Goal: Task Accomplishment & Management: Use online tool/utility

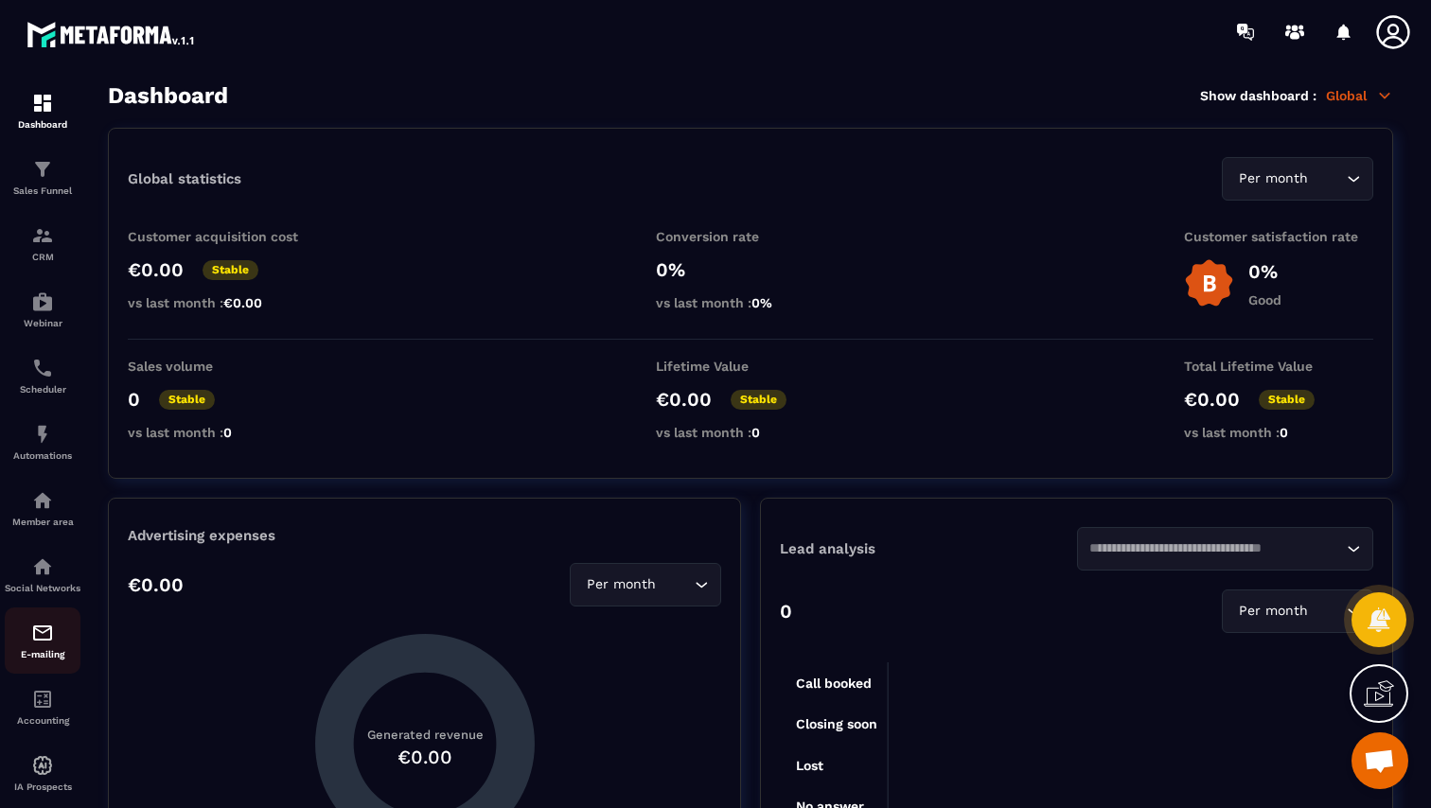
click at [39, 644] on img at bounding box center [42, 633] width 23 height 23
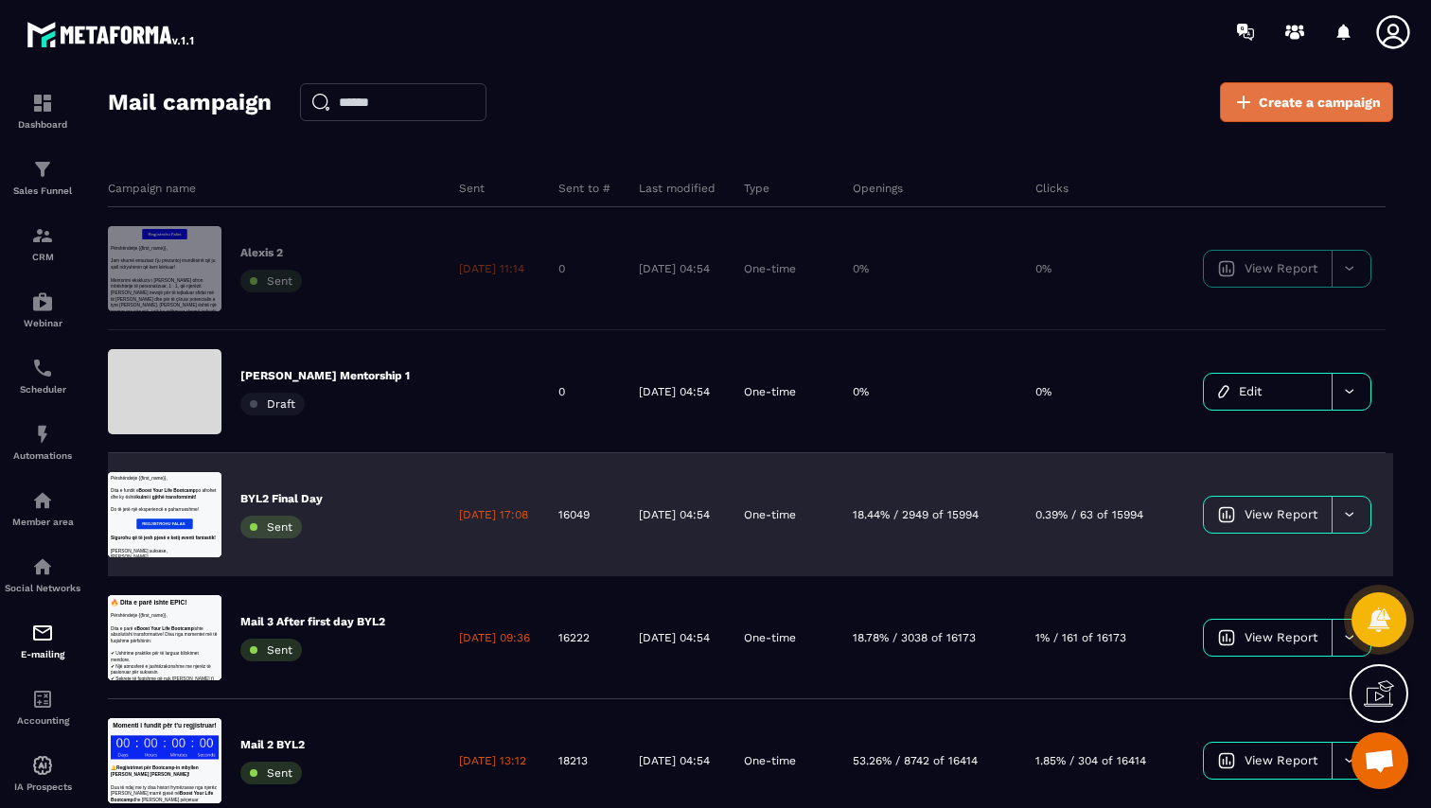
click at [1281, 87] on link "Create a campaign" at bounding box center [1306, 102] width 173 height 40
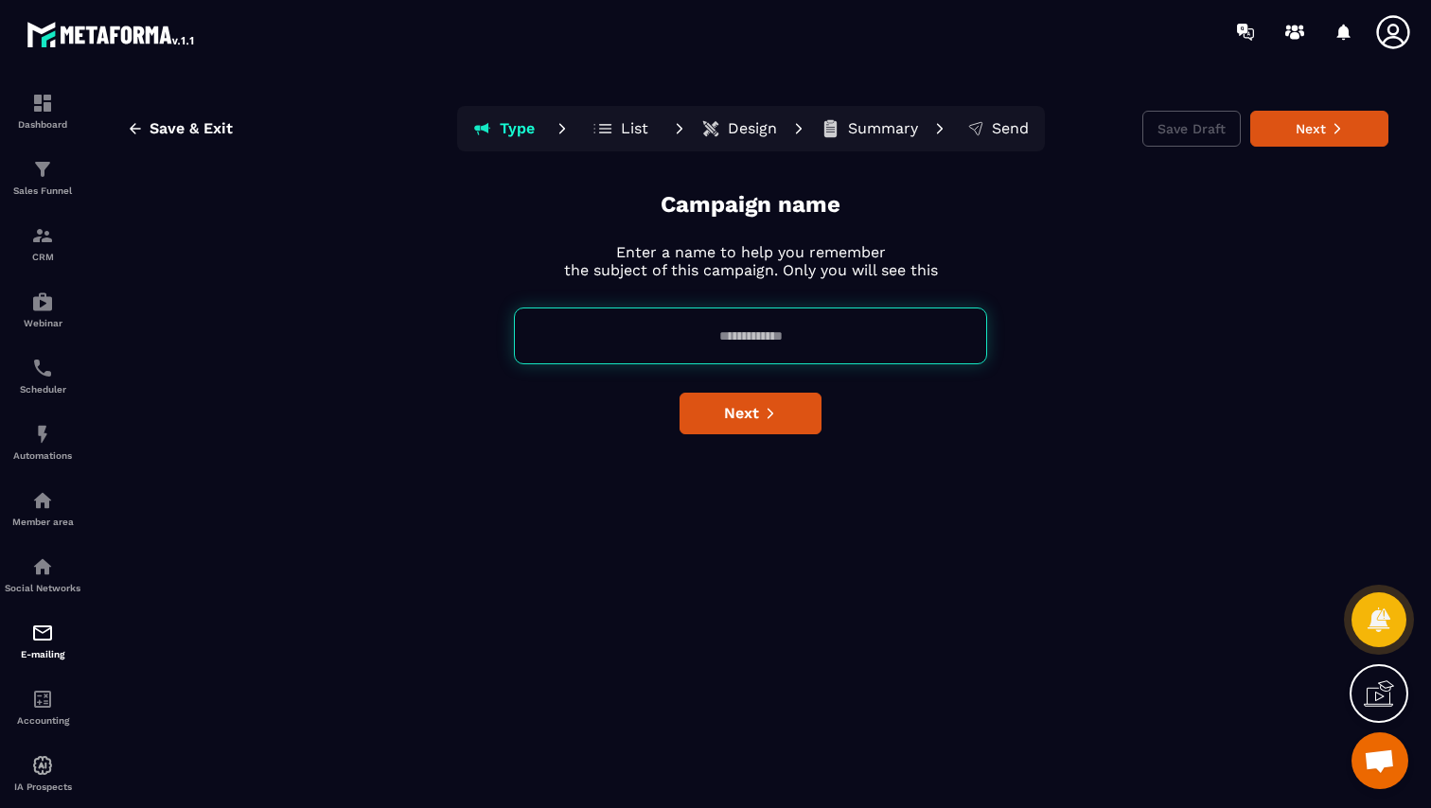
click at [733, 337] on input at bounding box center [750, 335] width 473 height 57
click at [750, 341] on input "****" at bounding box center [750, 335] width 473 height 57
click at [746, 340] on input "****" at bounding box center [750, 335] width 473 height 57
click at [752, 338] on input "****" at bounding box center [750, 335] width 473 height 57
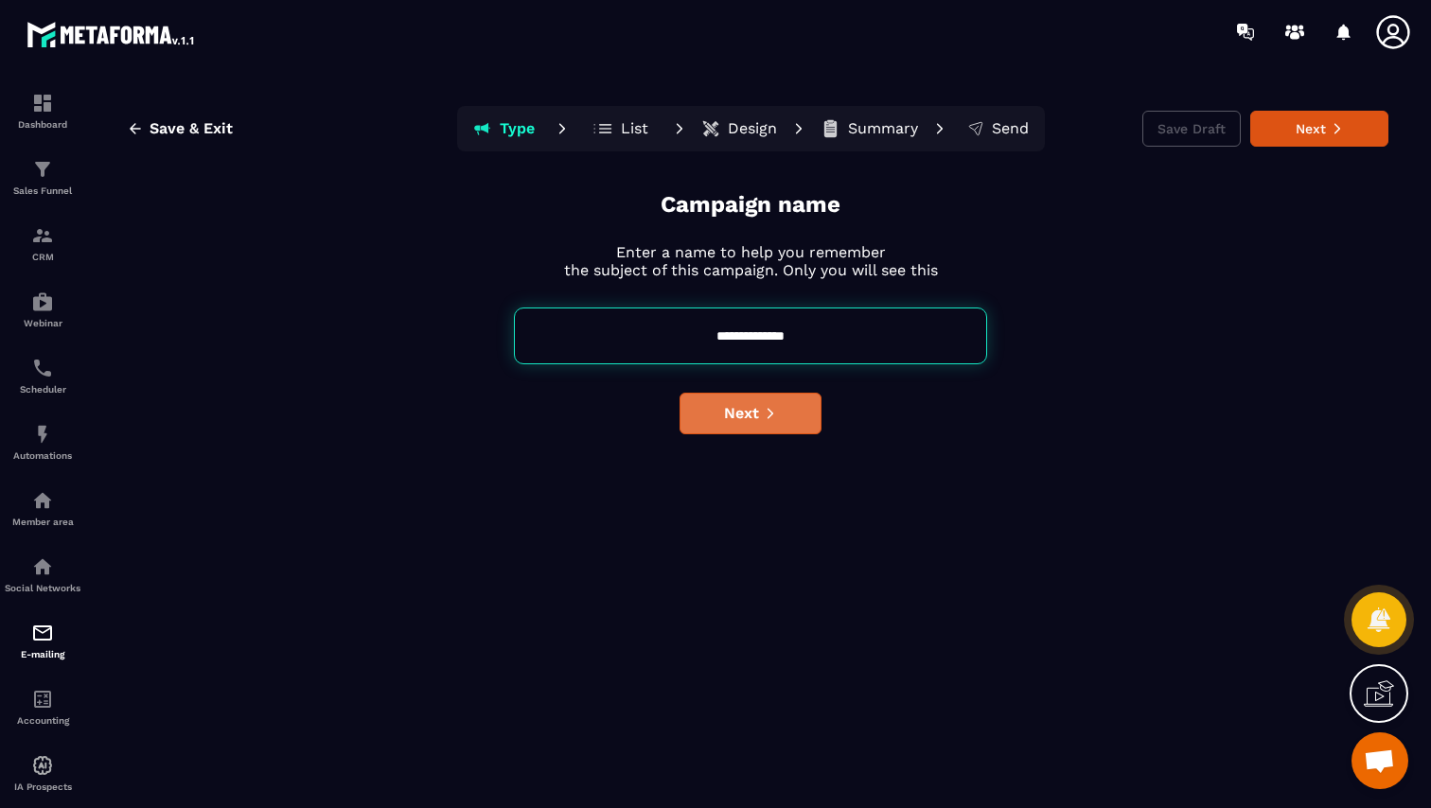
type input "**********"
click at [772, 430] on button "Next" at bounding box center [750, 414] width 142 height 42
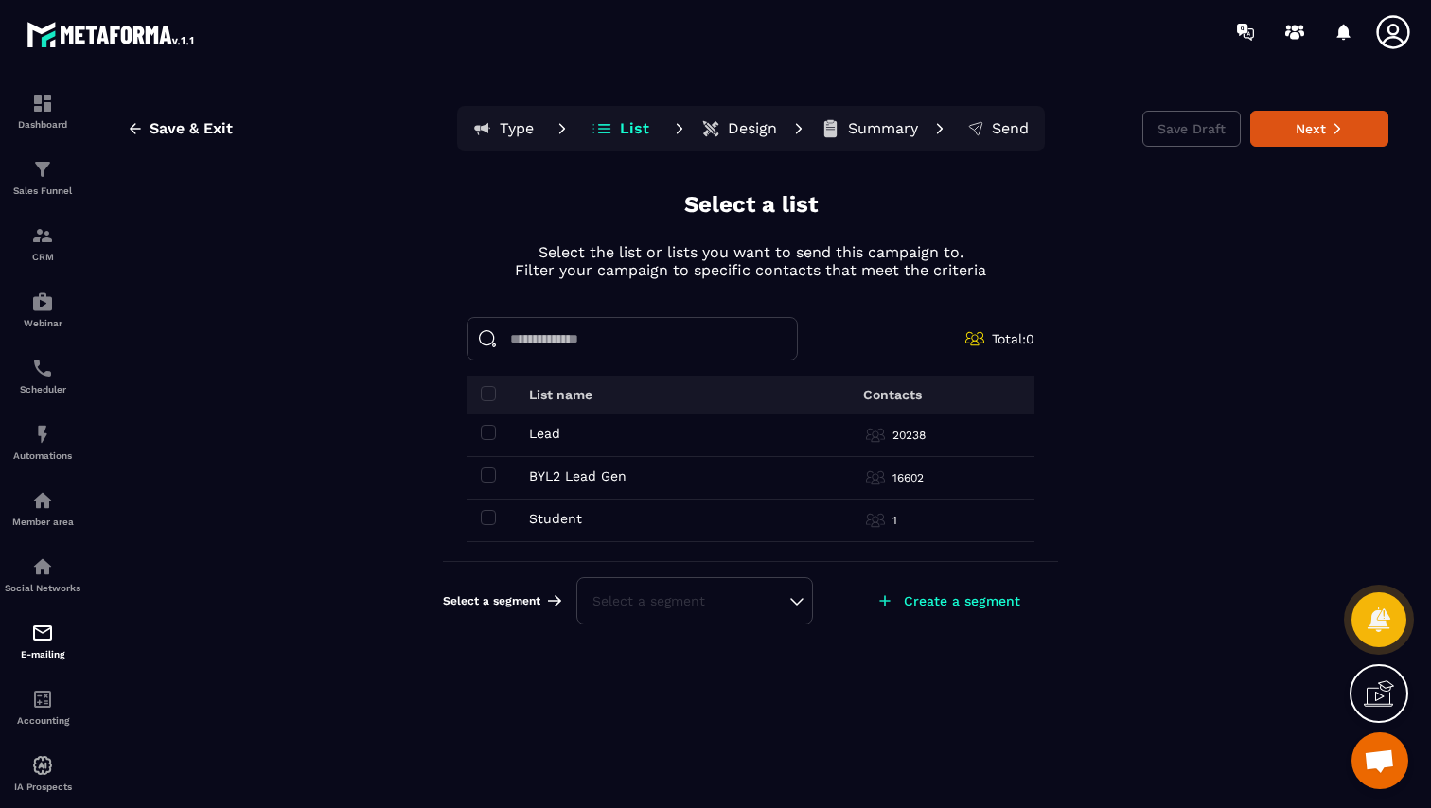
click at [764, 601] on div "Select a segment" at bounding box center [694, 600] width 204 height 19
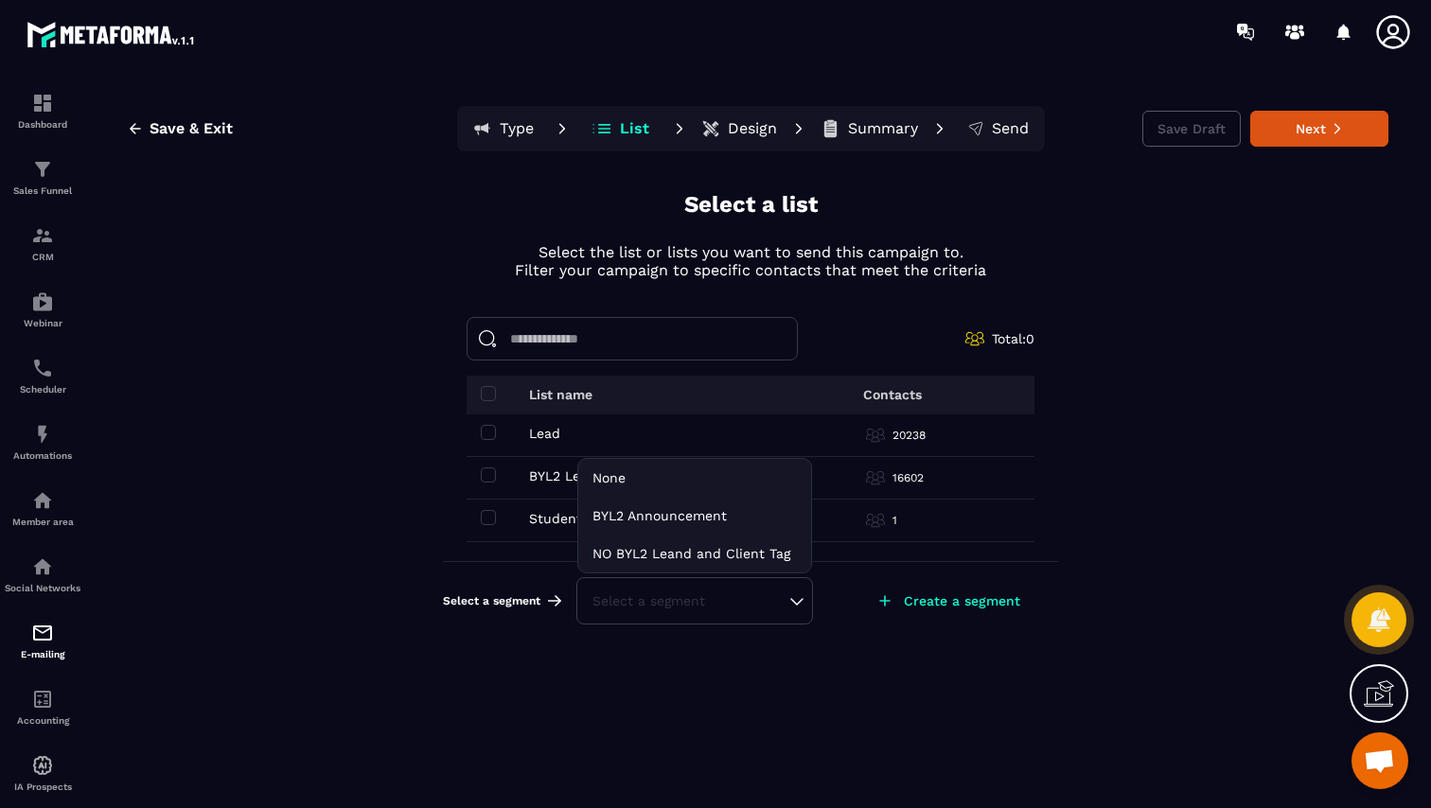
click at [785, 600] on div "Select a segment" at bounding box center [694, 600] width 204 height 19
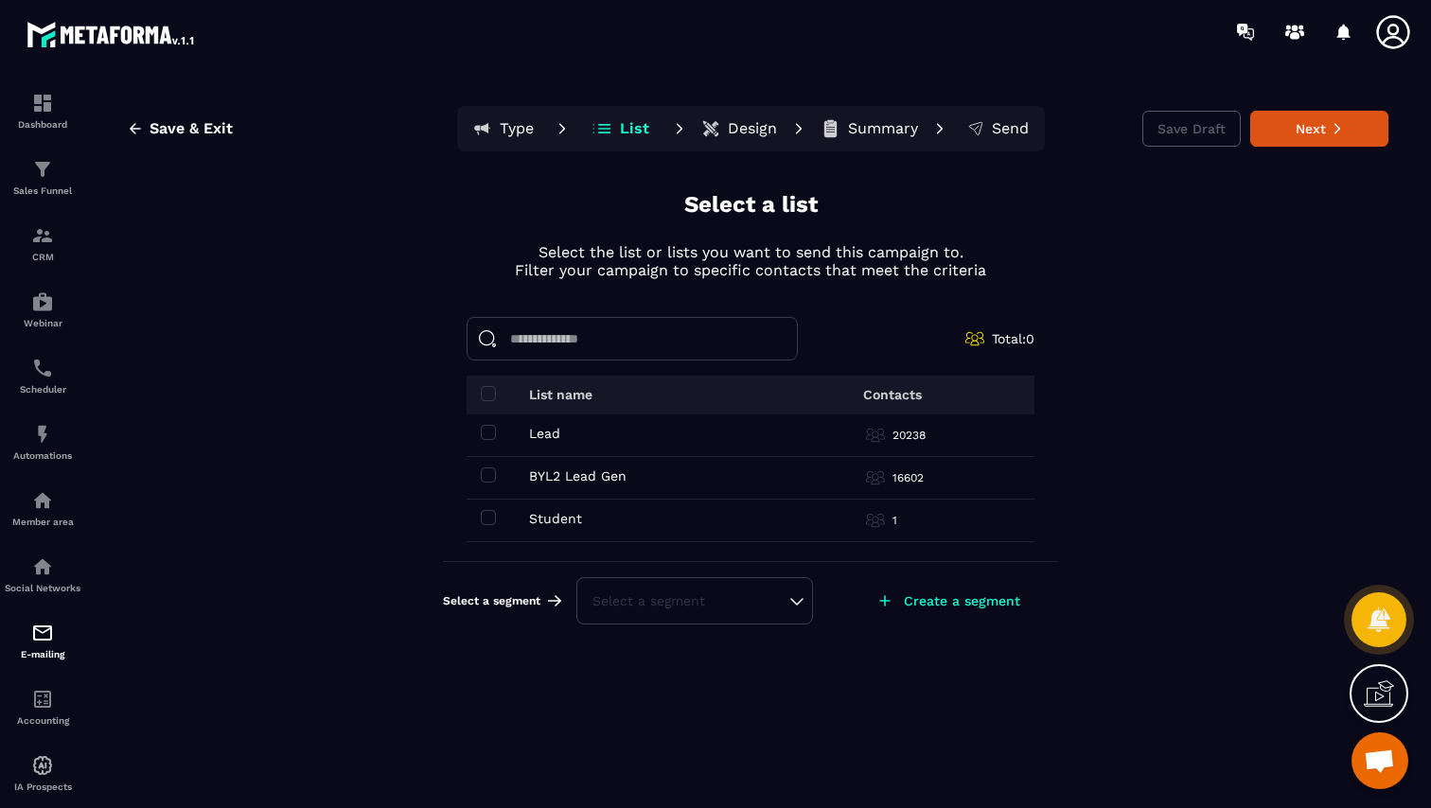
click at [643, 344] on input at bounding box center [631, 339] width 331 height 44
click at [46, 644] on img at bounding box center [42, 633] width 23 height 23
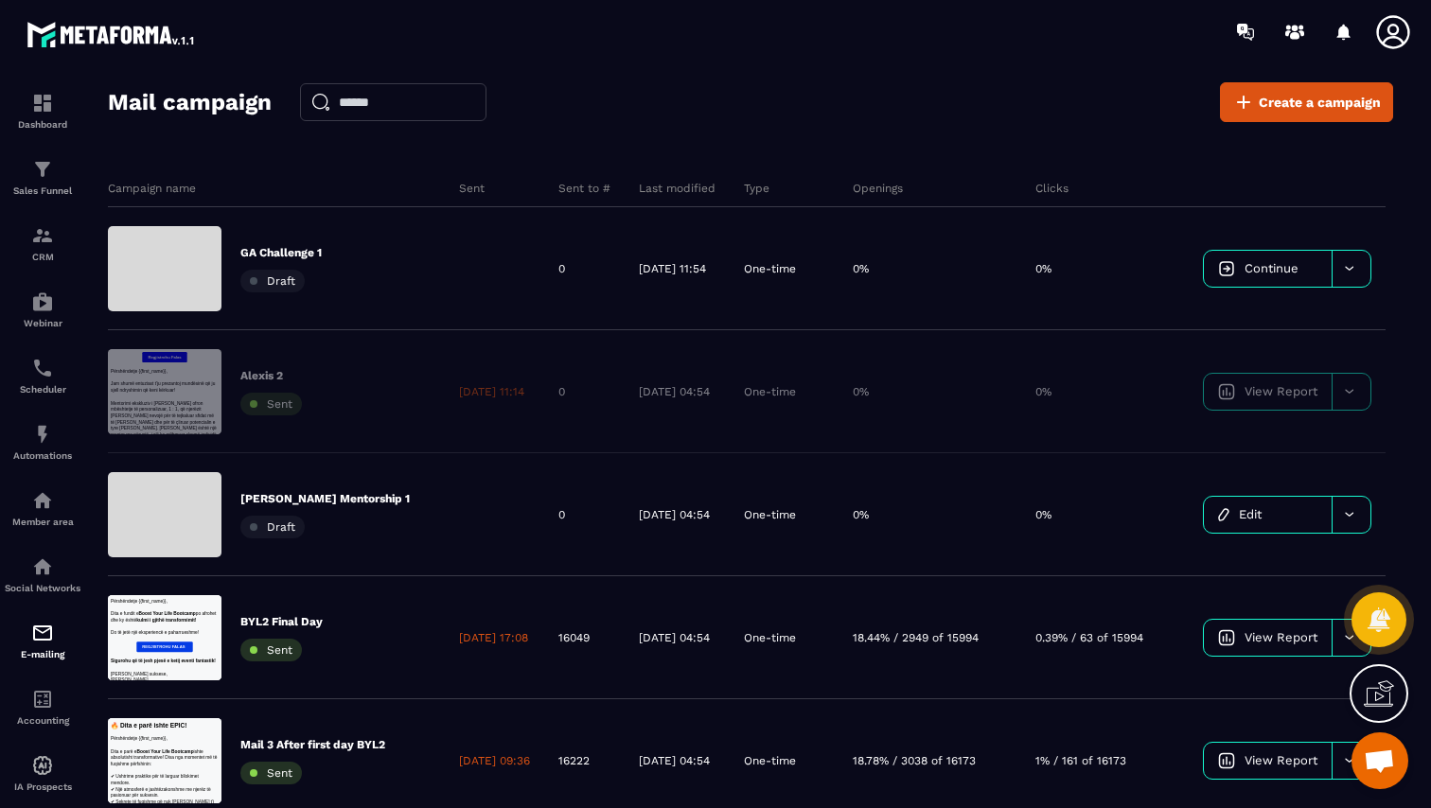
click at [1393, 23] on icon at bounding box center [1392, 31] width 33 height 33
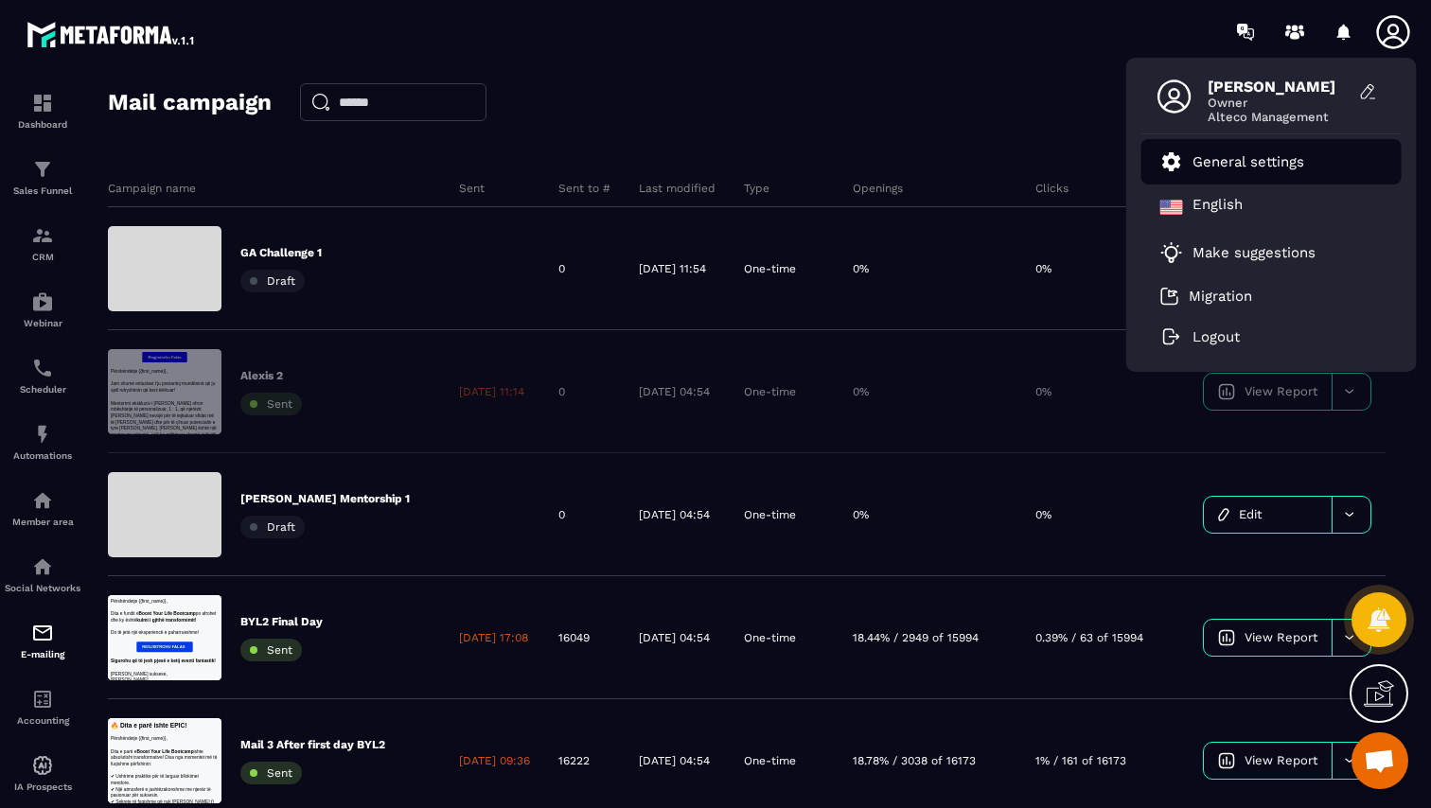
click at [1257, 154] on p "General settings" at bounding box center [1248, 161] width 112 height 17
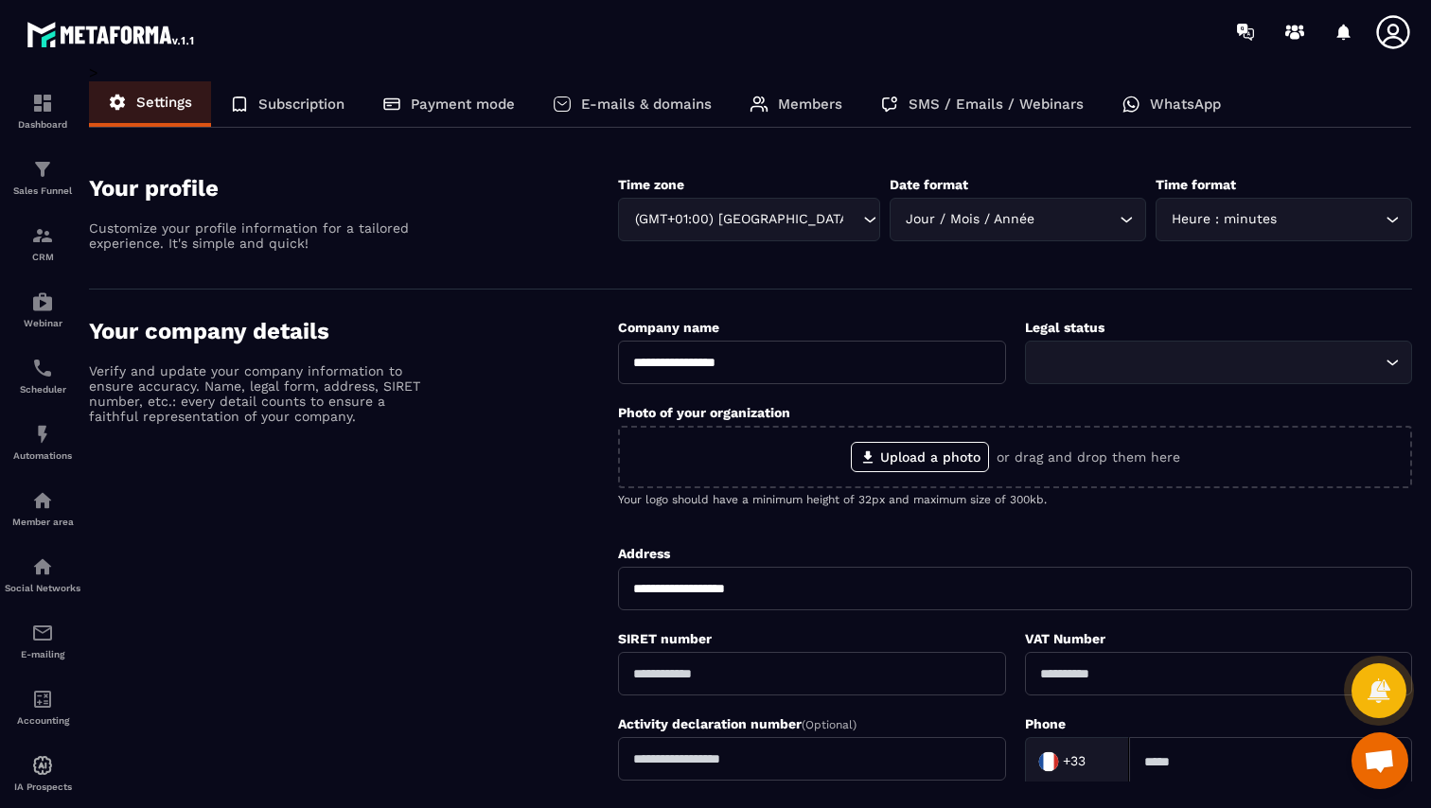
click at [674, 116] on div "E-mails & domains" at bounding box center [632, 103] width 197 height 45
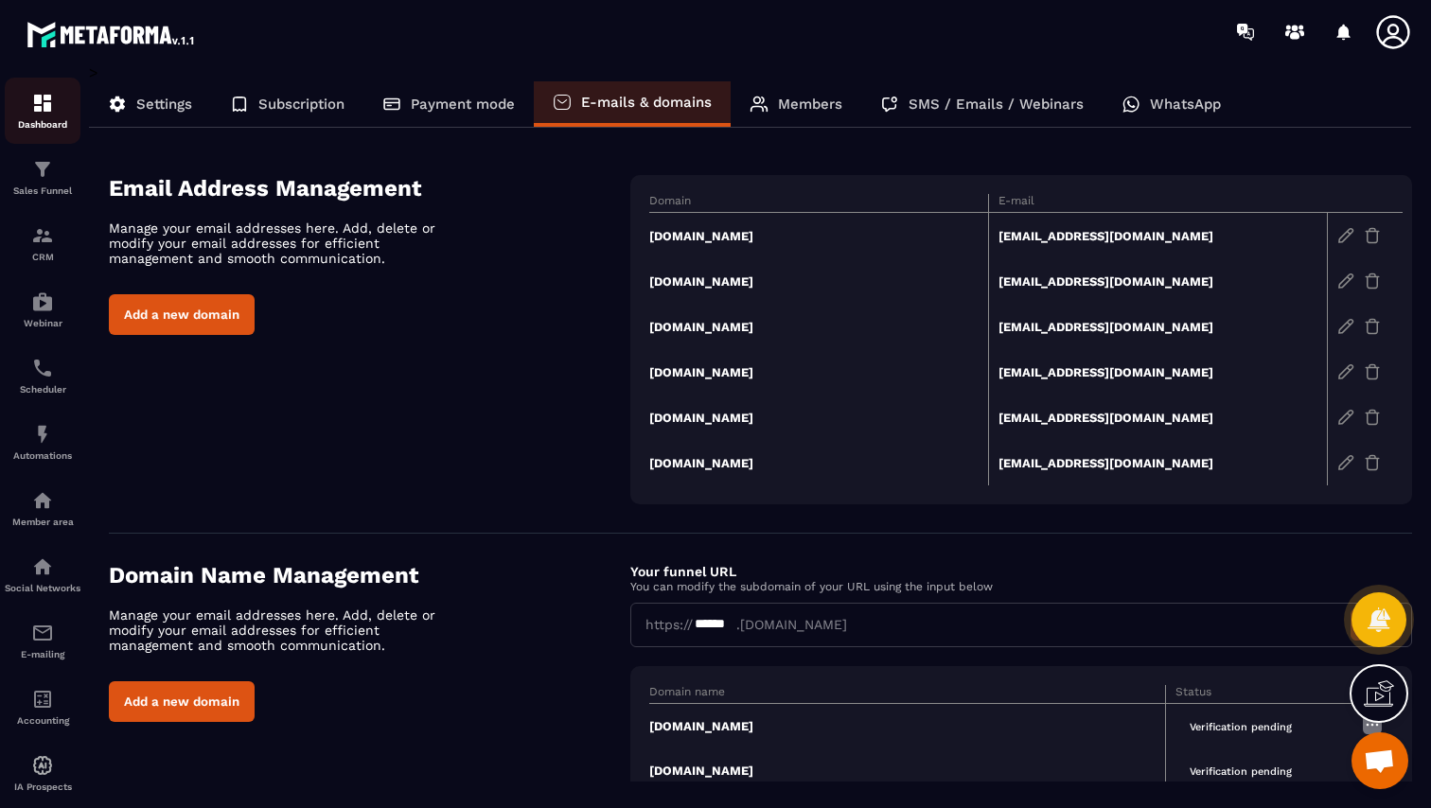
click at [80, 96] on link "Dashboard" at bounding box center [43, 111] width 76 height 66
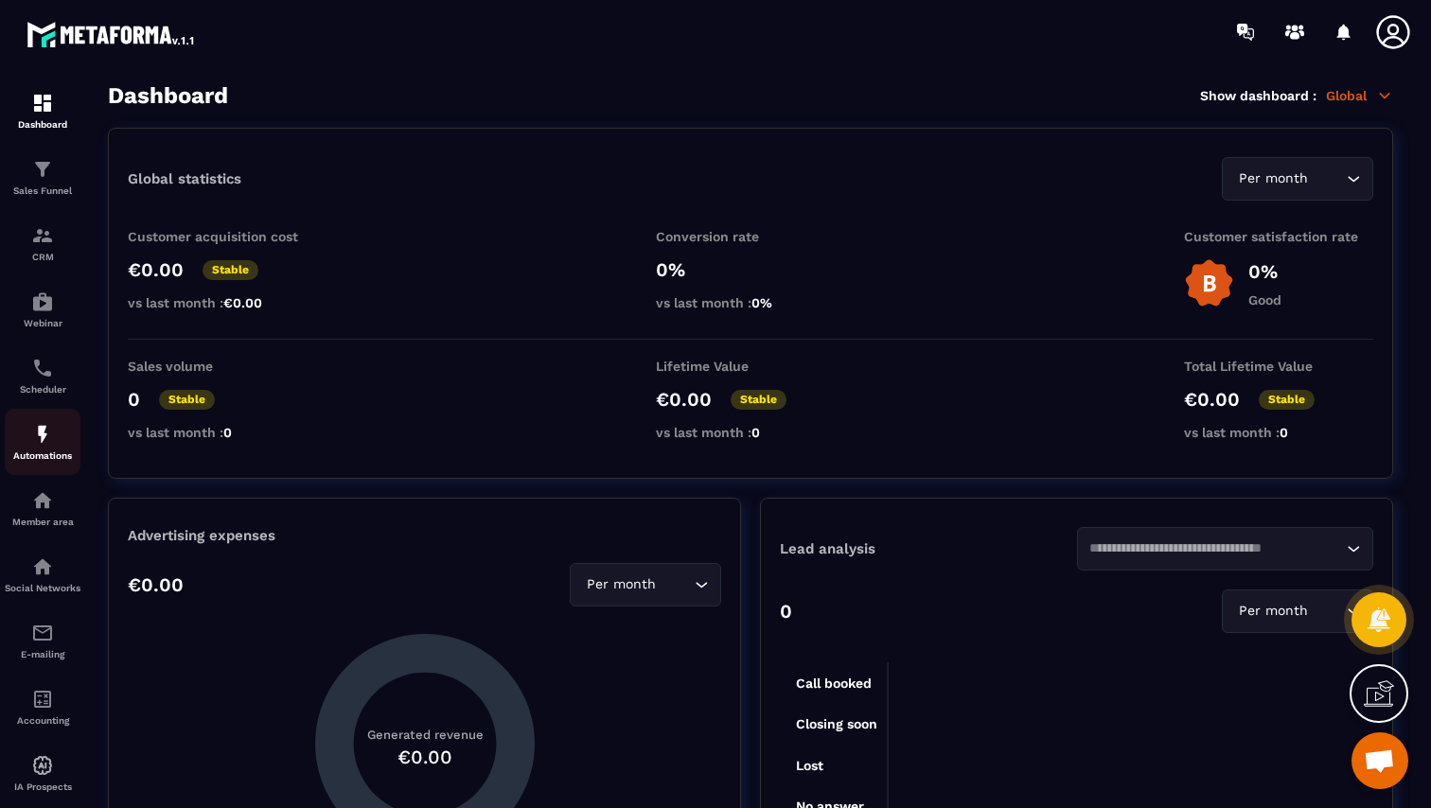
click at [53, 437] on img at bounding box center [42, 434] width 23 height 23
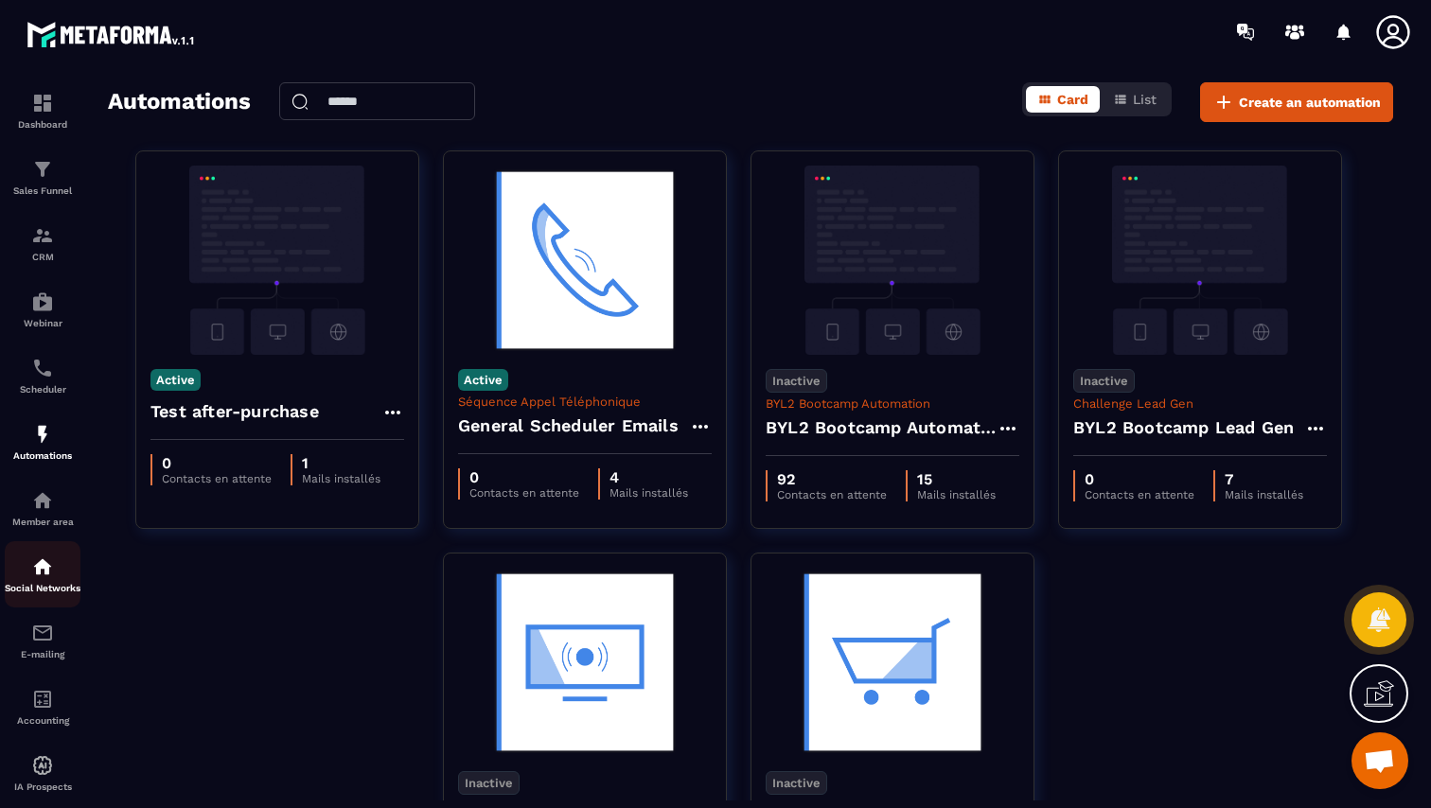
click at [52, 558] on link "Social Networks" at bounding box center [43, 574] width 76 height 66
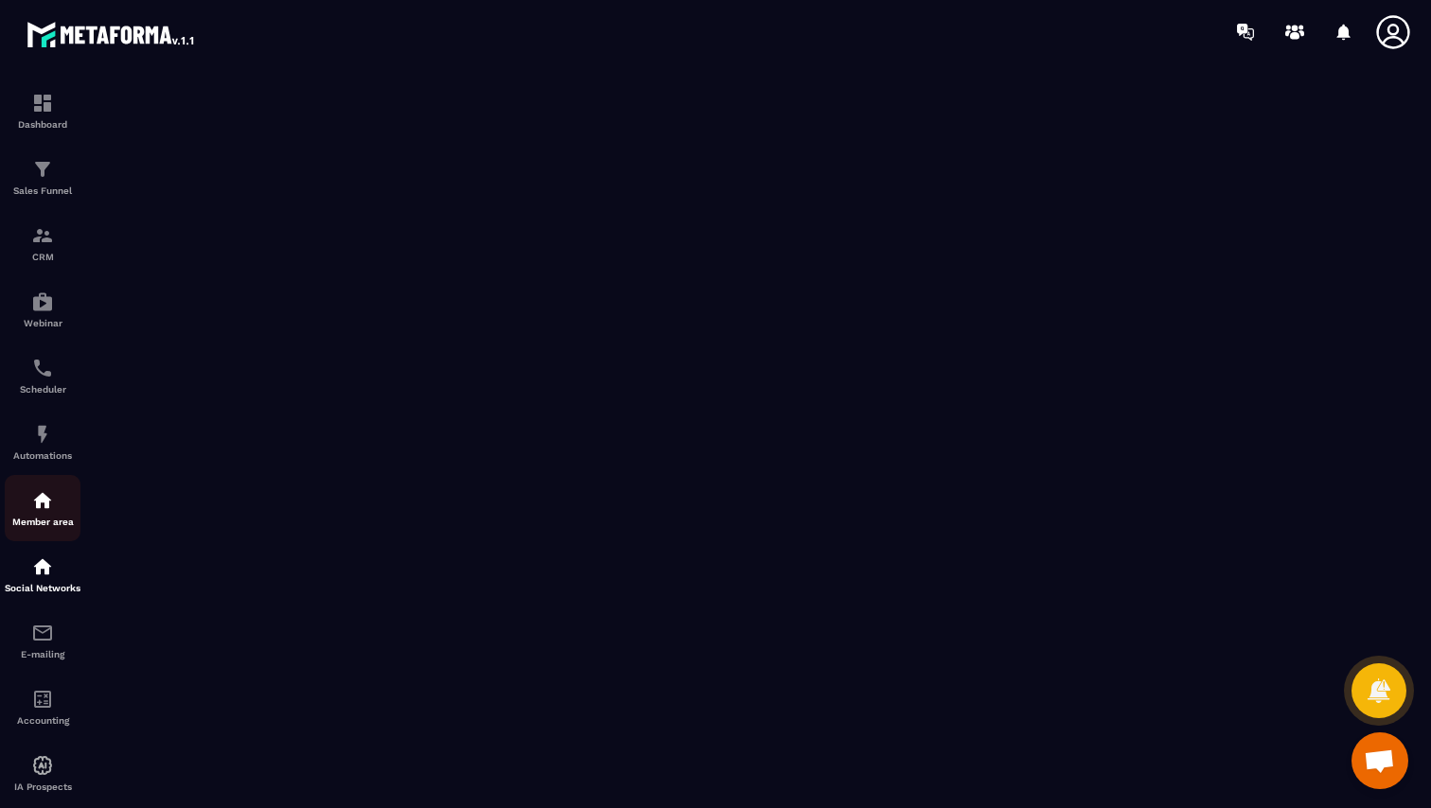
click at [44, 503] on img at bounding box center [42, 500] width 23 height 23
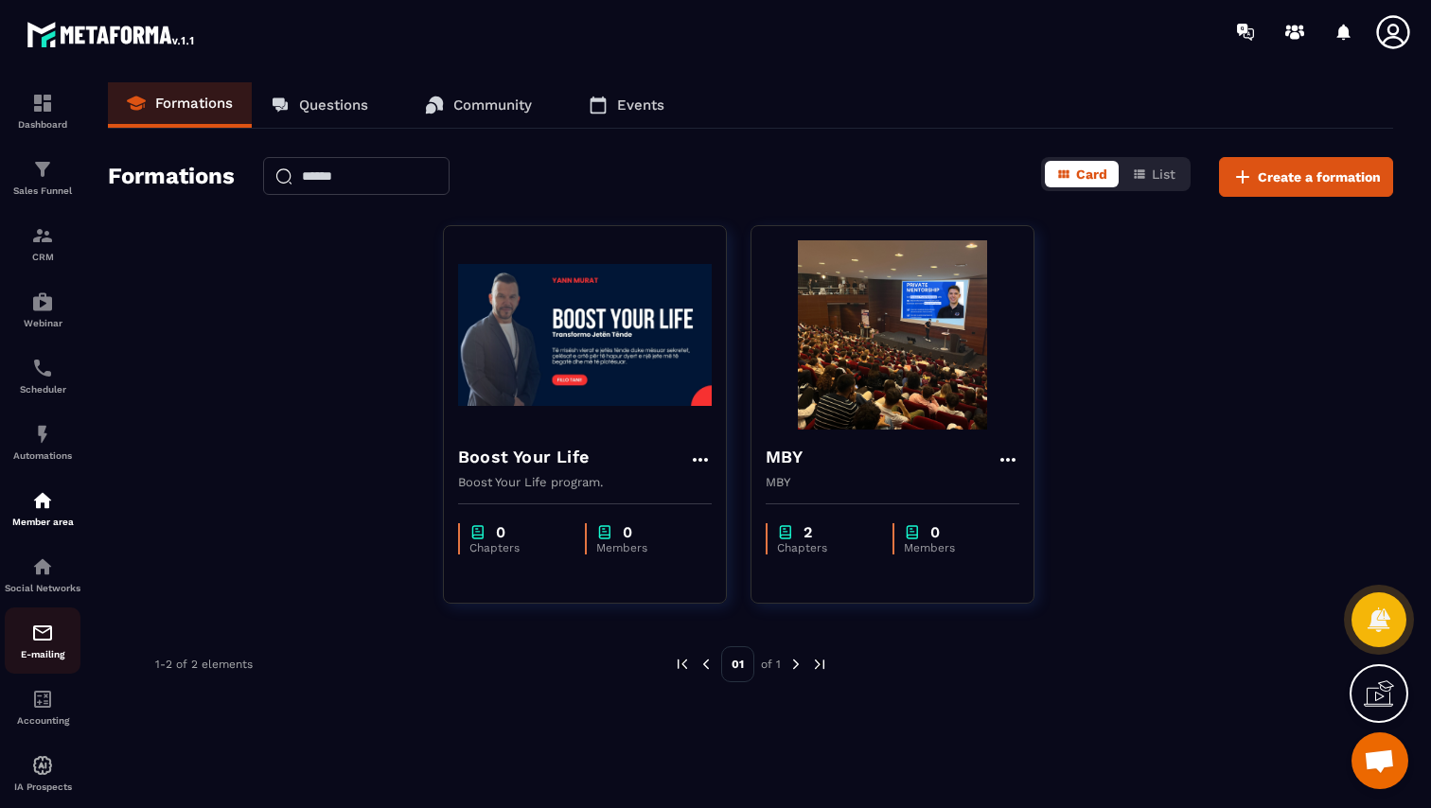
click at [36, 644] on img at bounding box center [42, 633] width 23 height 23
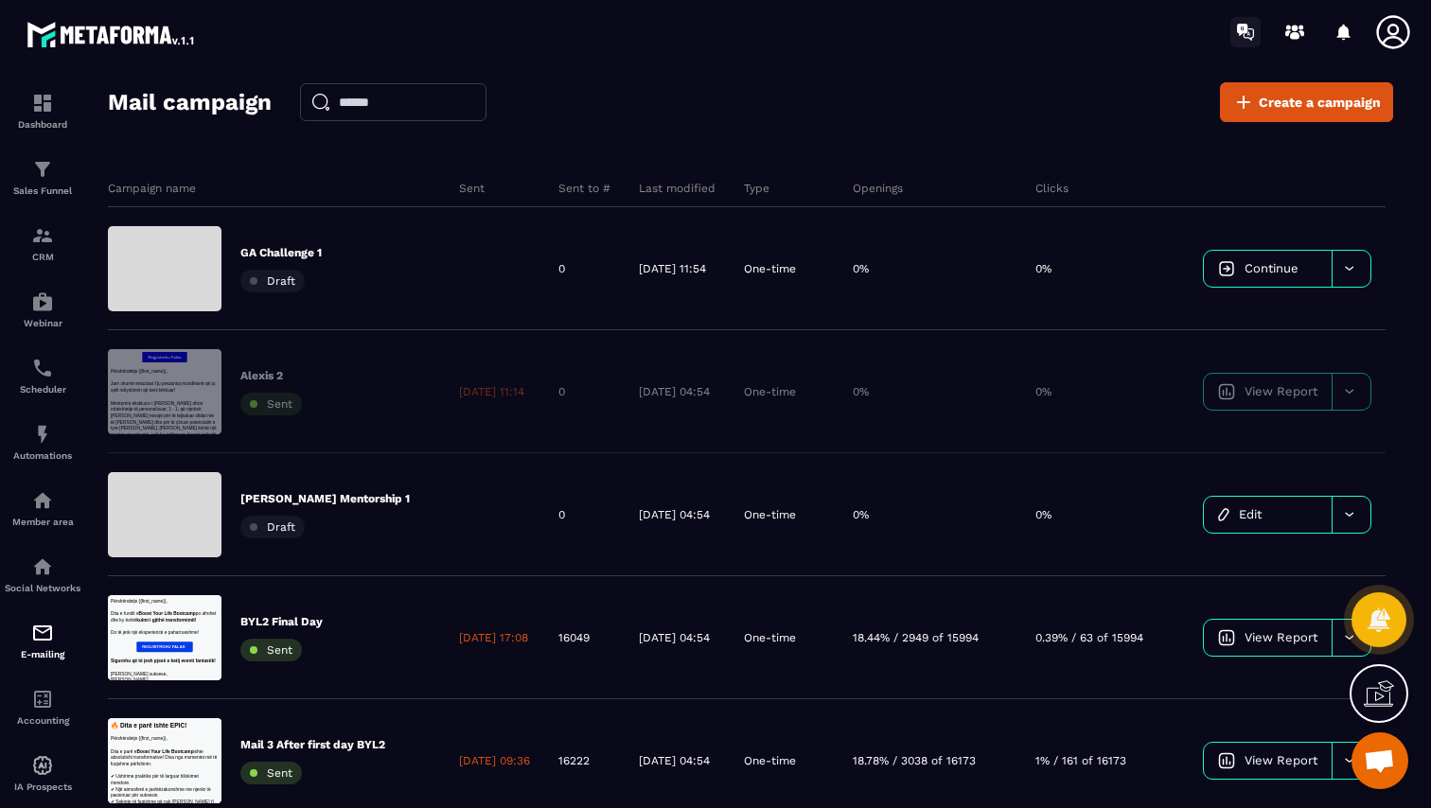
click at [1255, 24] on icon at bounding box center [1245, 32] width 30 height 30
click at [1384, 685] on icon at bounding box center [1378, 693] width 30 height 30
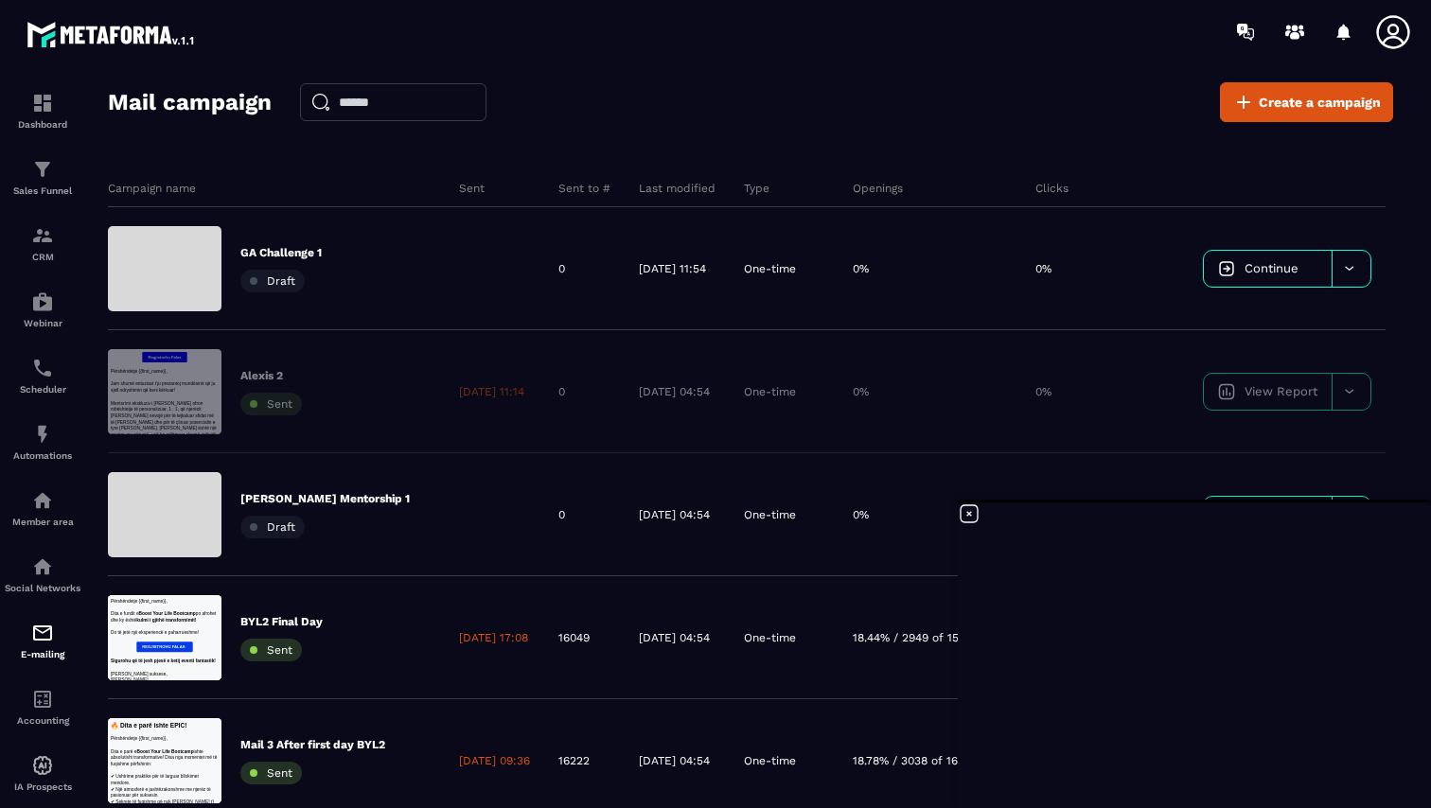
click at [971, 510] on icon at bounding box center [968, 513] width 23 height 23
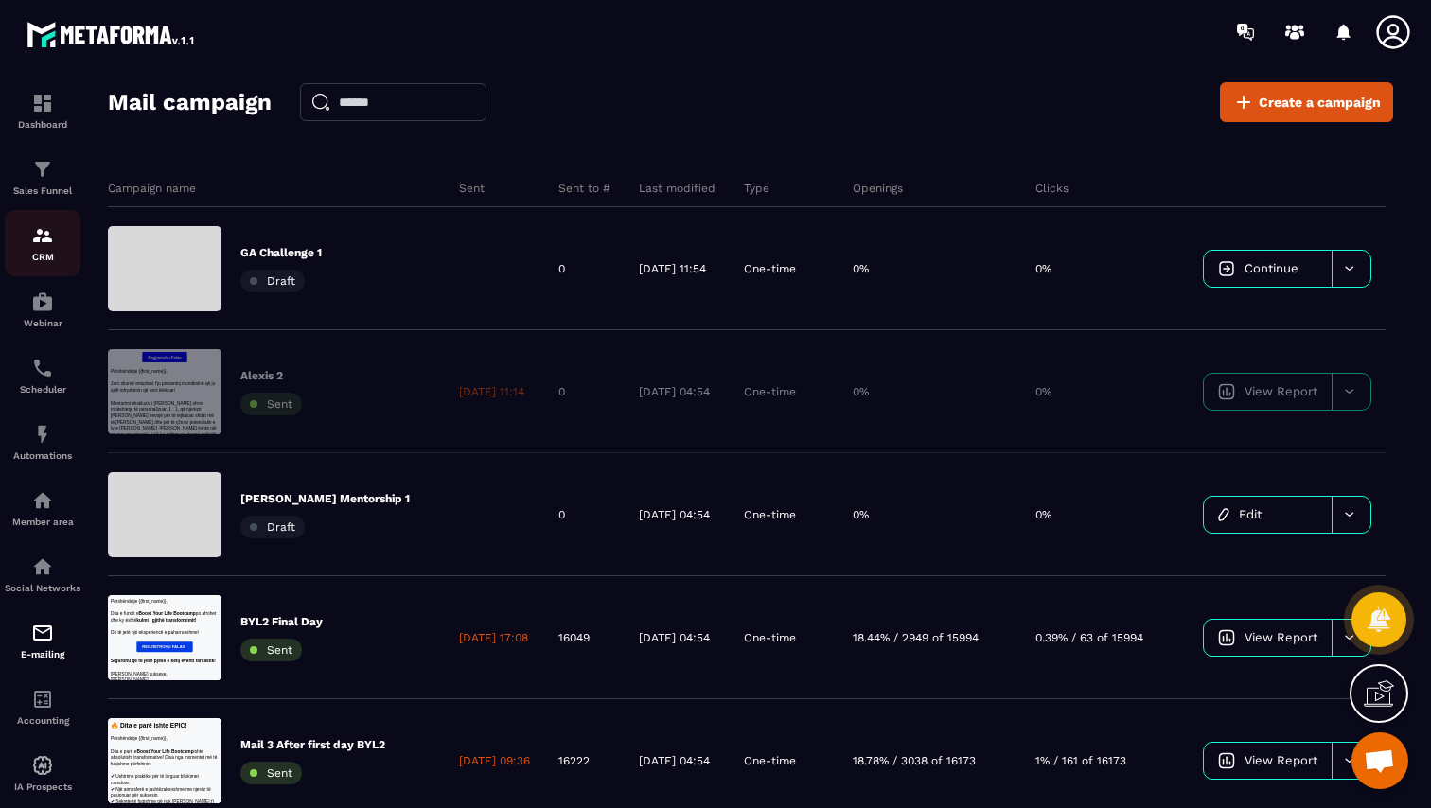
click at [35, 271] on link "CRM" at bounding box center [43, 243] width 76 height 66
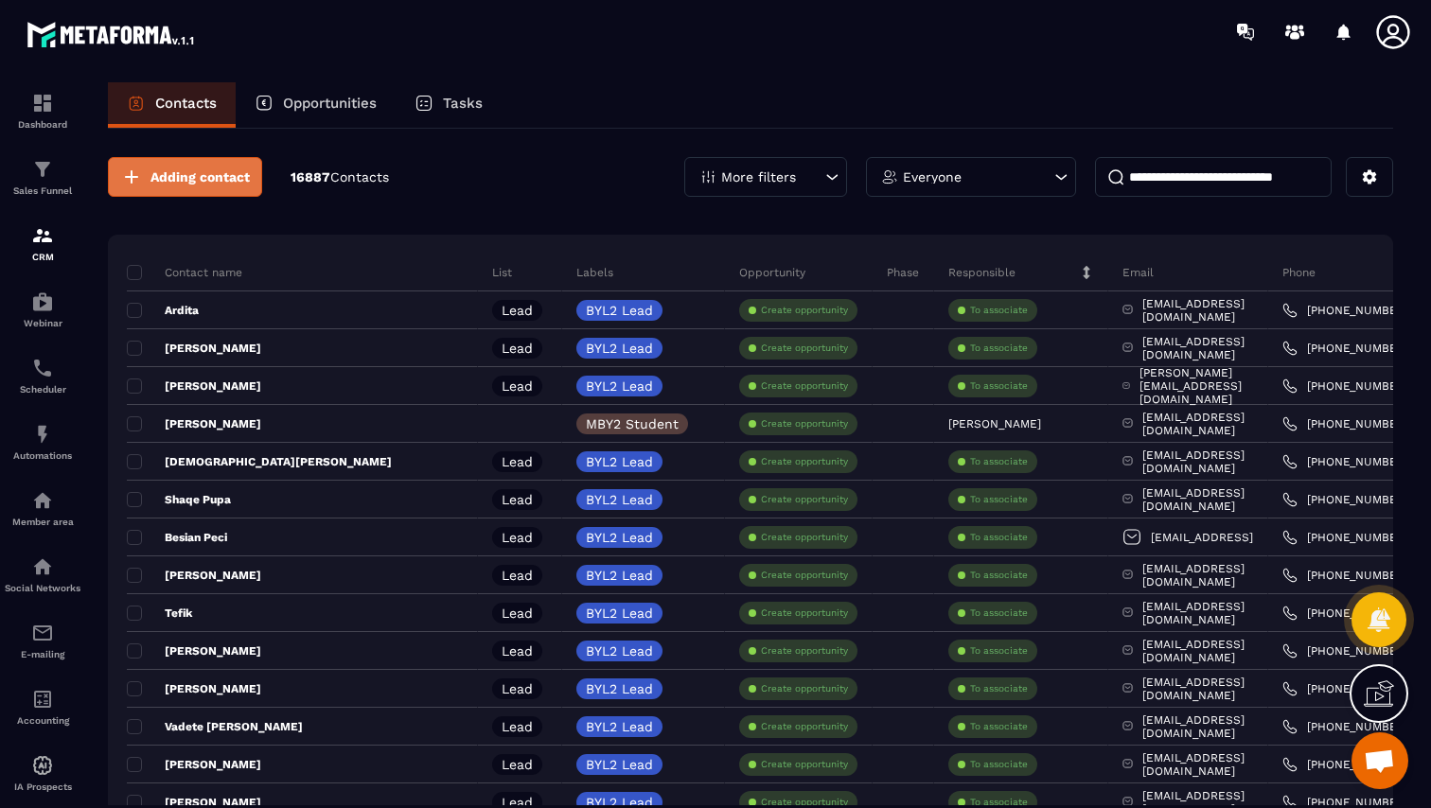
click at [215, 177] on span "Adding contact" at bounding box center [199, 176] width 99 height 19
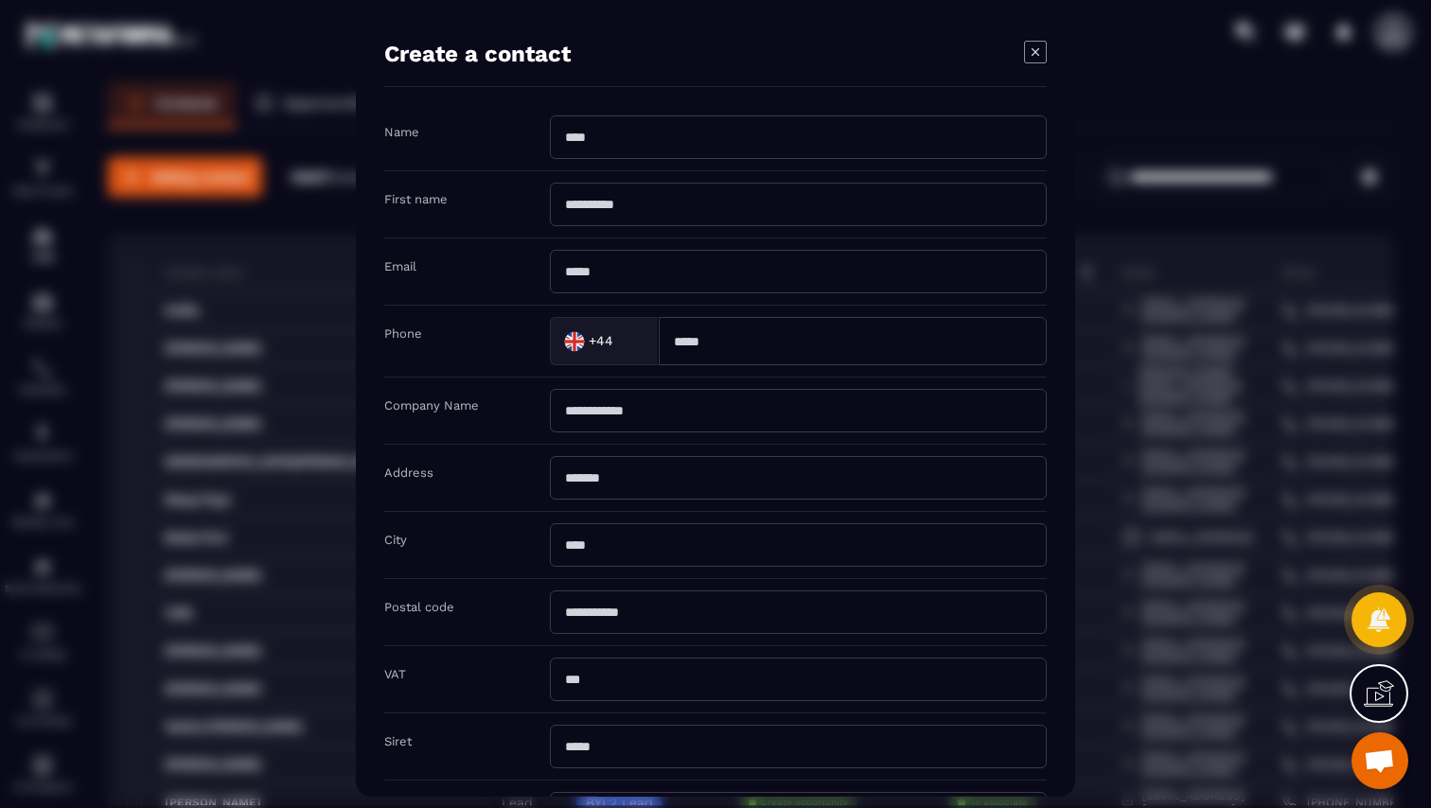
click at [1030, 44] on icon "Modal window" at bounding box center [1035, 52] width 23 height 23
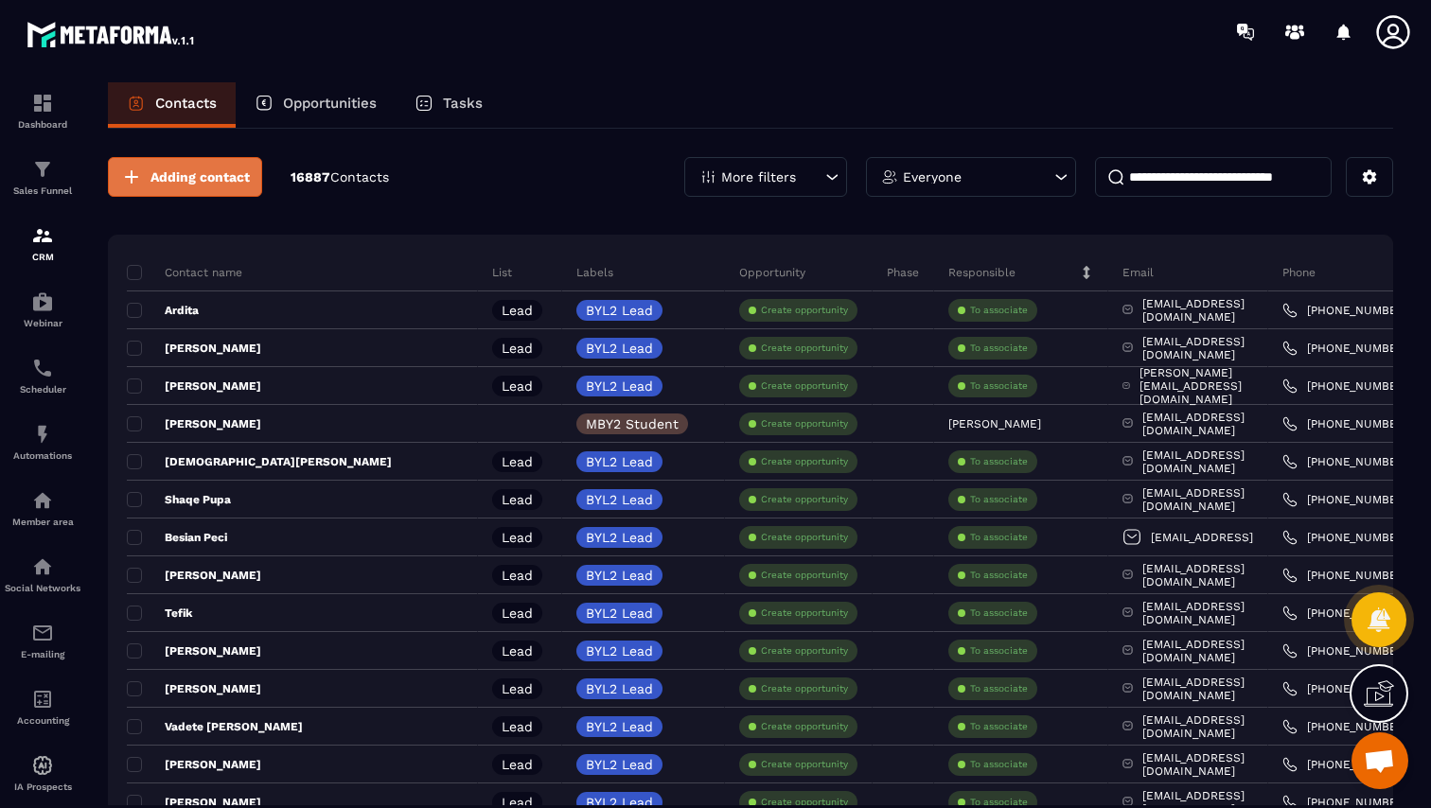
click at [247, 181] on span "Adding contact" at bounding box center [199, 176] width 99 height 19
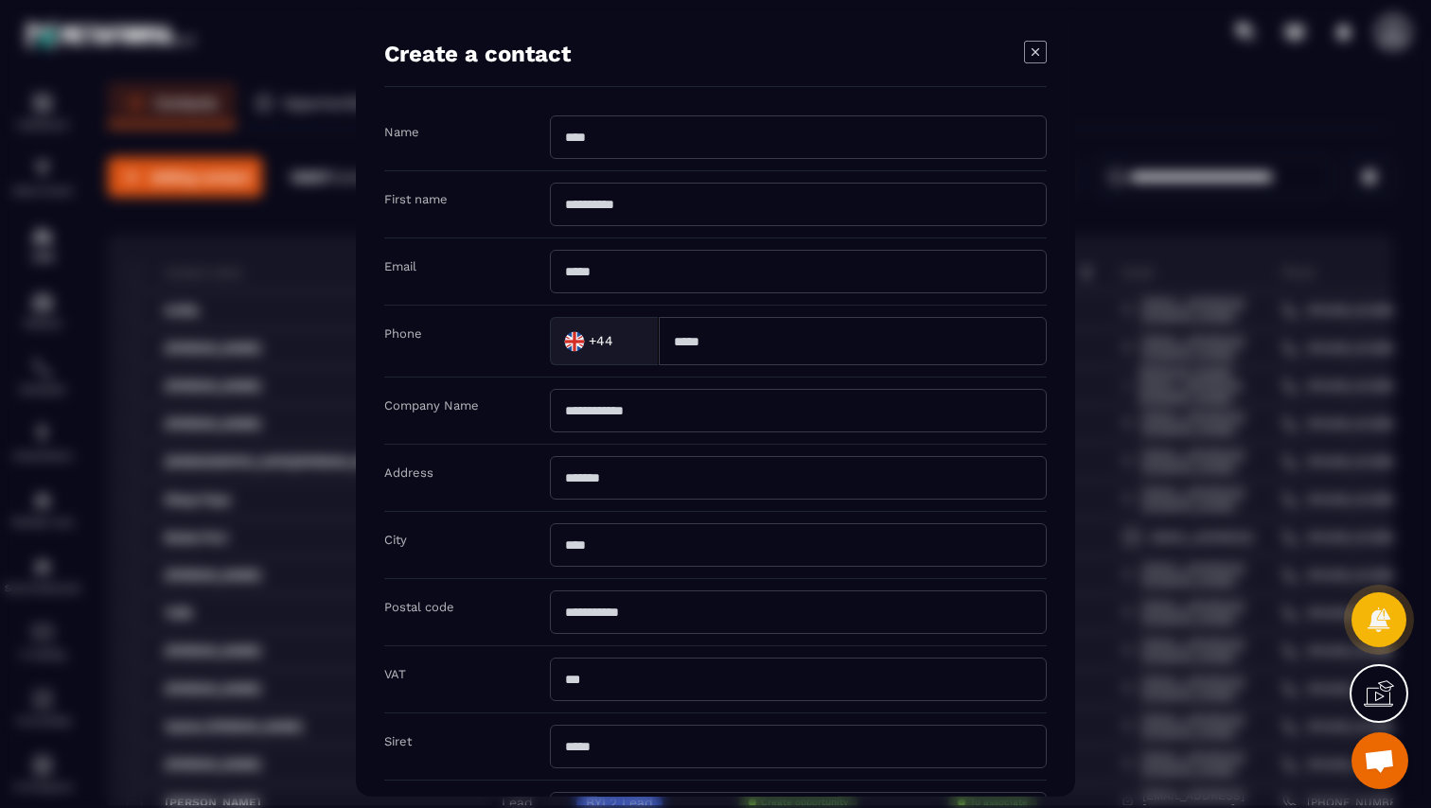
click at [1034, 53] on icon "Modal window" at bounding box center [1035, 52] width 23 height 23
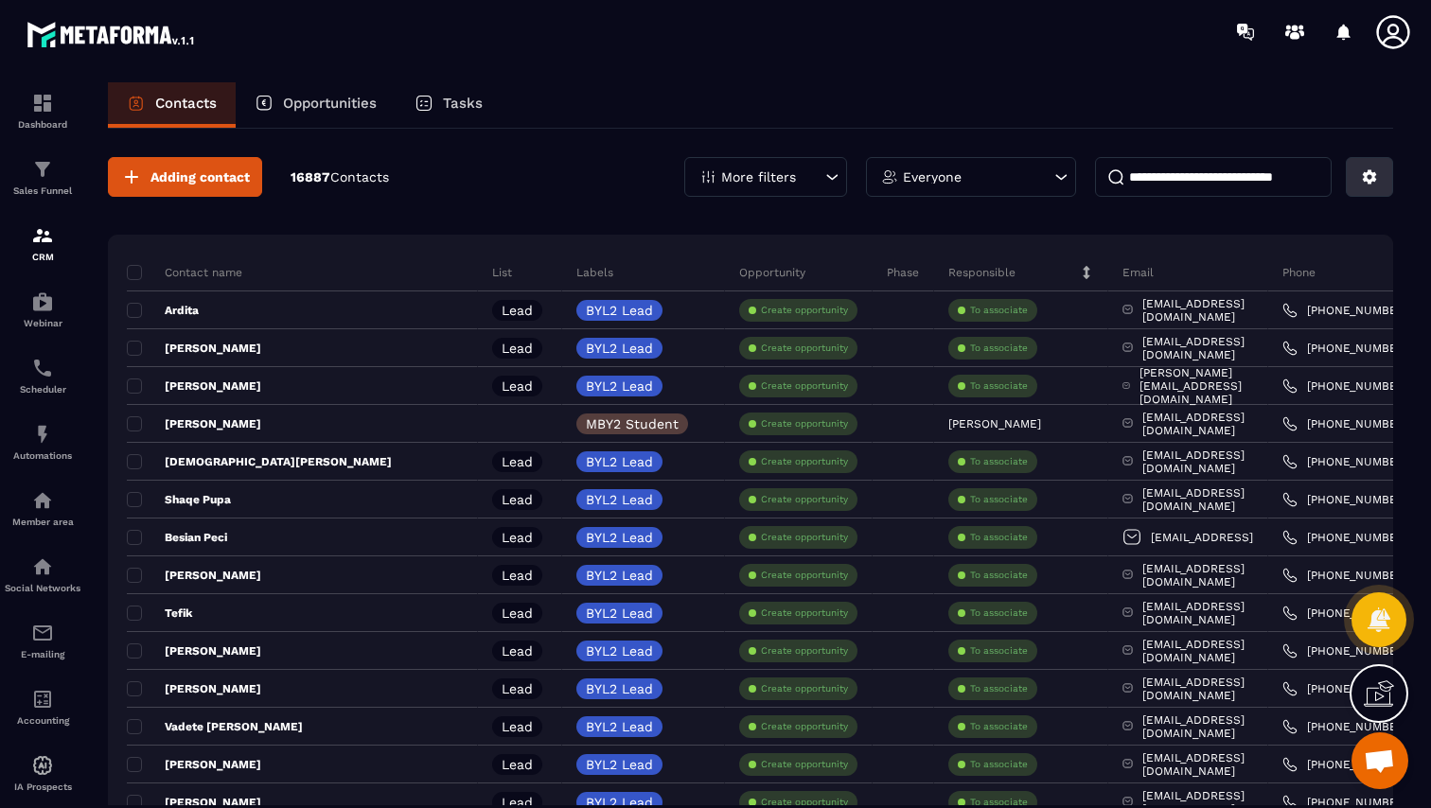
click at [1375, 181] on icon at bounding box center [1369, 177] width 14 height 14
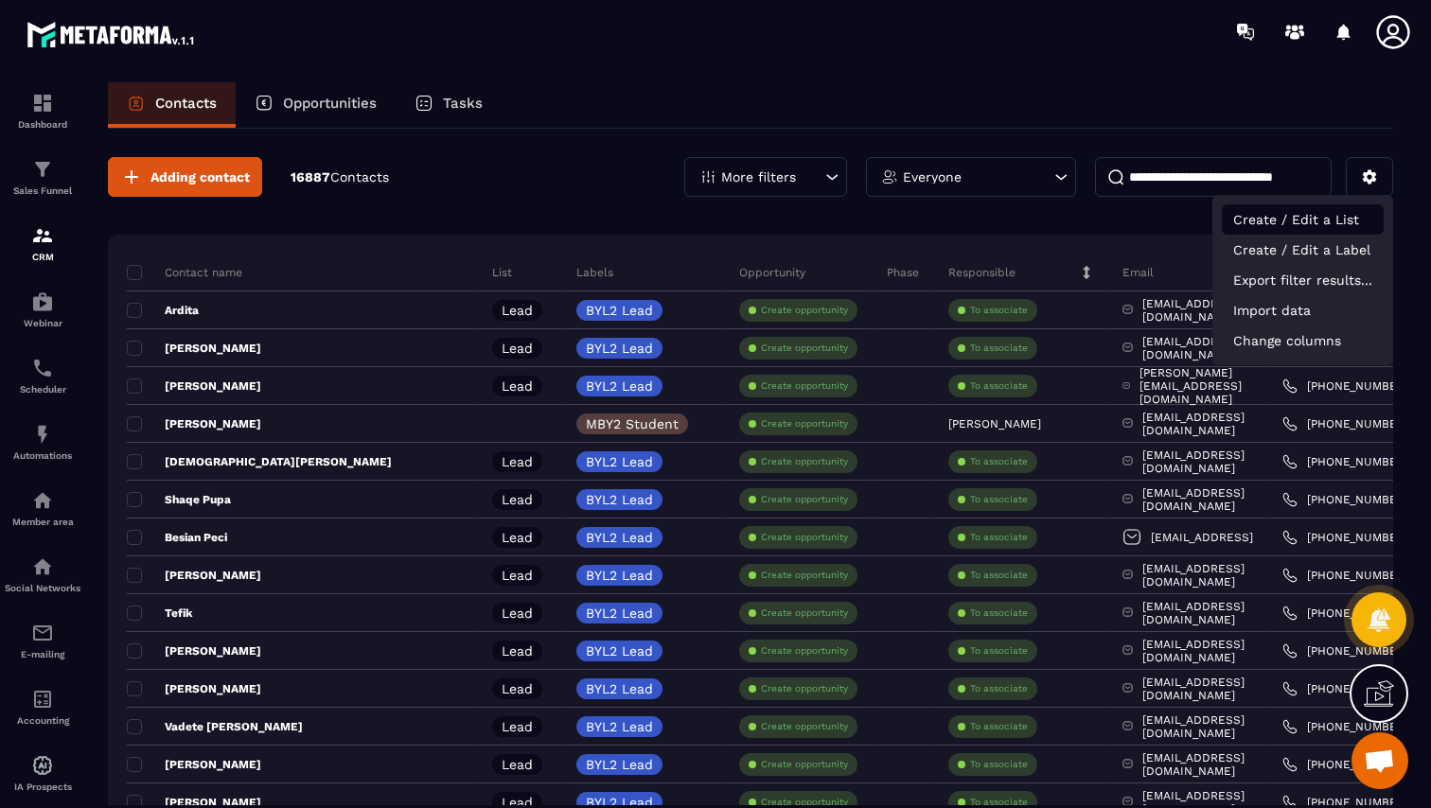
click at [1332, 226] on p "Create / Edit a List" at bounding box center [1302, 219] width 162 height 30
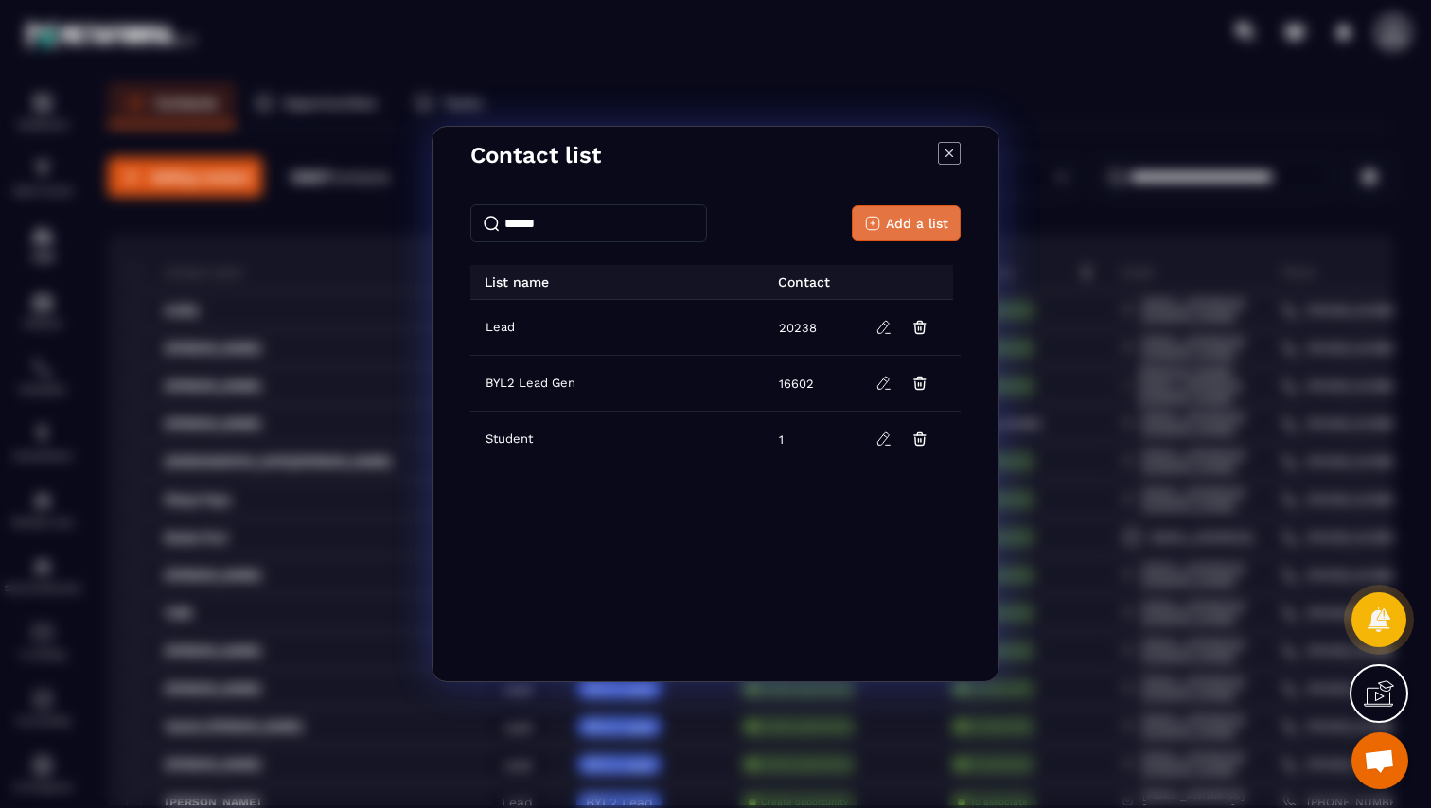
click at [870, 223] on icon "Modal window" at bounding box center [872, 223] width 17 height 17
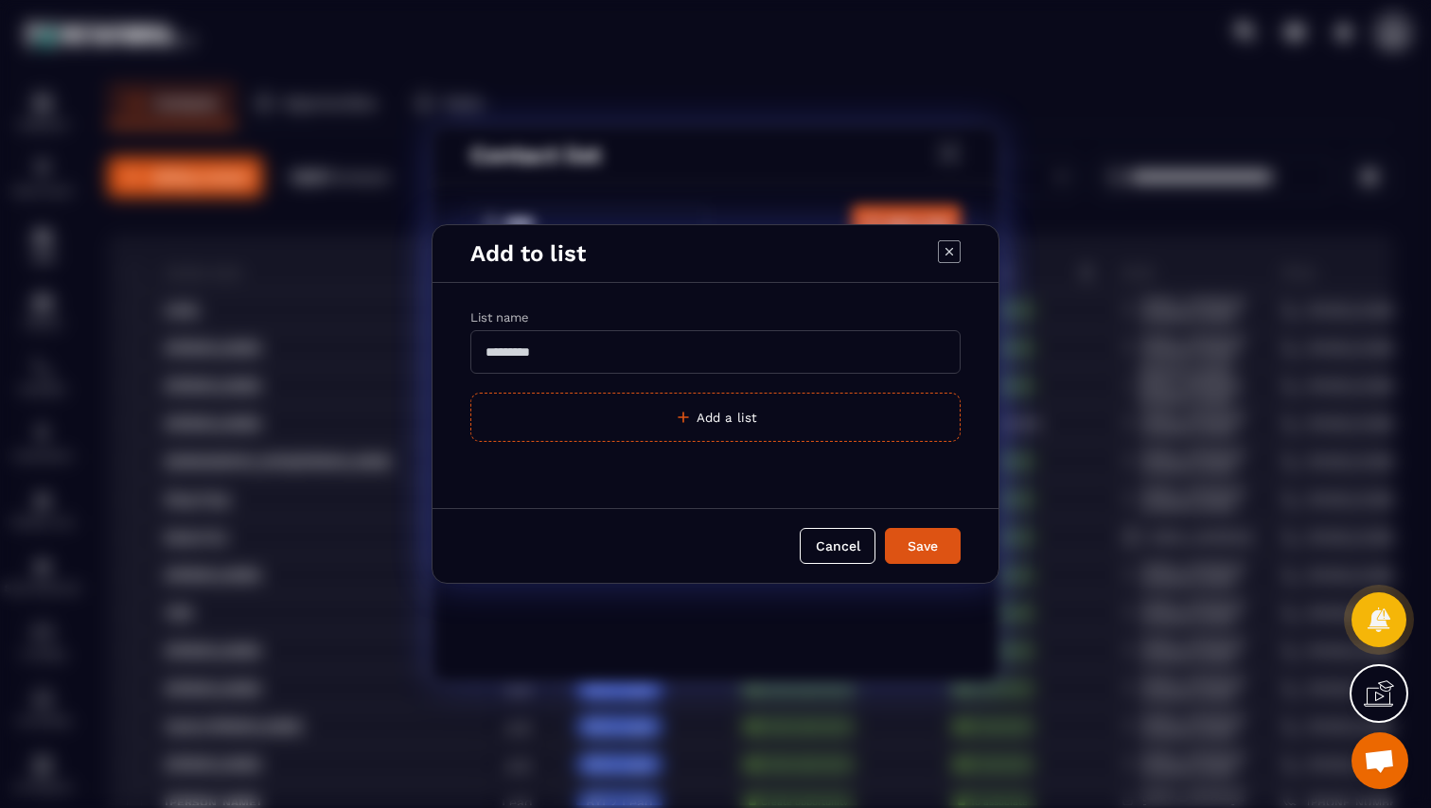
click at [651, 360] on input "Modal window" at bounding box center [715, 352] width 490 height 44
type input "**********"
click at [916, 545] on div "Save" at bounding box center [922, 545] width 51 height 19
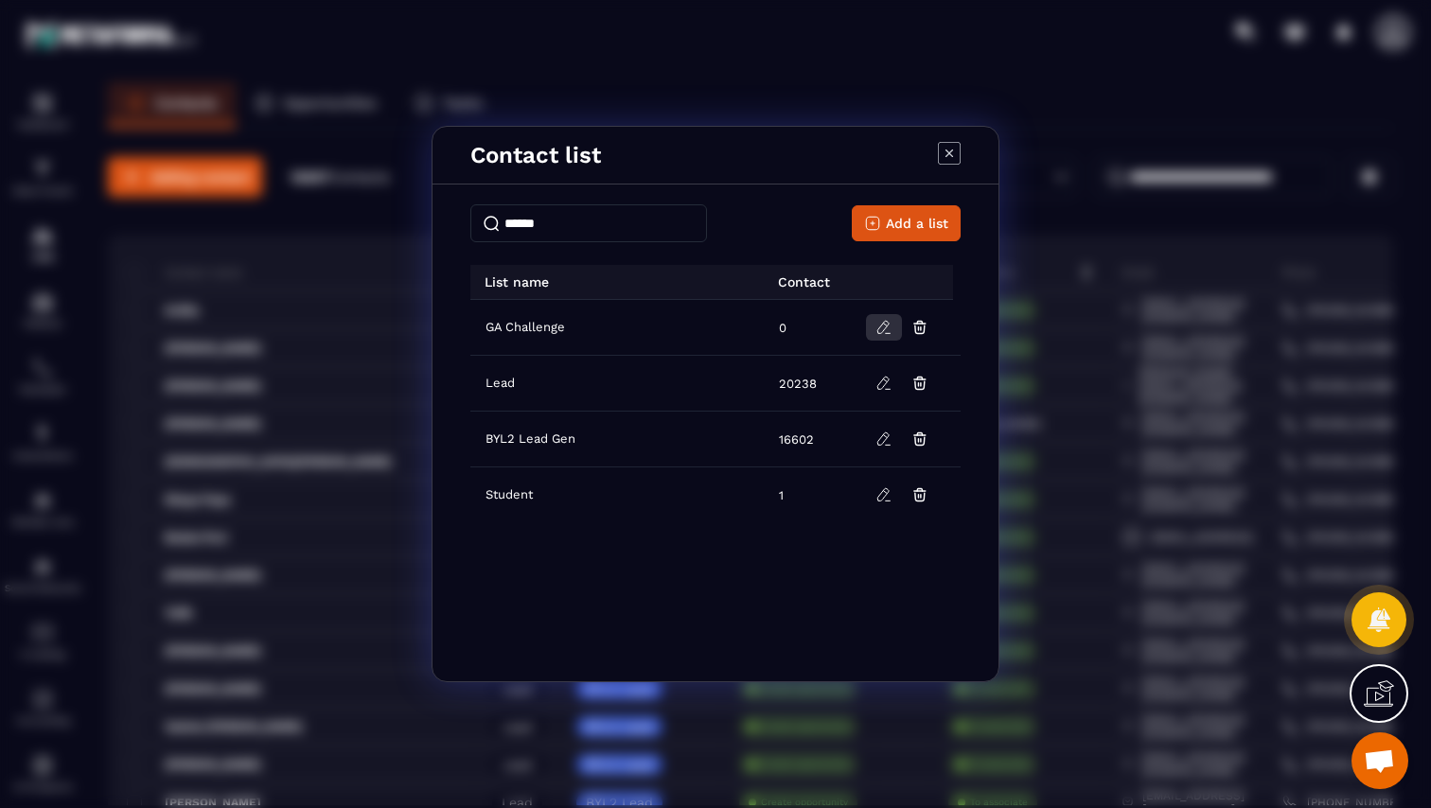
click at [883, 325] on icon "Modal window" at bounding box center [883, 327] width 17 height 17
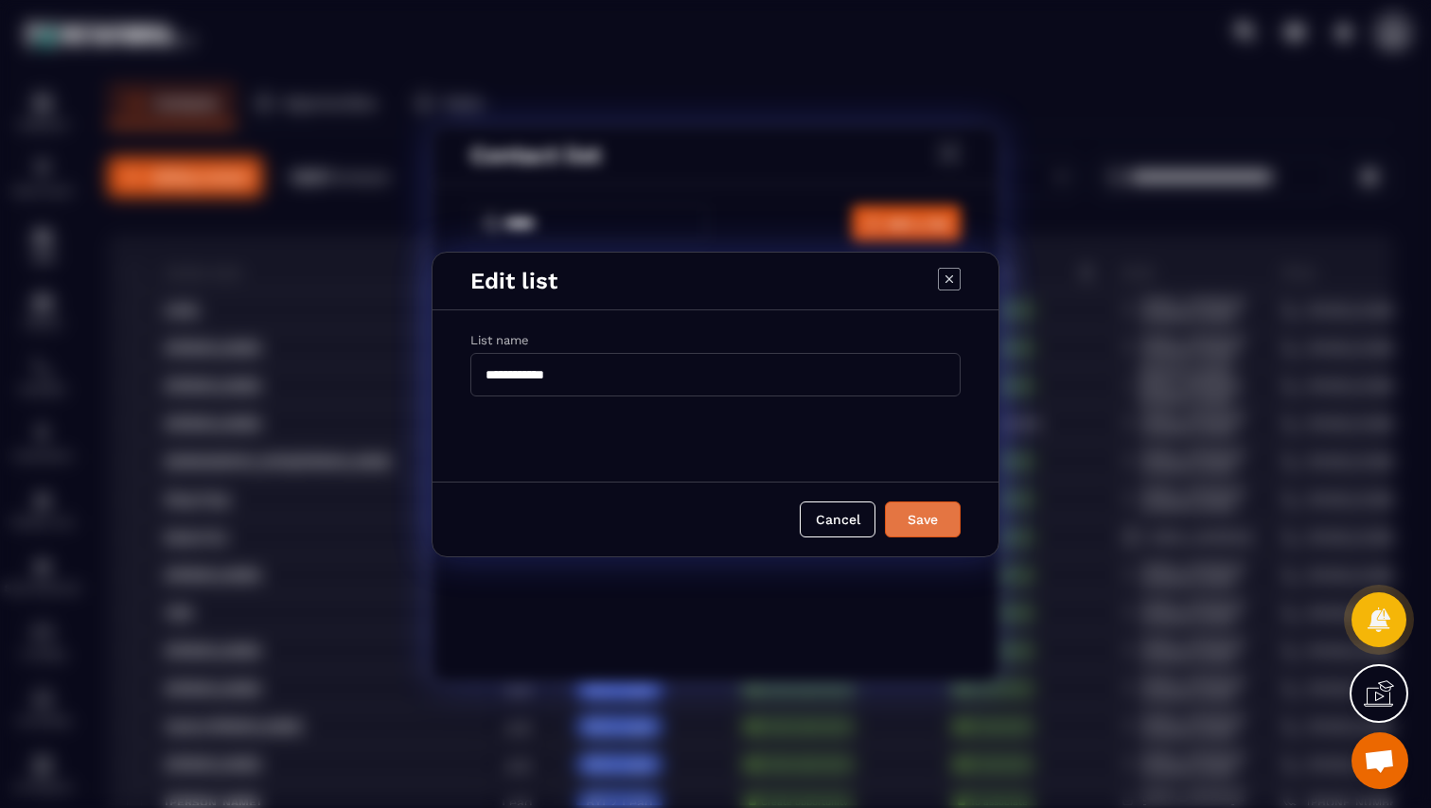
click at [917, 522] on div "Save" at bounding box center [922, 519] width 51 height 19
click at [948, 276] on icon "Modal window" at bounding box center [949, 279] width 23 height 23
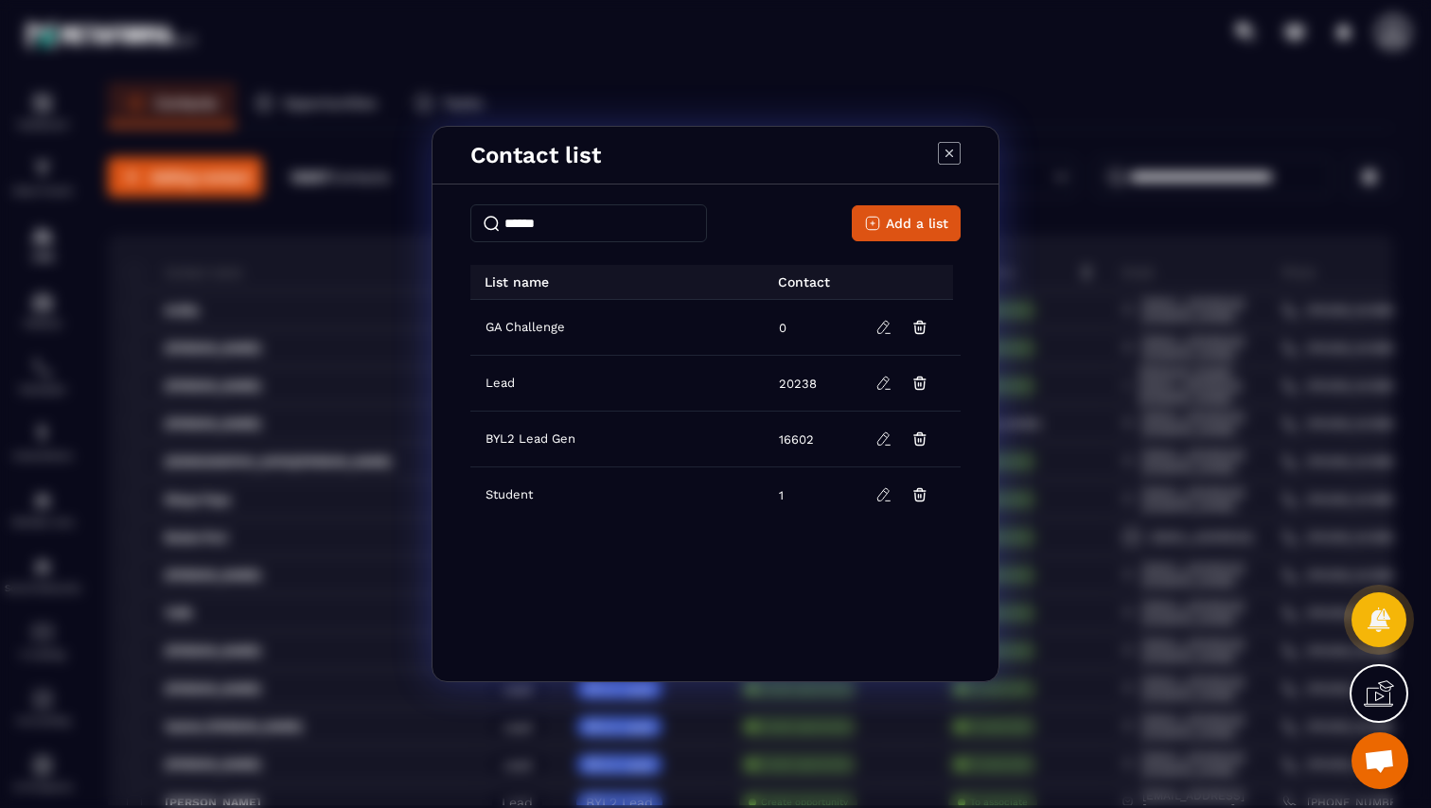
click at [531, 325] on span "GA Challenge" at bounding box center [524, 327] width 79 height 15
click at [512, 328] on span "GA Challenge" at bounding box center [524, 327] width 79 height 15
click at [785, 325] on td "0" at bounding box center [810, 328] width 87 height 56
click at [903, 235] on button "Add a list" at bounding box center [905, 223] width 109 height 36
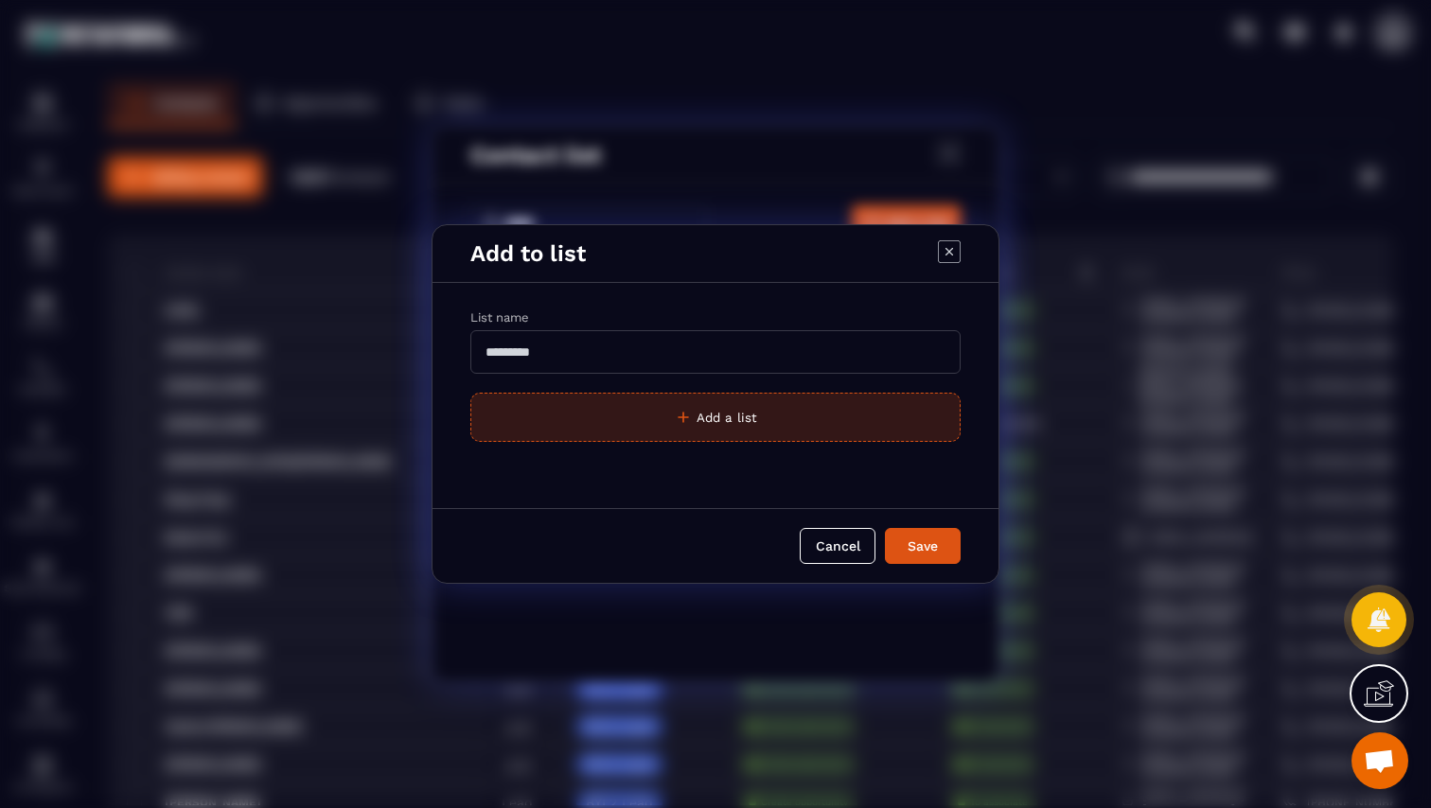
click at [753, 411] on button "Add a list" at bounding box center [715, 417] width 490 height 49
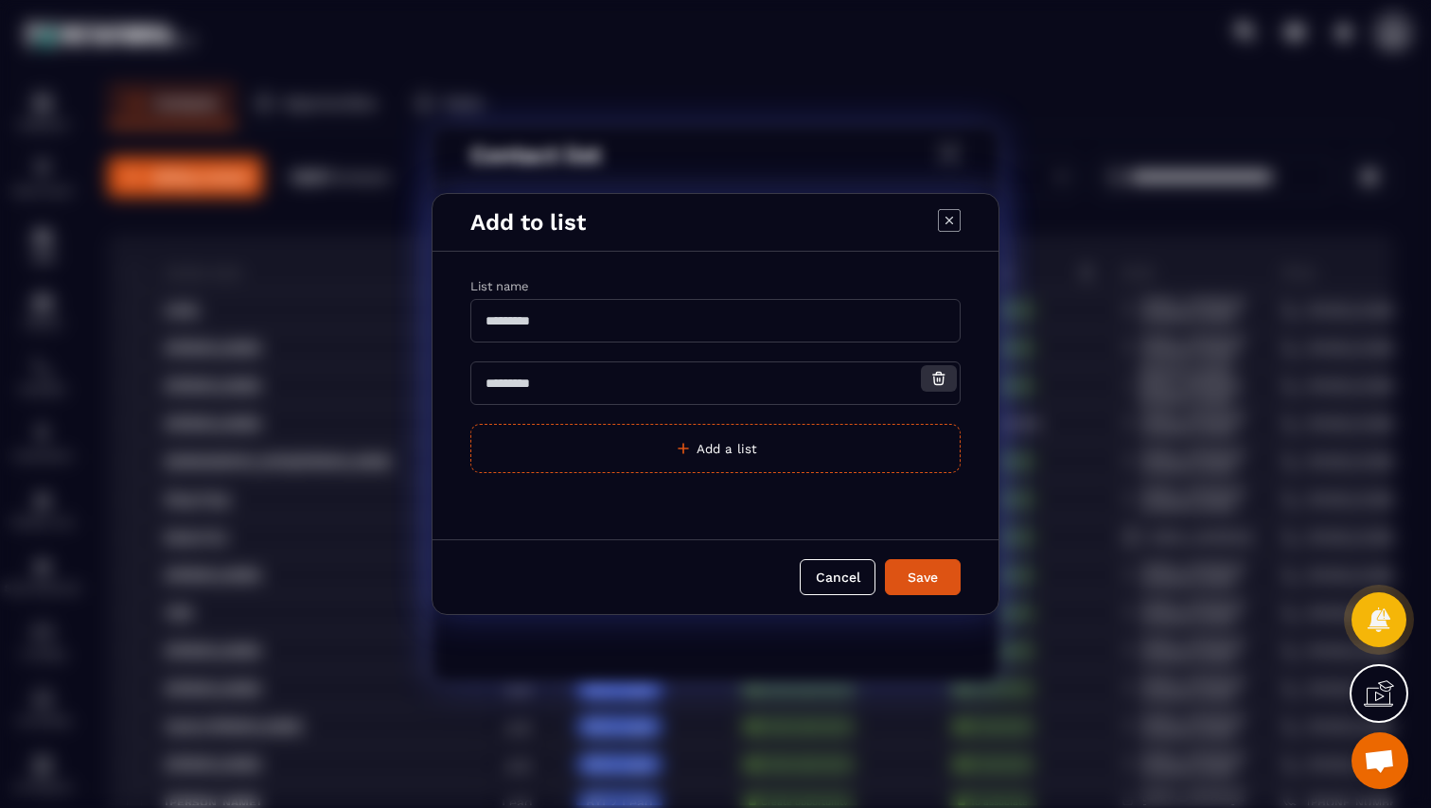
click at [948, 379] on button "Modal window" at bounding box center [939, 378] width 36 height 26
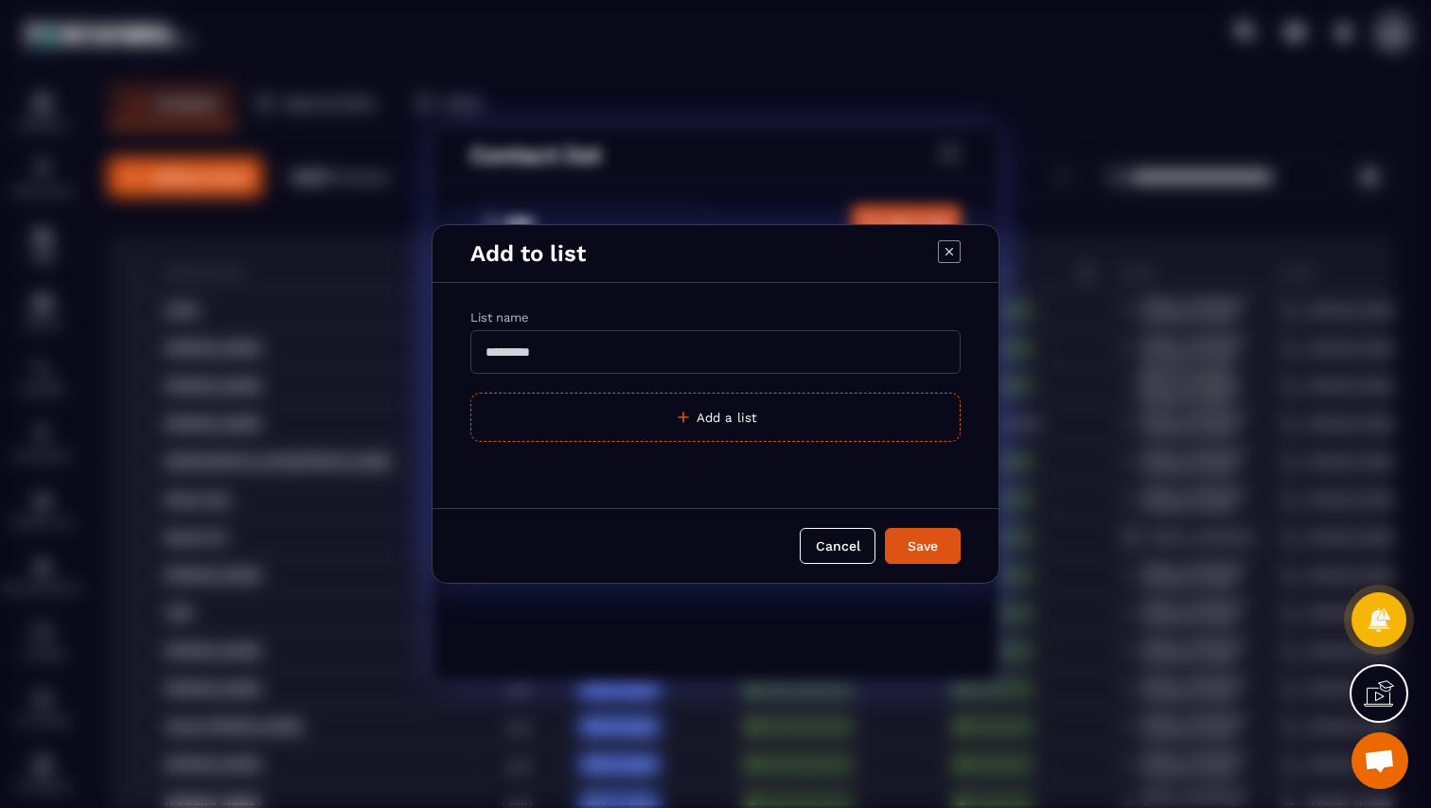
click at [943, 258] on icon "Modal window" at bounding box center [949, 251] width 23 height 23
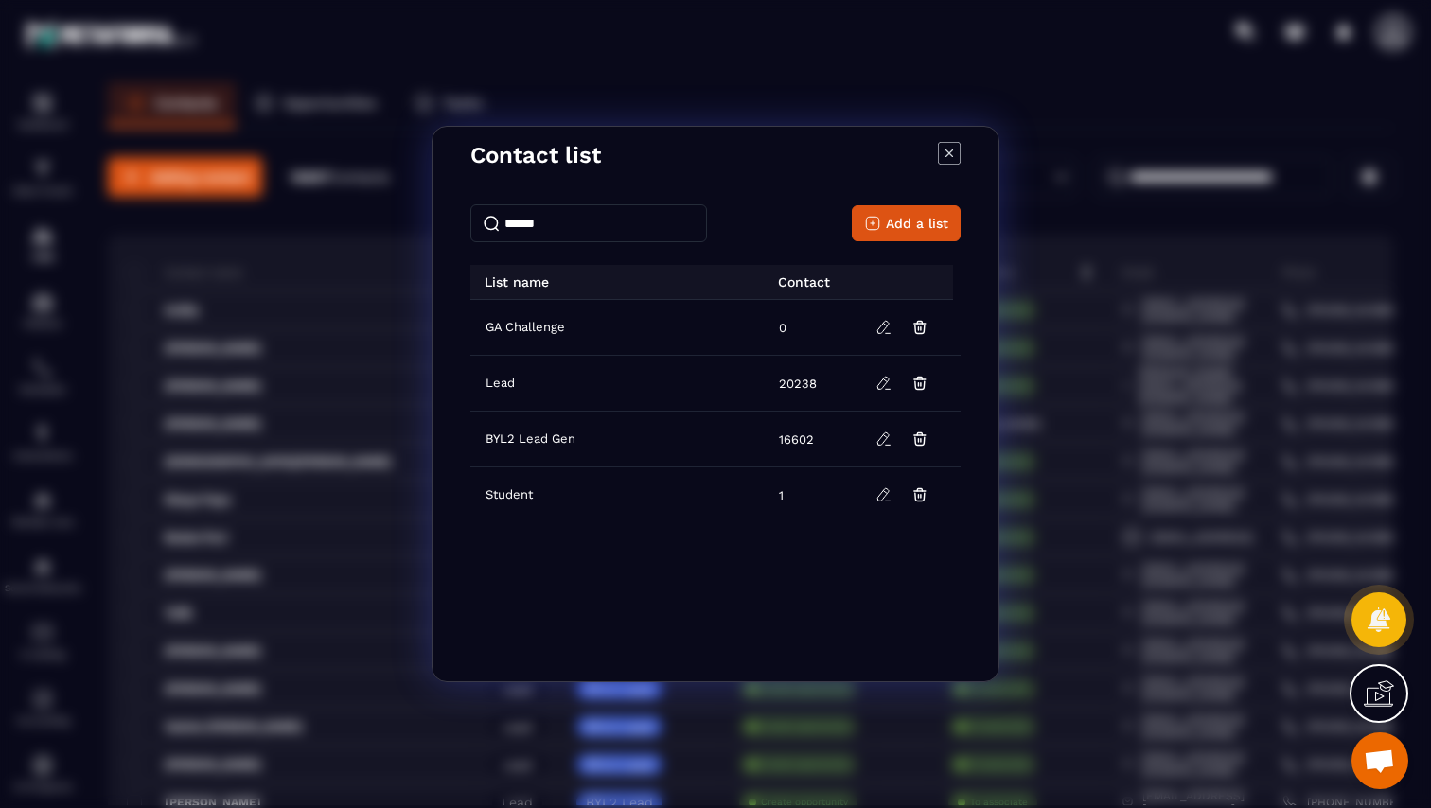
click at [568, 291] on th "List name" at bounding box center [616, 282] width 293 height 35
click at [497, 334] on span "GA Challenge" at bounding box center [524, 327] width 79 height 15
click at [892, 336] on button "Modal window" at bounding box center [884, 327] width 36 height 26
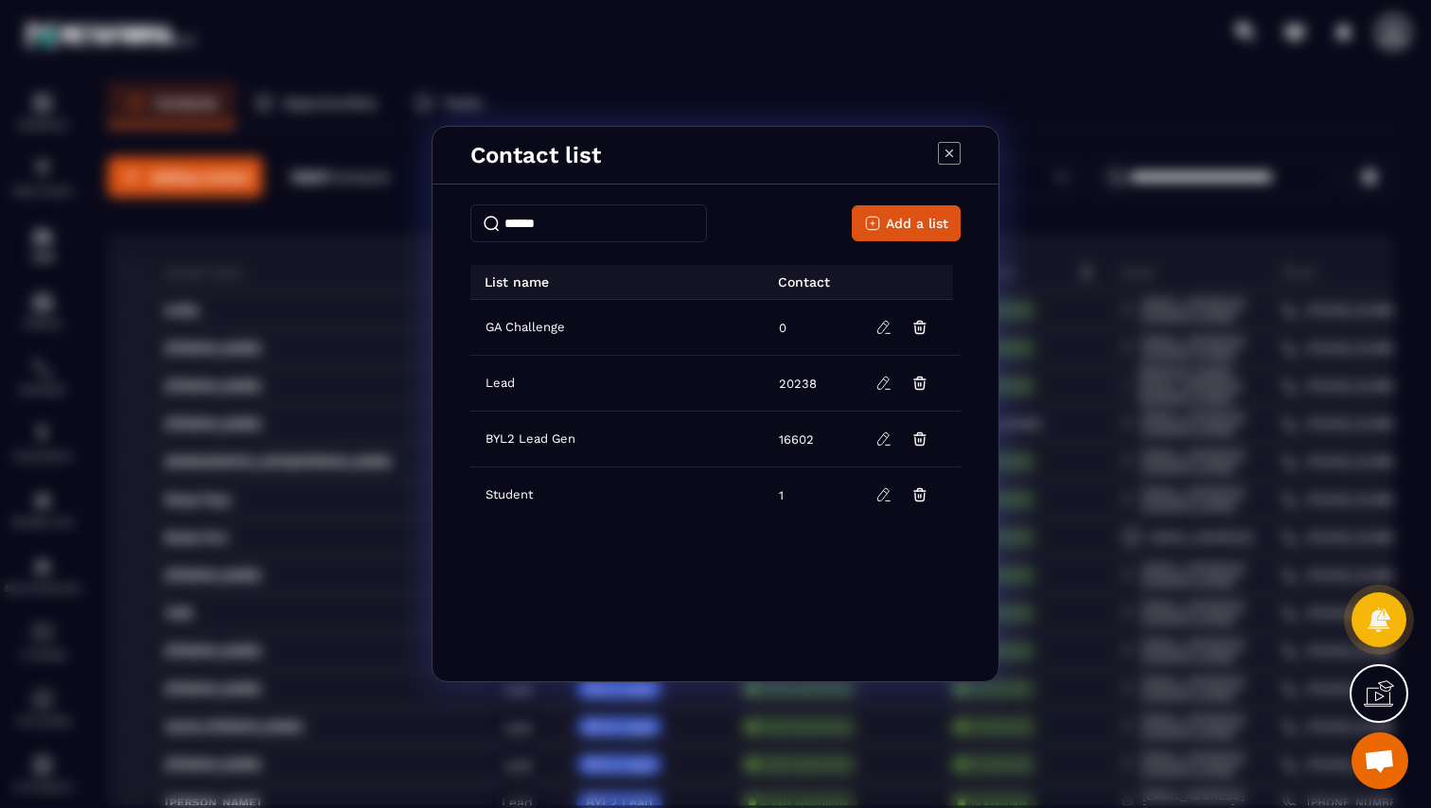
click at [951, 162] on icon "Modal window" at bounding box center [949, 153] width 23 height 23
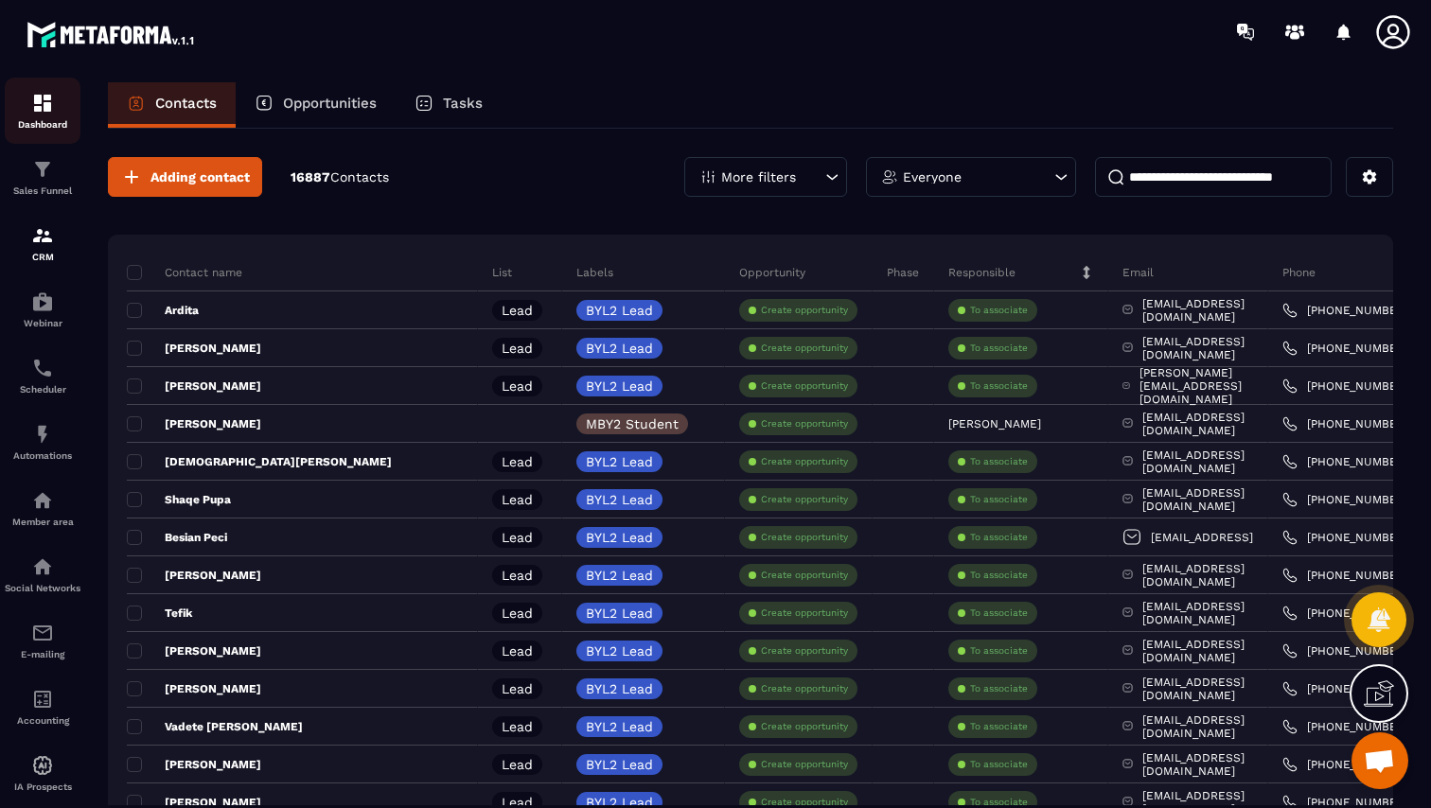
click at [56, 121] on p "Dashboard" at bounding box center [43, 124] width 76 height 10
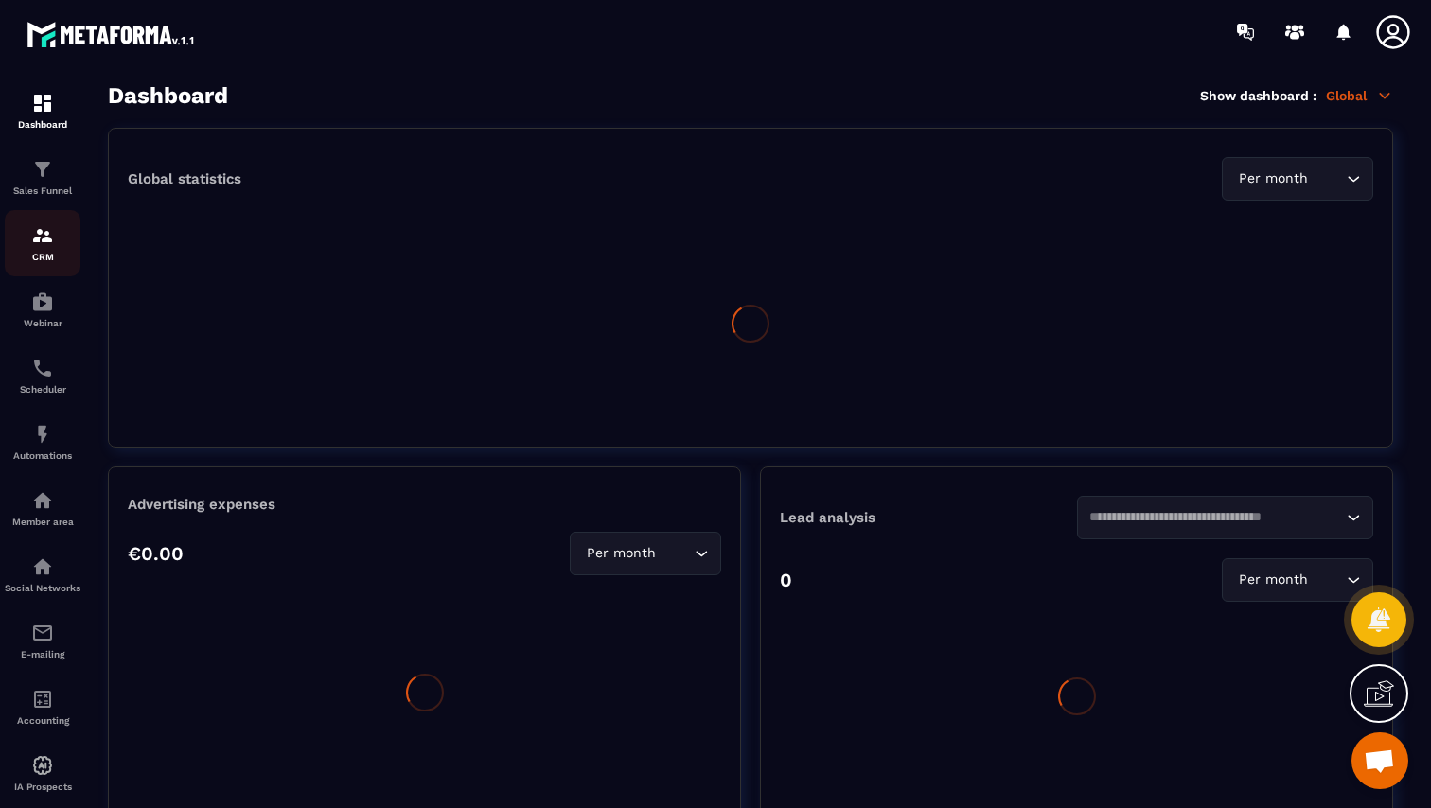
click at [53, 255] on p "CRM" at bounding box center [43, 257] width 76 height 10
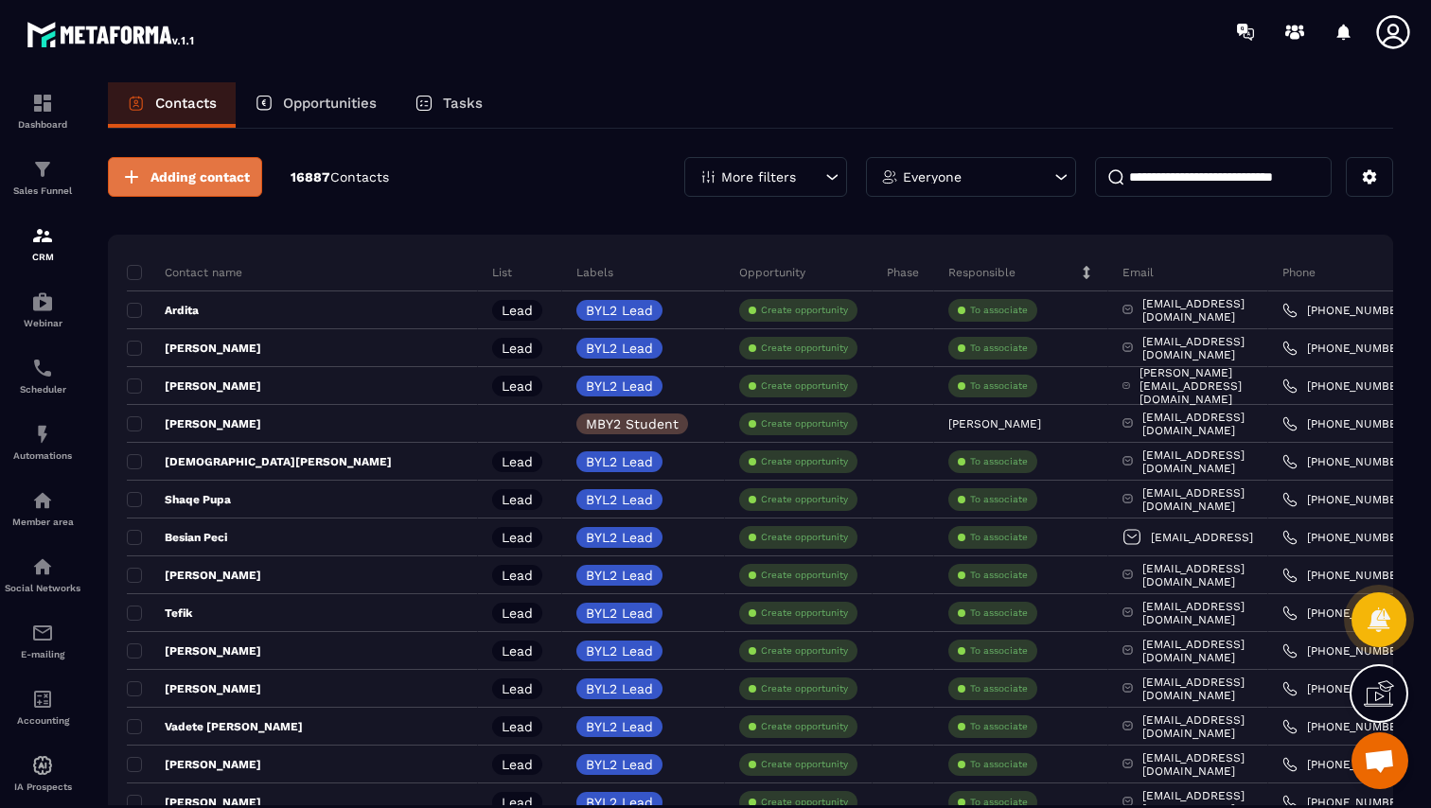
click at [208, 184] on span "Adding contact" at bounding box center [199, 176] width 99 height 19
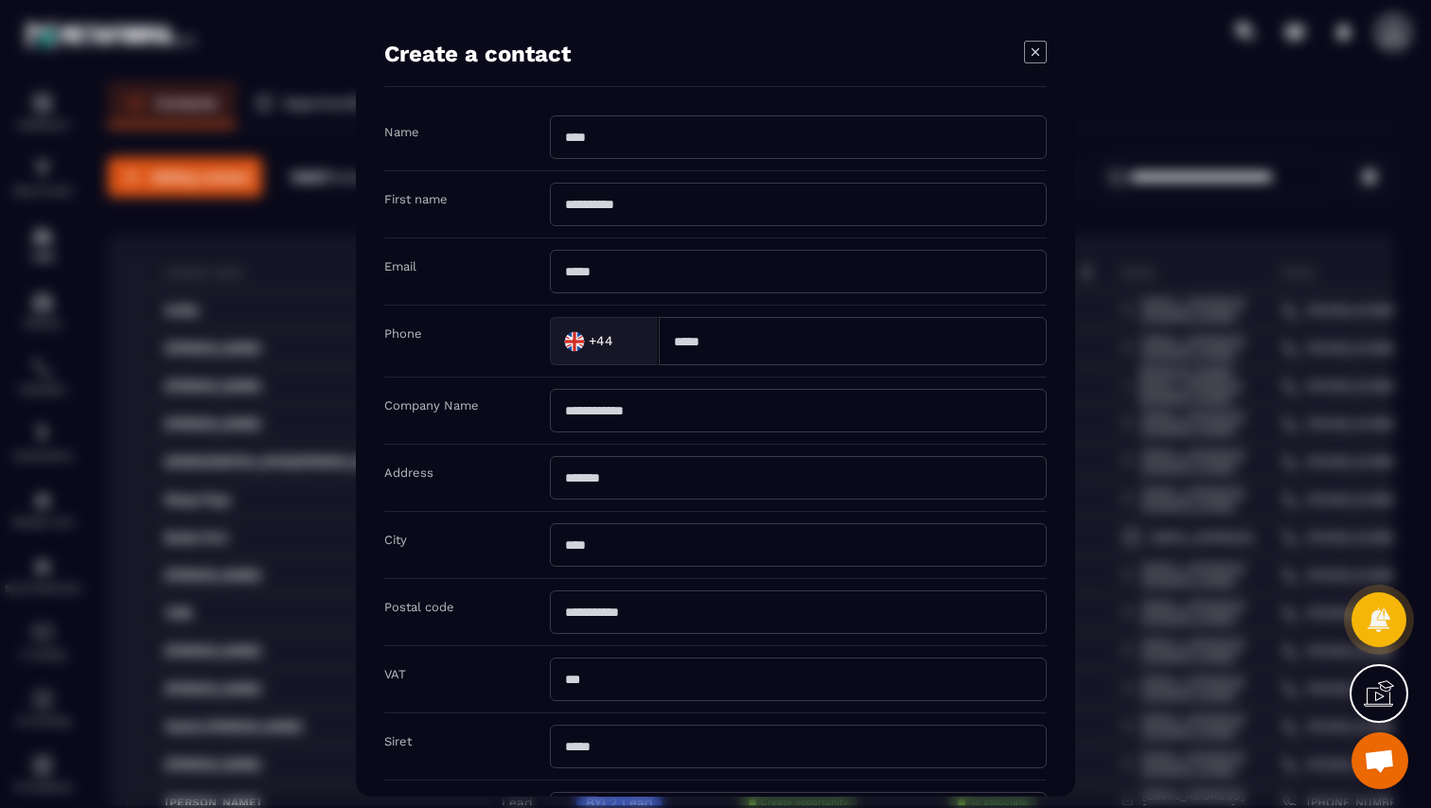
click at [1028, 58] on icon "Modal window" at bounding box center [1035, 52] width 23 height 23
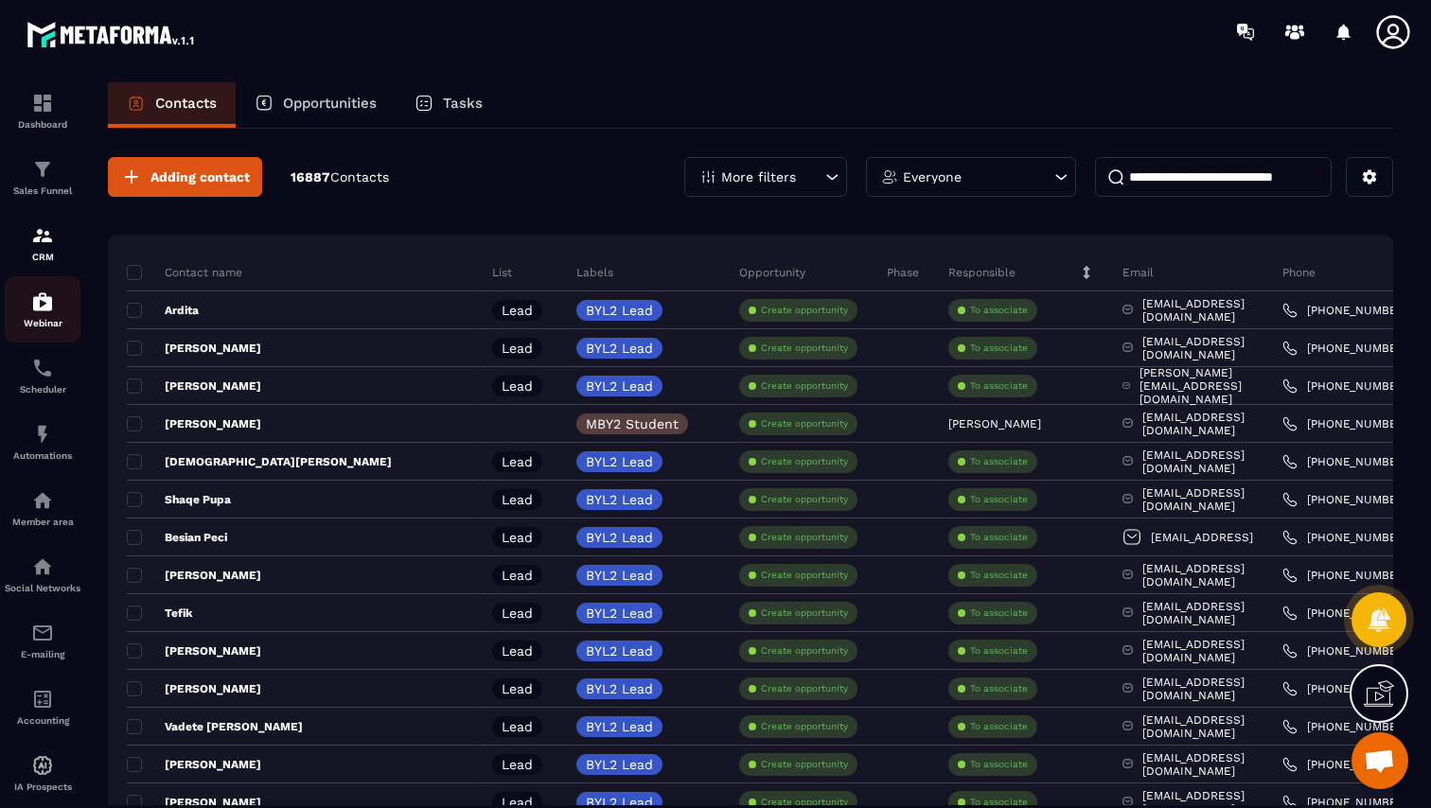
click at [31, 325] on p "Webinar" at bounding box center [43, 323] width 76 height 10
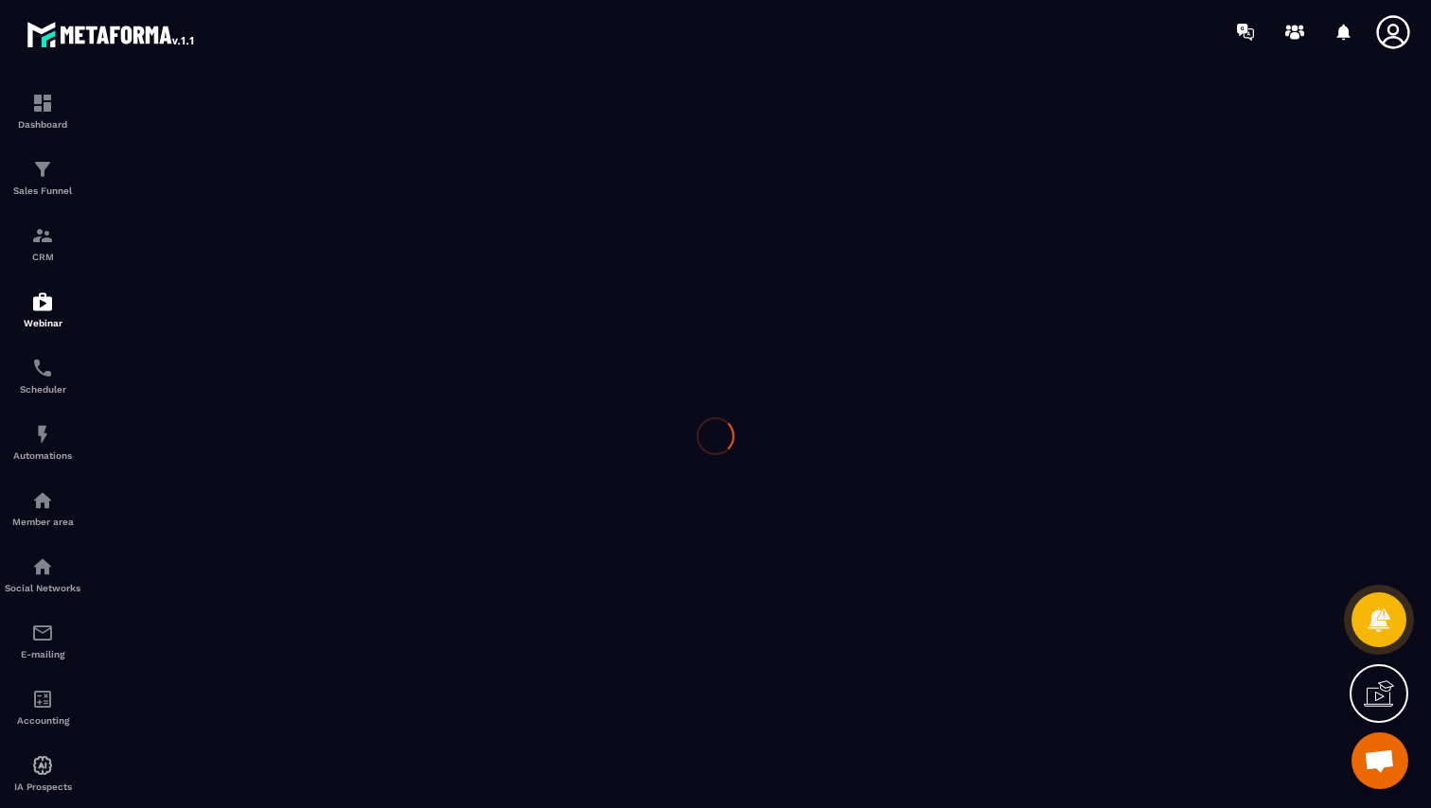
click at [56, 245] on div at bounding box center [715, 435] width 1431 height 745
click at [32, 245] on div at bounding box center [715, 435] width 1431 height 745
click at [41, 165] on div at bounding box center [715, 435] width 1431 height 745
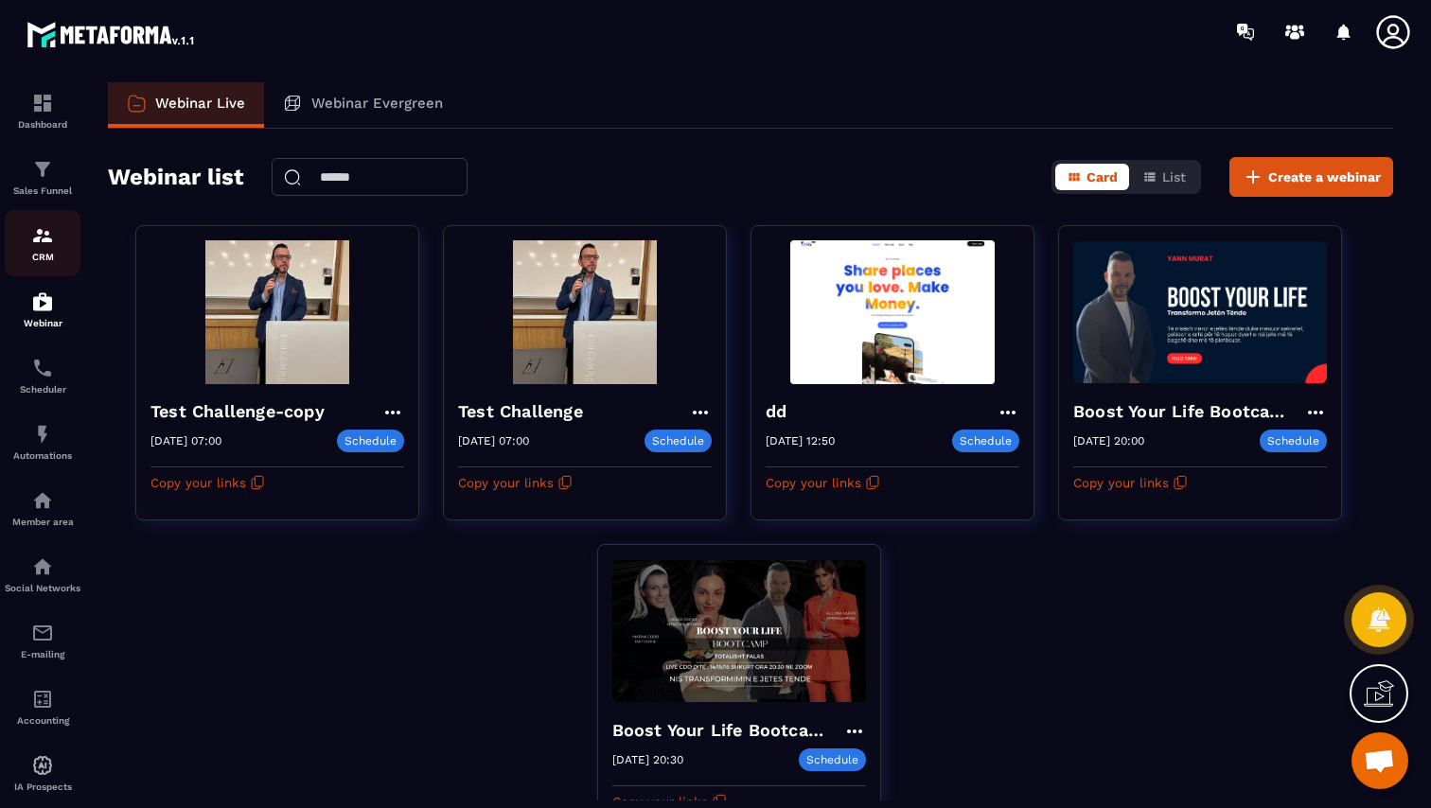
click at [52, 234] on img at bounding box center [42, 235] width 23 height 23
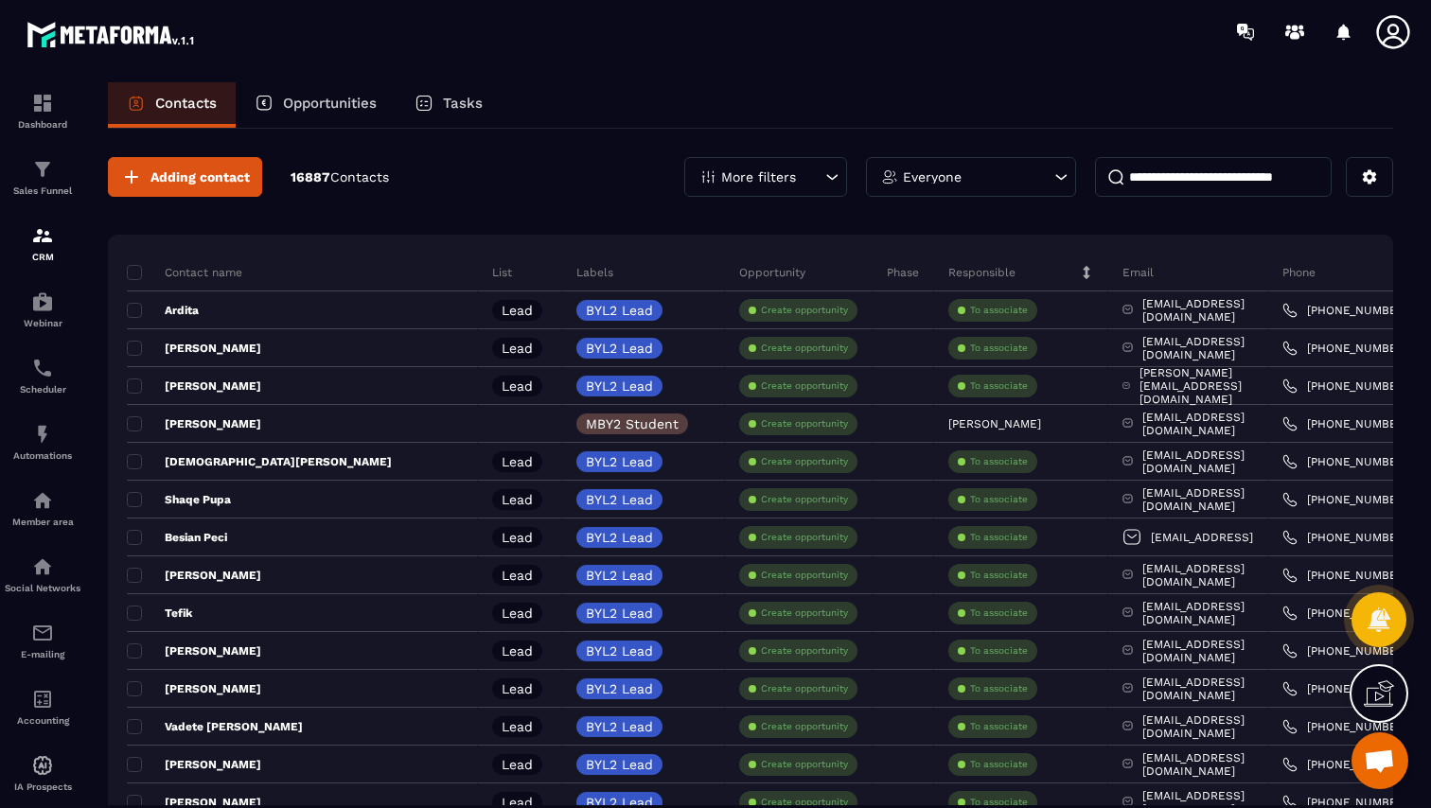
click at [760, 179] on p "More filters" at bounding box center [758, 176] width 75 height 13
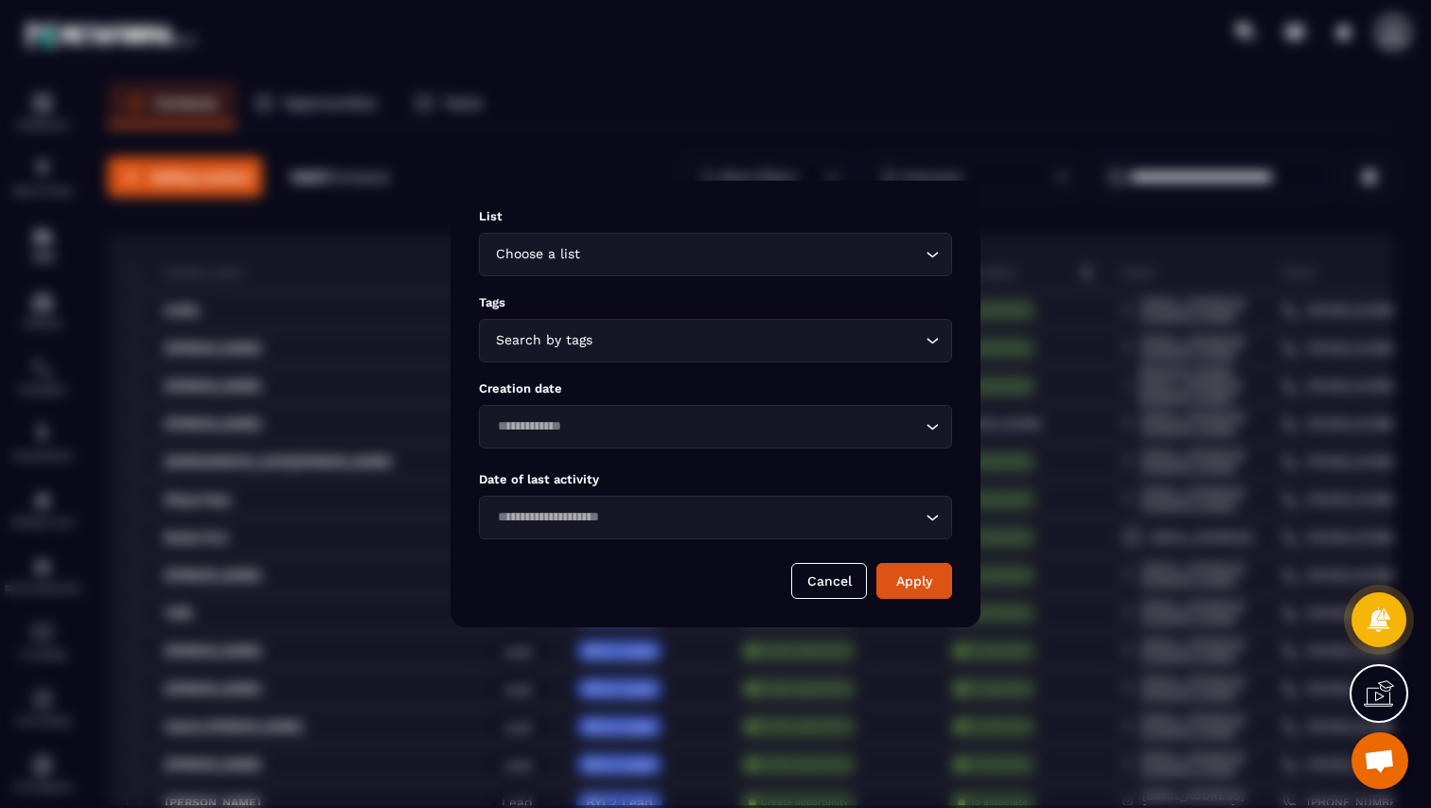
click at [872, 97] on div "Modal window" at bounding box center [715, 404] width 1431 height 808
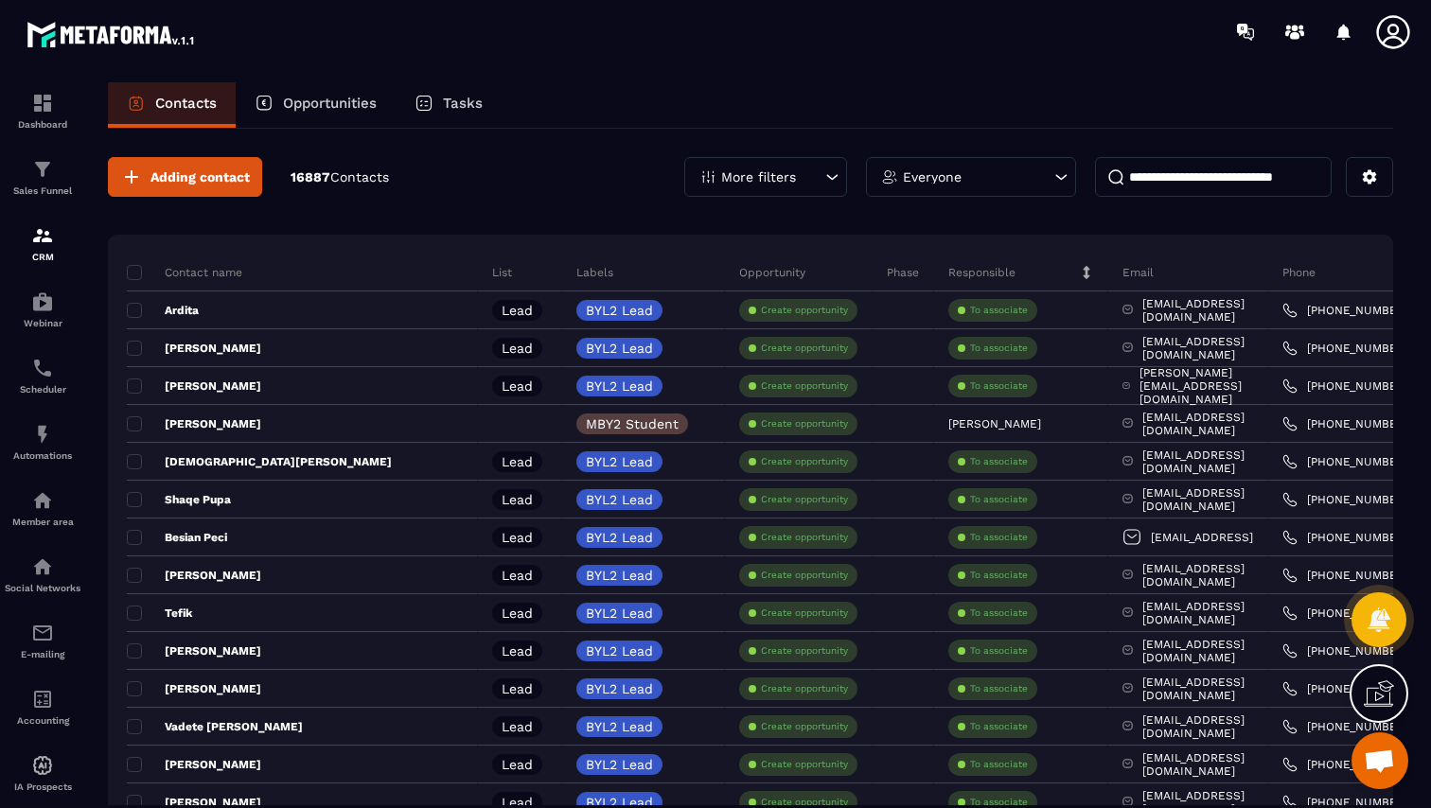
click at [1361, 689] on div at bounding box center [1378, 693] width 59 height 59
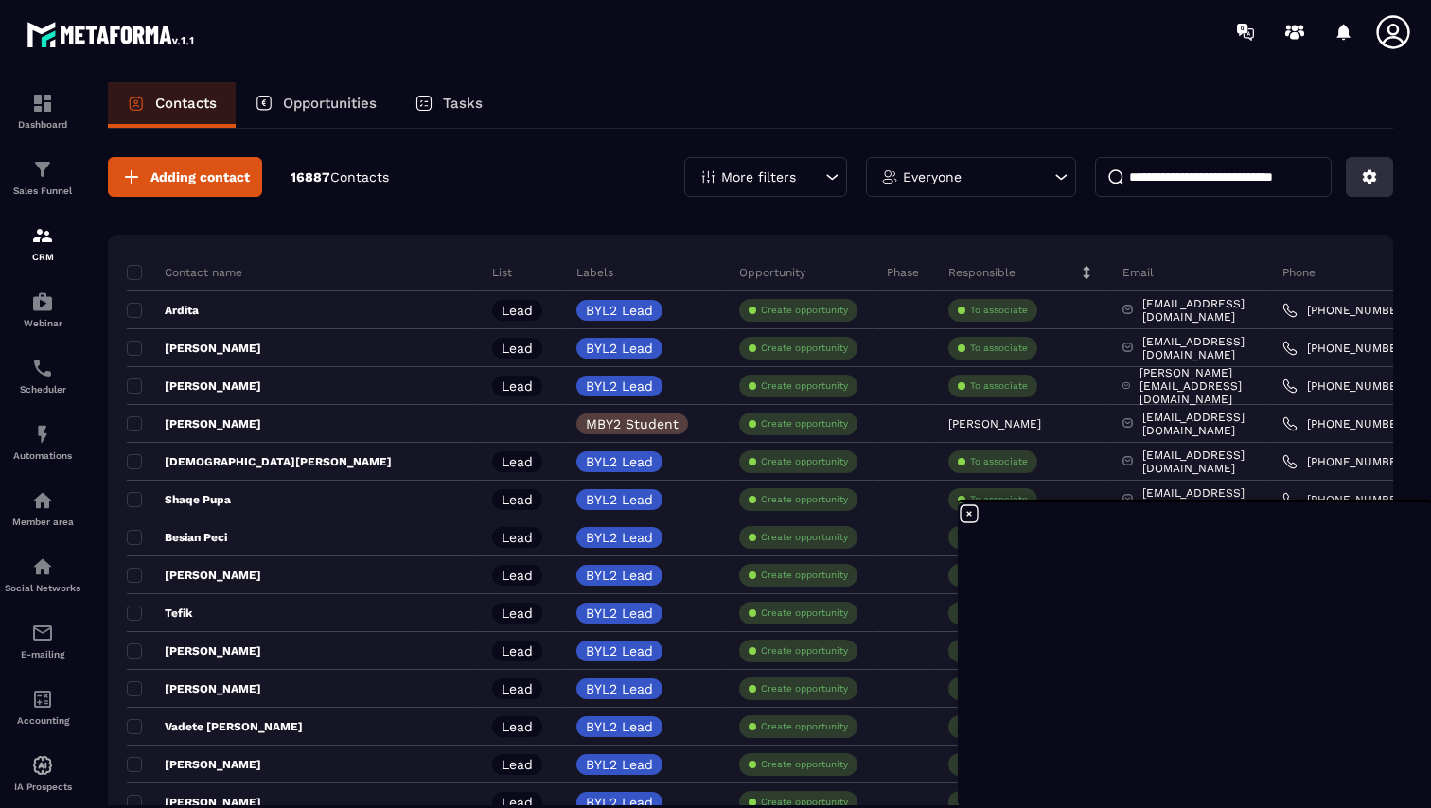
click at [1367, 190] on button at bounding box center [1368, 177] width 47 height 40
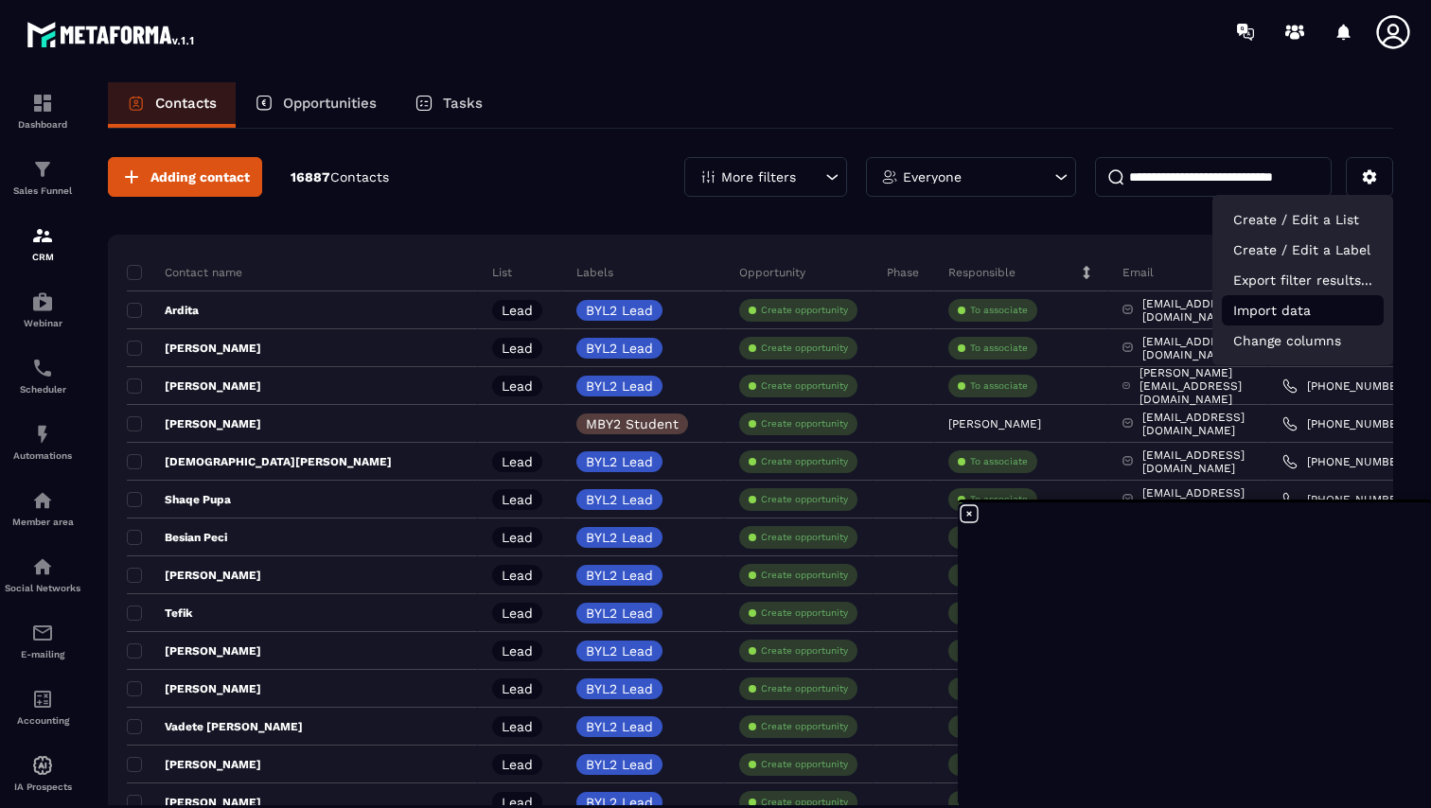
click at [1306, 307] on p "Import data" at bounding box center [1302, 310] width 162 height 30
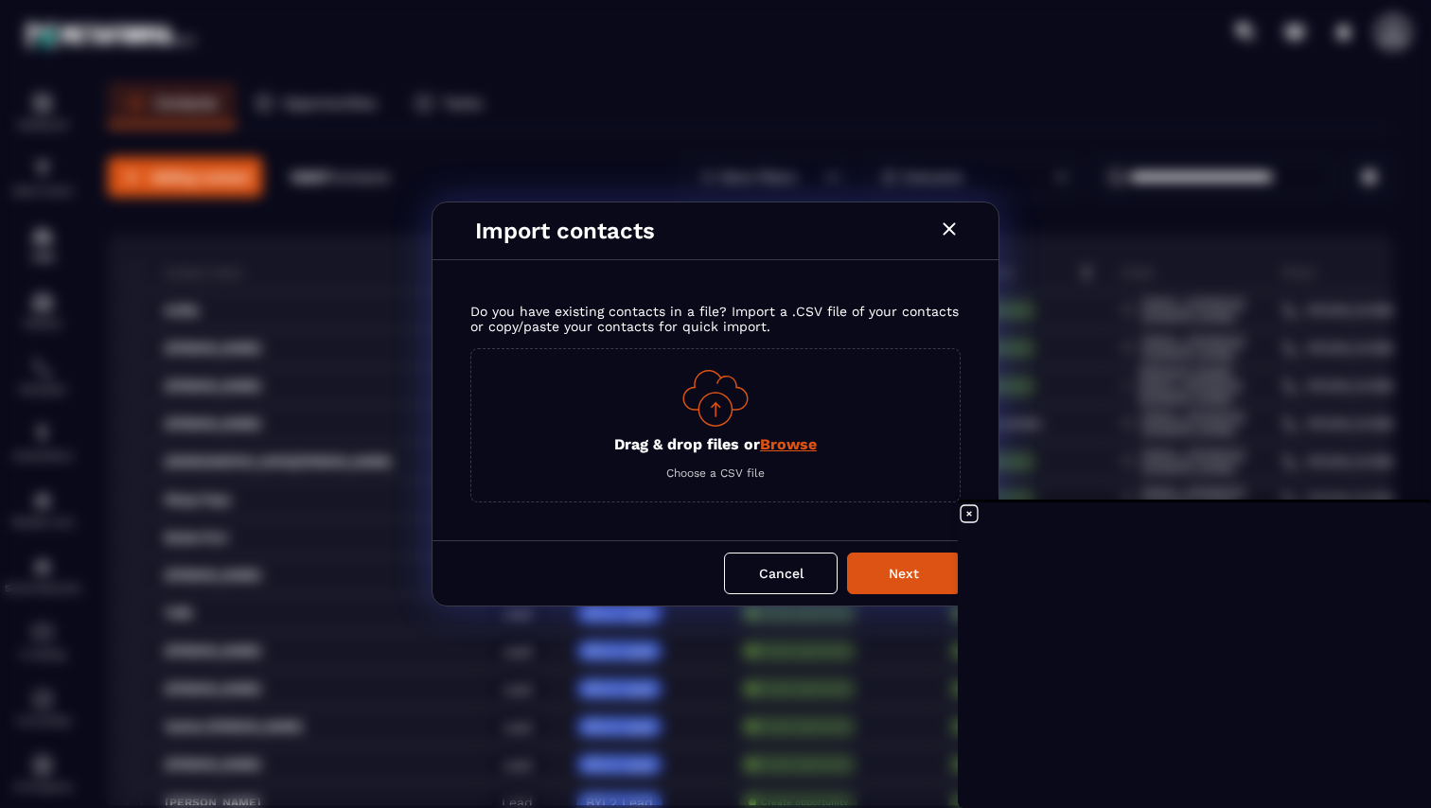
click at [707, 408] on img "Modal window" at bounding box center [715, 398] width 66 height 57
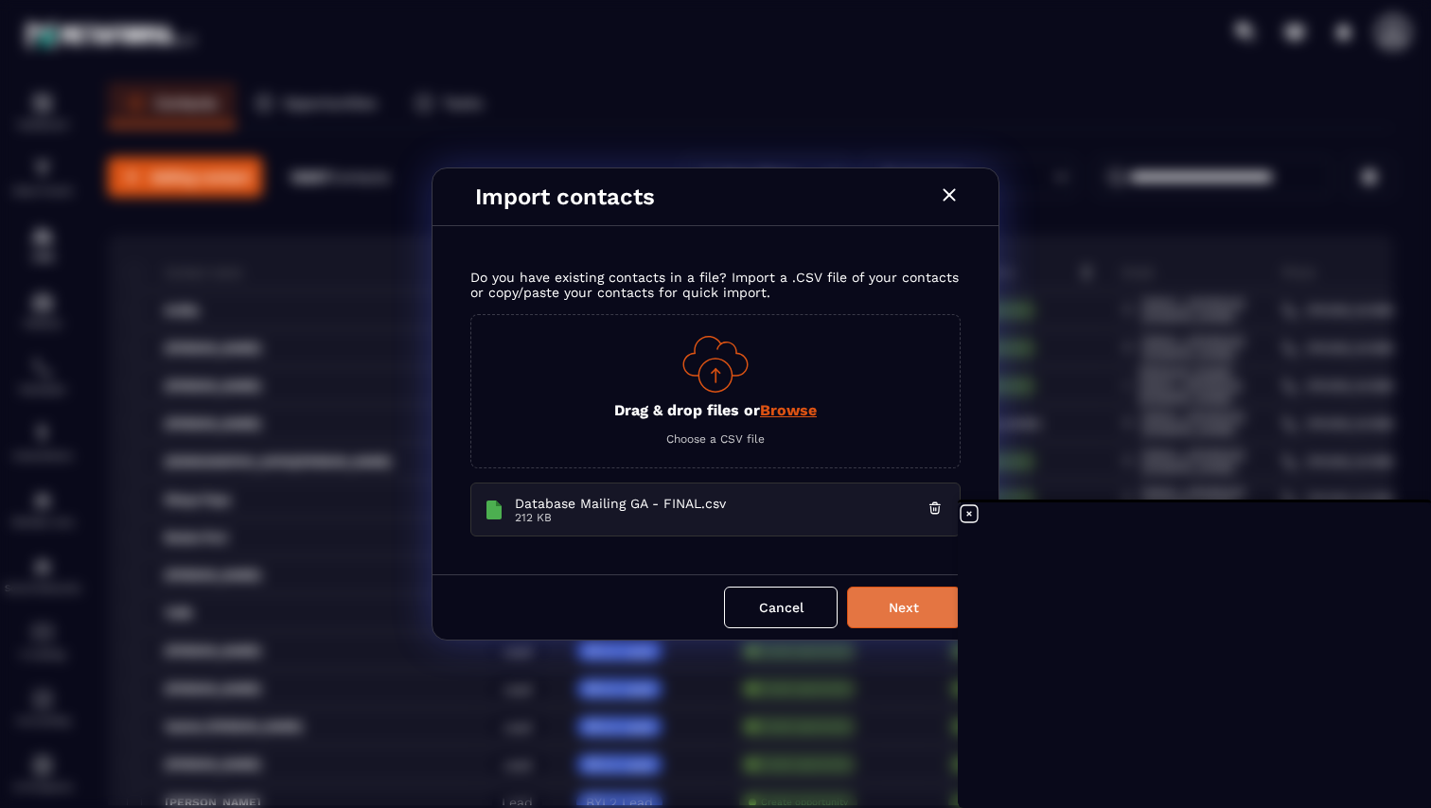
click at [903, 598] on button "Next" at bounding box center [904, 608] width 114 height 42
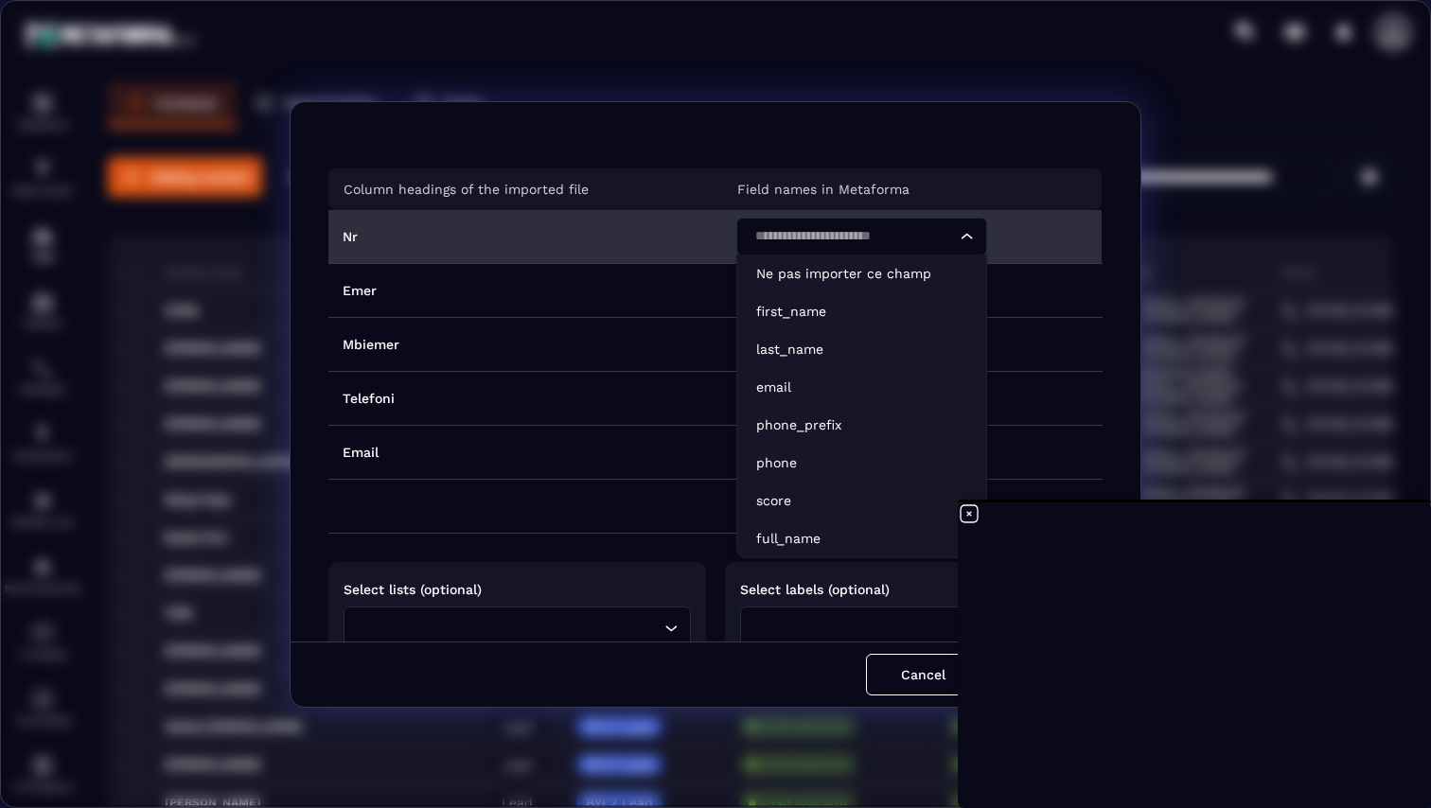
click at [834, 241] on input "Search for option" at bounding box center [851, 236] width 207 height 21
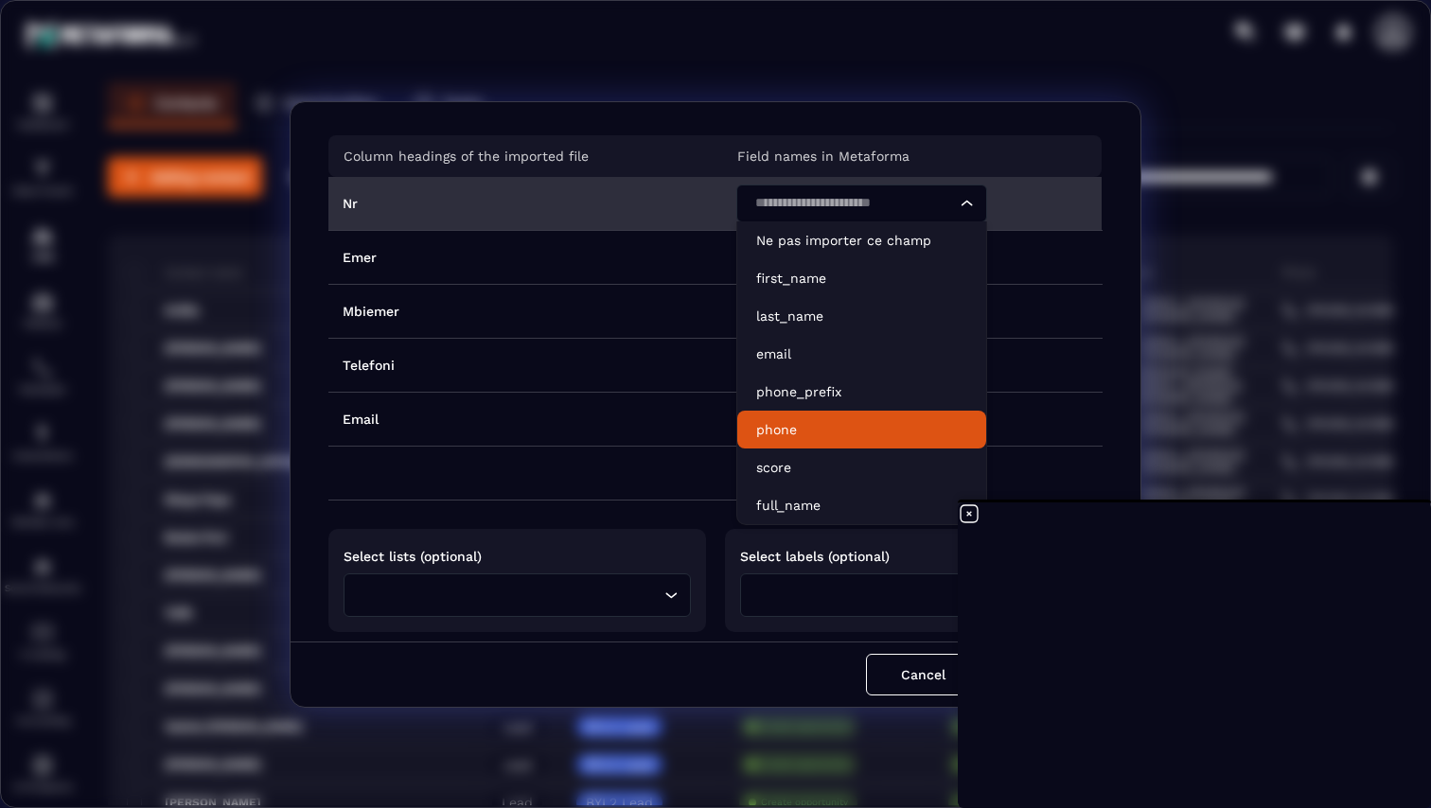
click at [784, 420] on p "phone" at bounding box center [861, 429] width 211 height 19
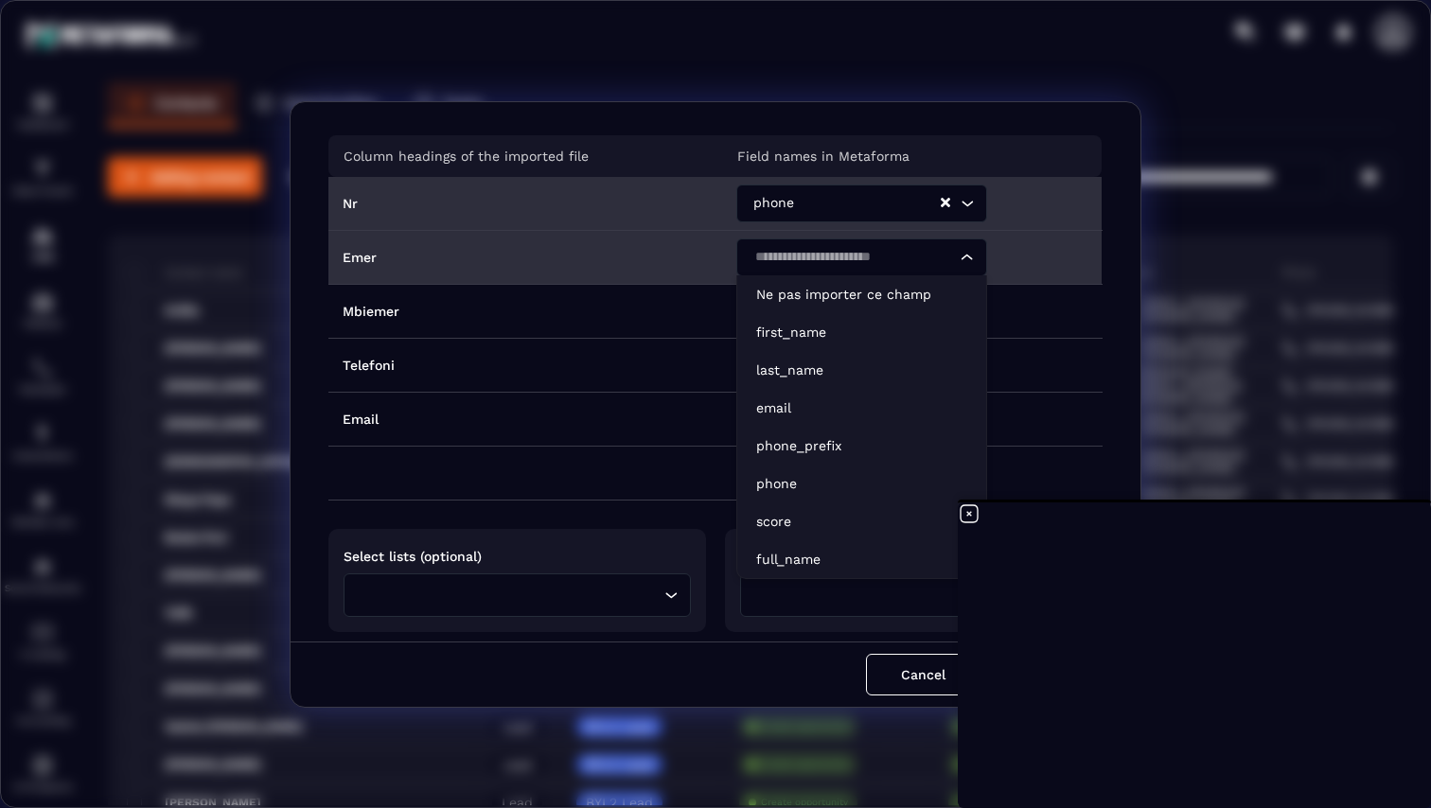
click at [809, 245] on div "Search for option" at bounding box center [851, 257] width 211 height 38
click at [797, 401] on p "email" at bounding box center [861, 407] width 211 height 19
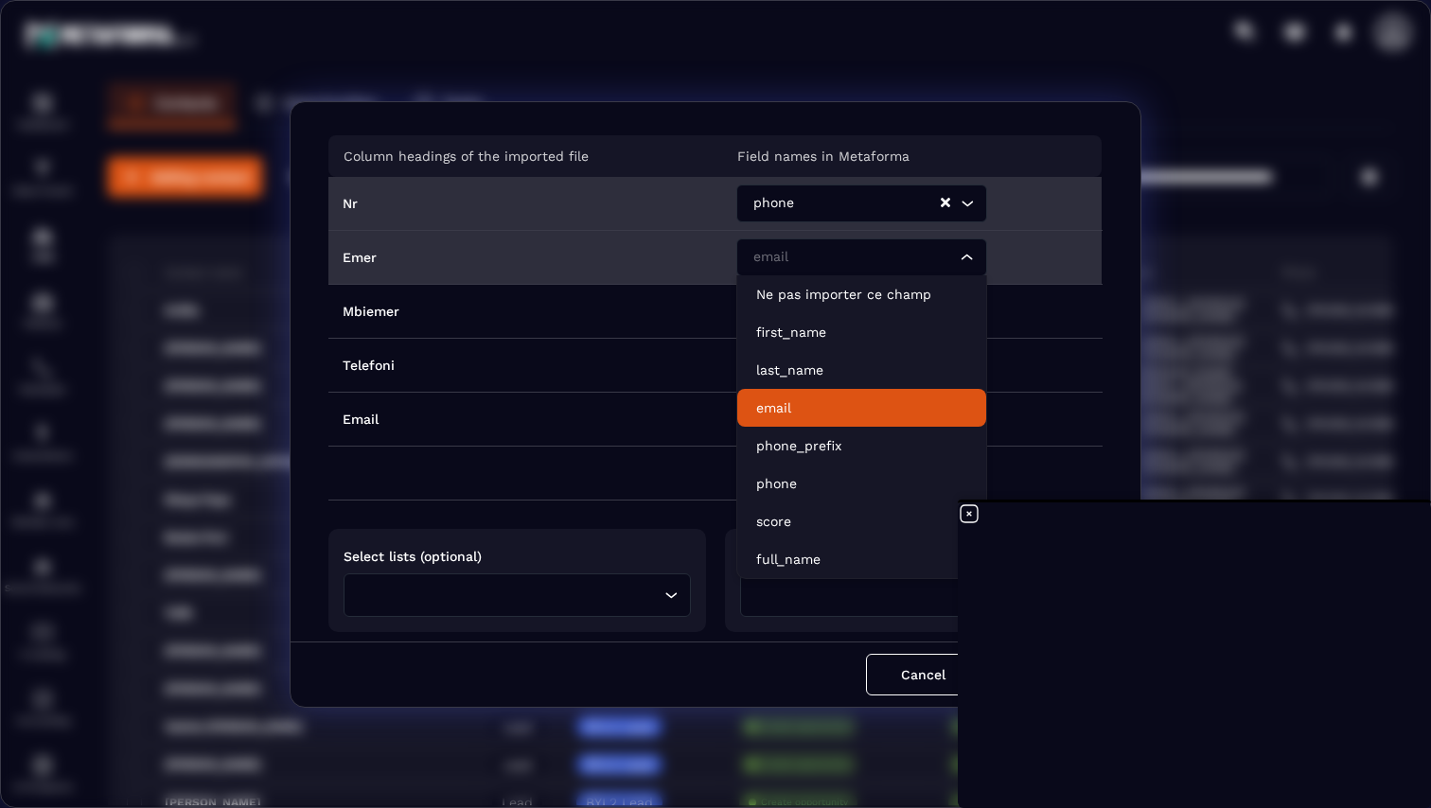
click at [823, 247] on input "Search for option" at bounding box center [851, 257] width 207 height 21
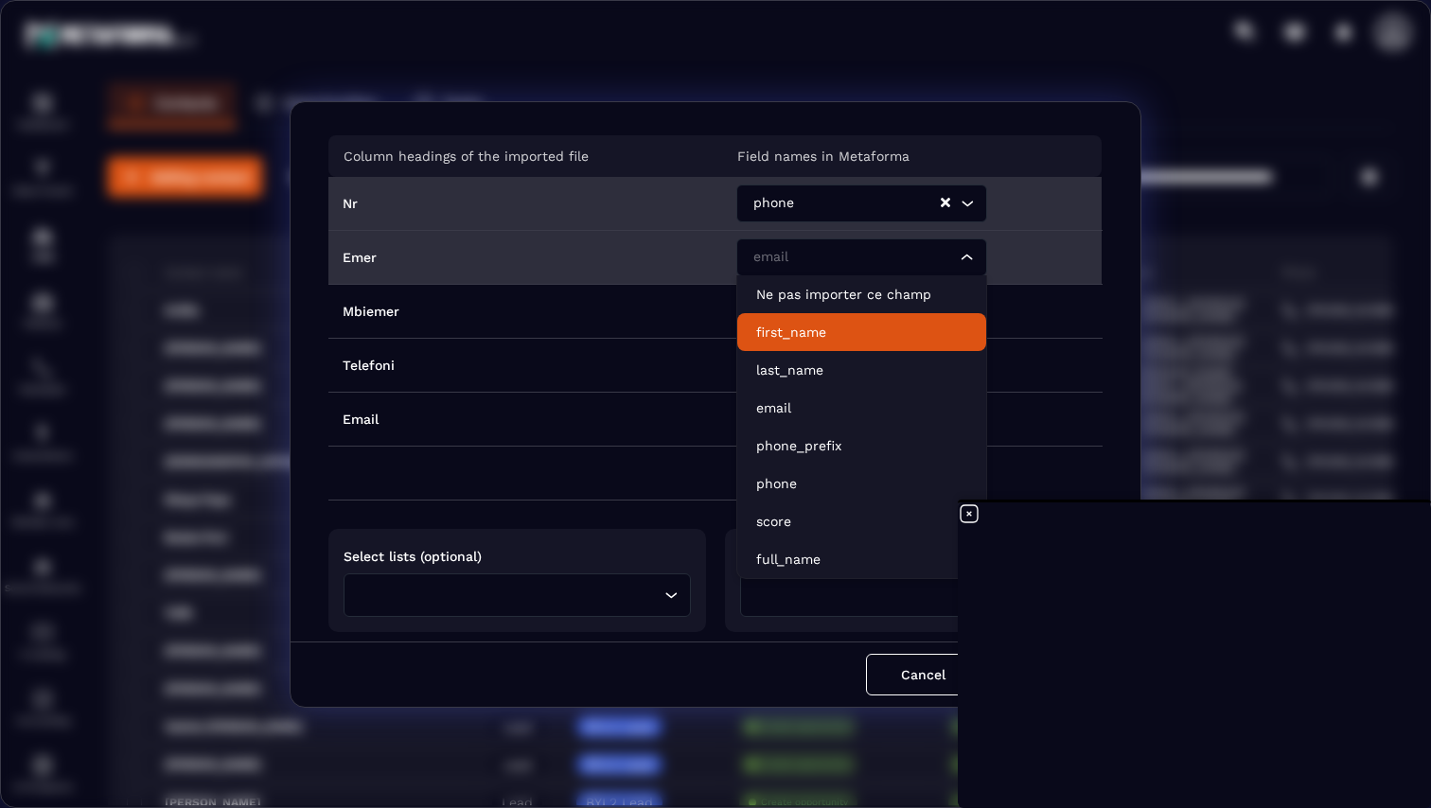
click at [798, 325] on p "first_name" at bounding box center [861, 332] width 211 height 19
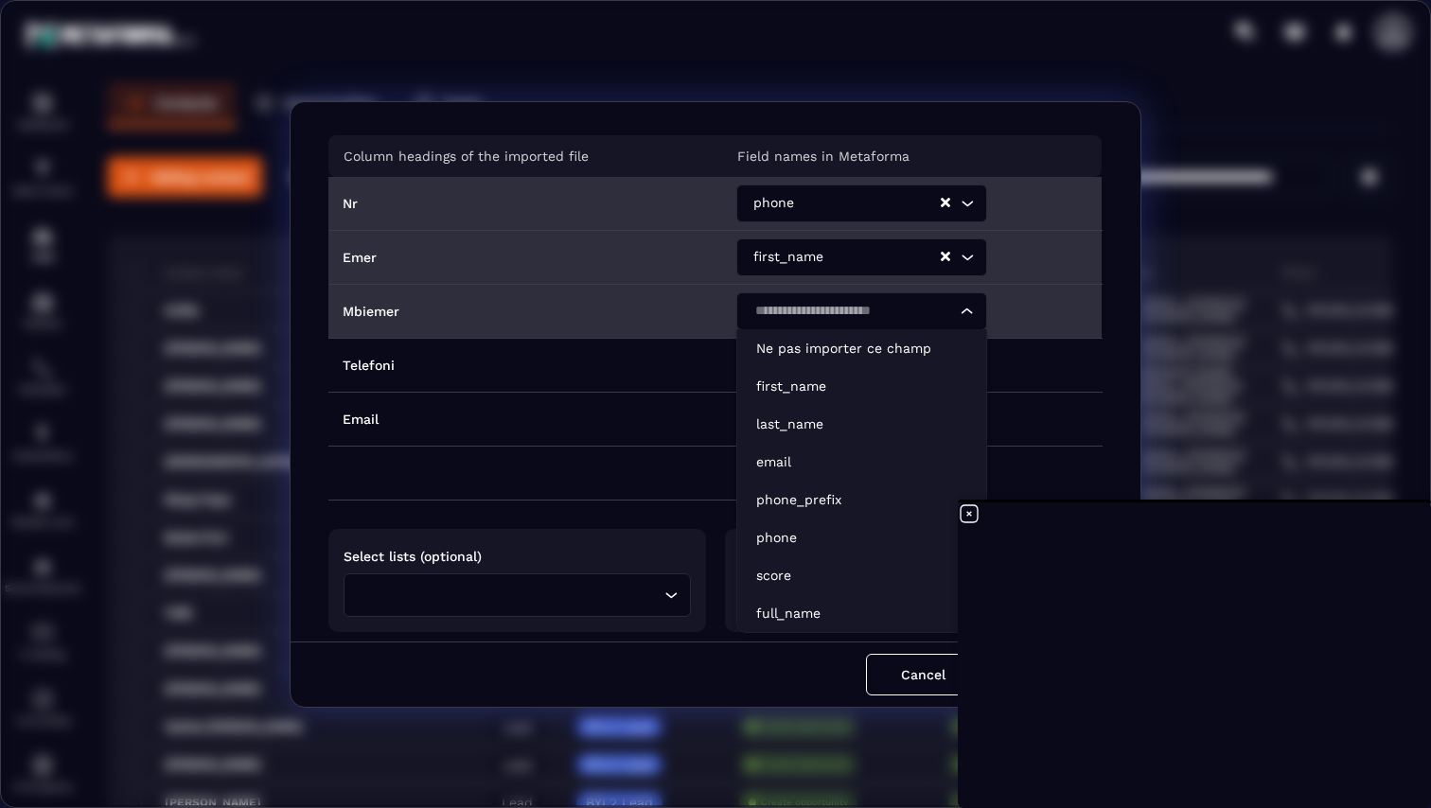
click at [824, 315] on input "Search for option" at bounding box center [851, 311] width 207 height 21
click at [792, 414] on p "last_name" at bounding box center [861, 423] width 211 height 19
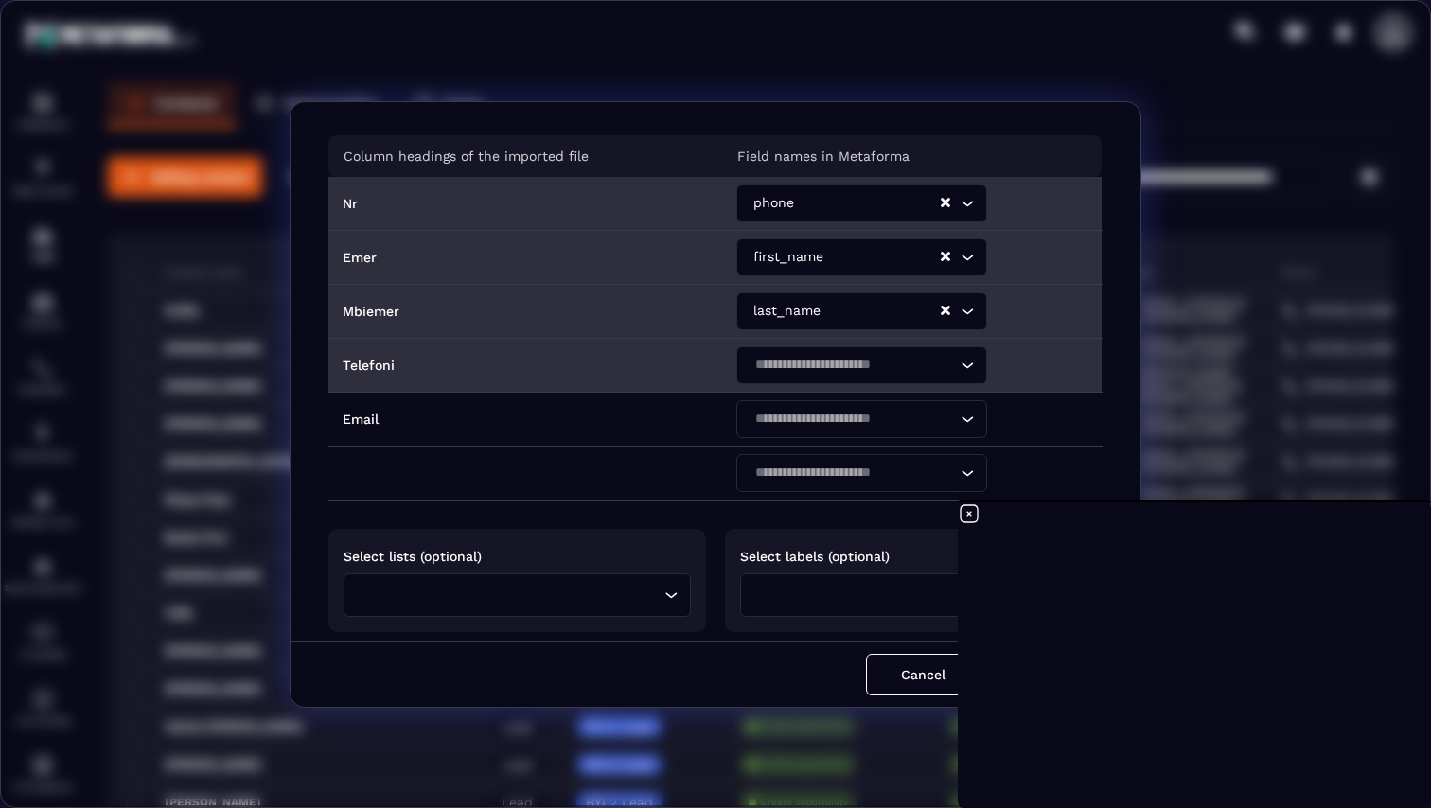
click at [810, 377] on div "Search for option" at bounding box center [851, 365] width 211 height 38
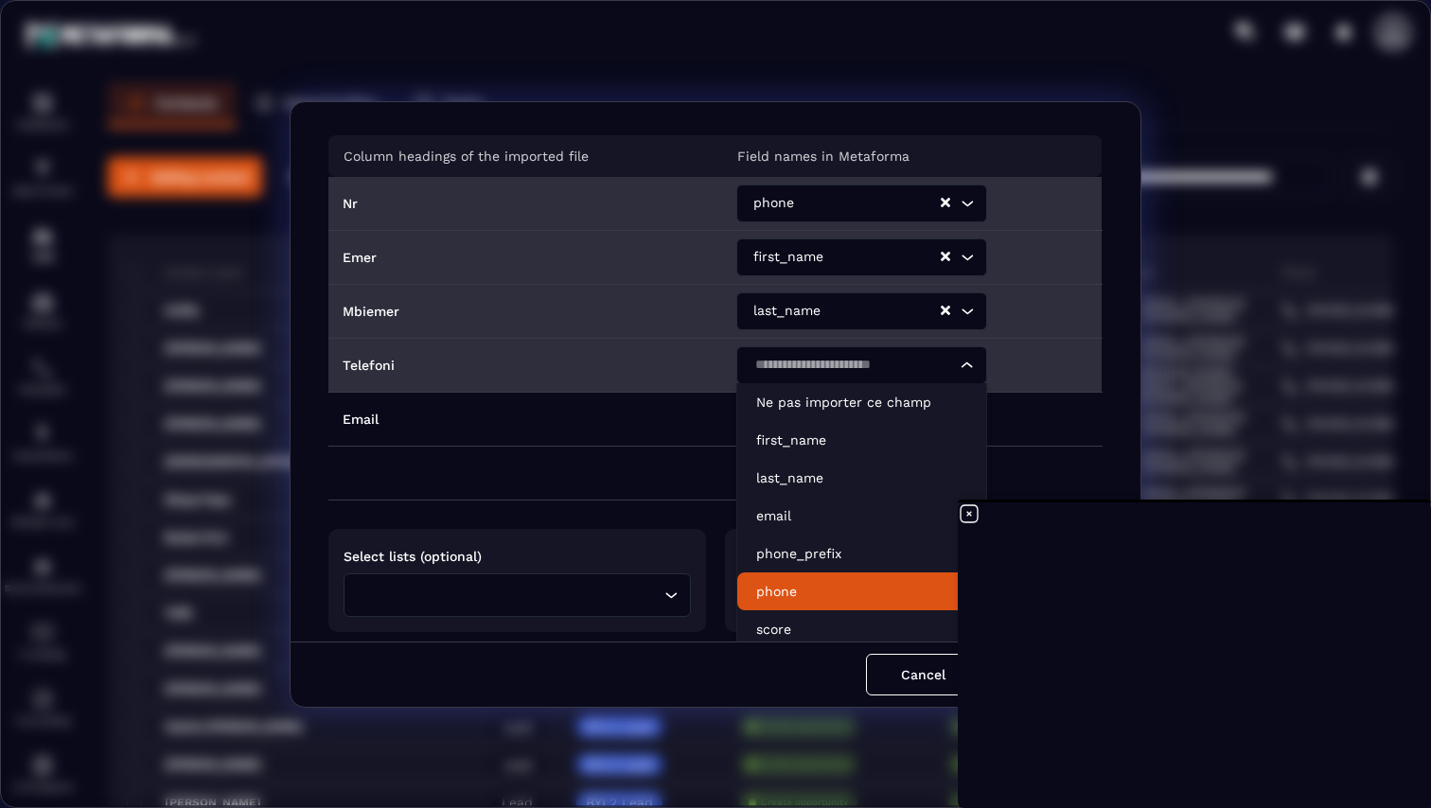
click at [795, 584] on p "phone" at bounding box center [861, 591] width 211 height 19
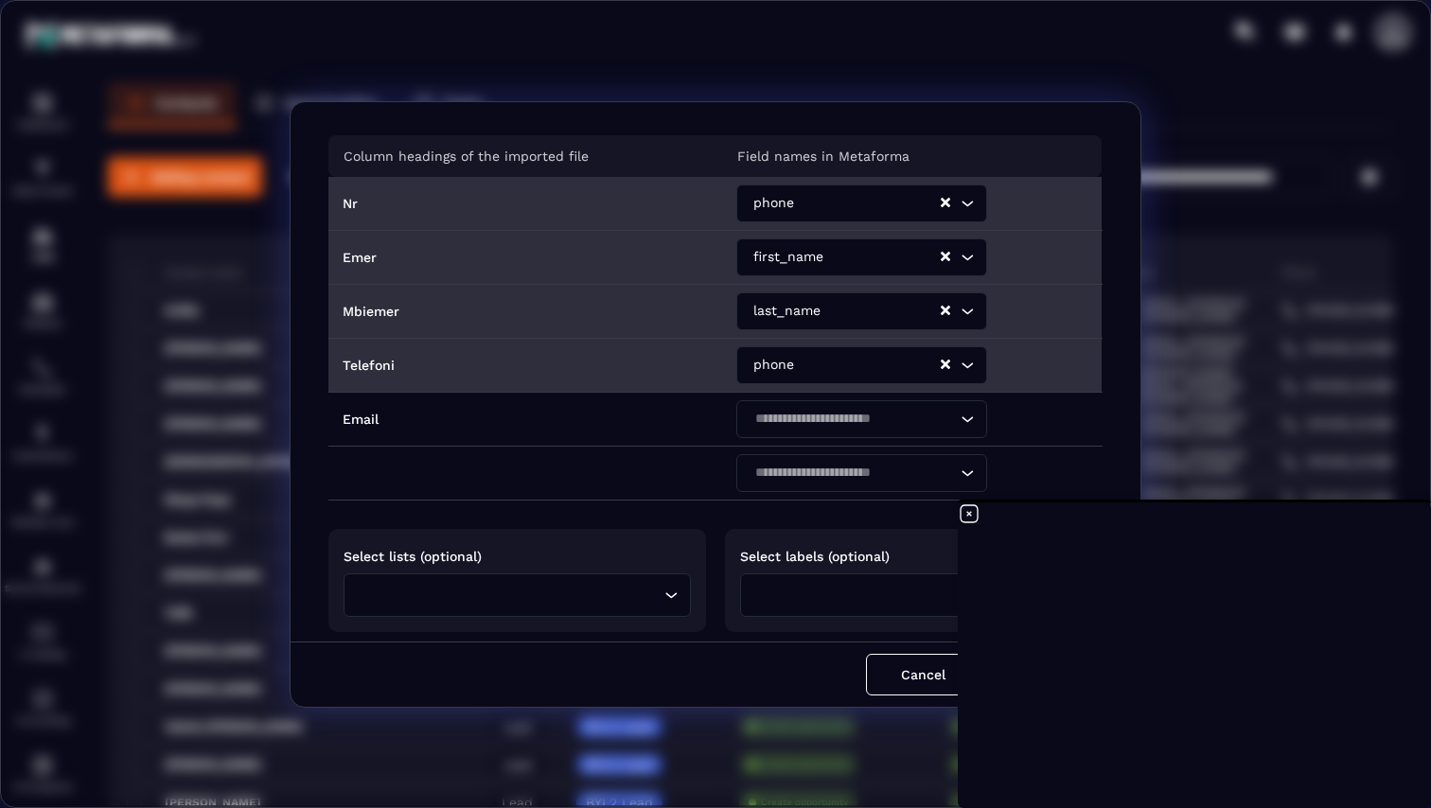
click at [806, 198] on input "Search for option" at bounding box center [868, 203] width 141 height 21
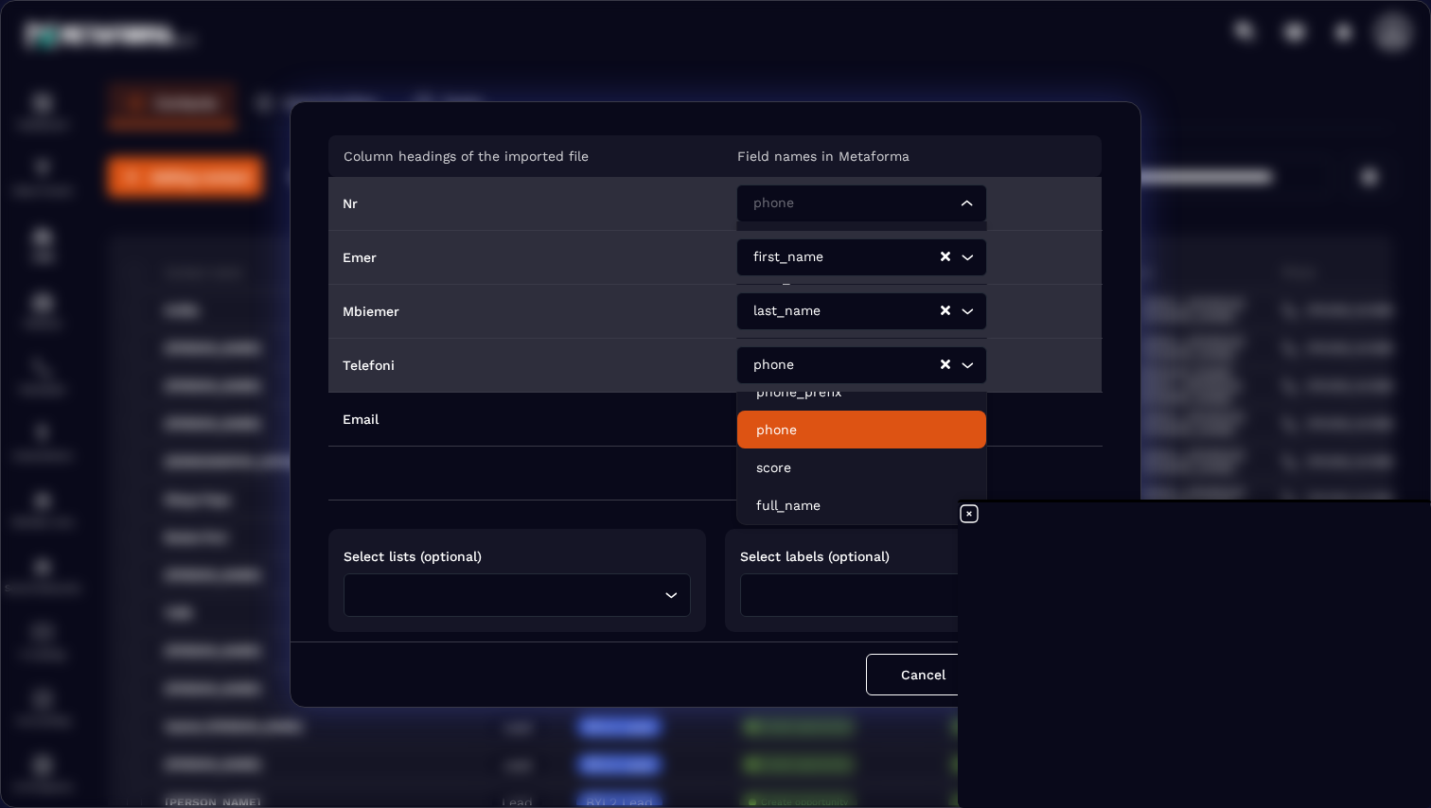
scroll to position [65, 0]
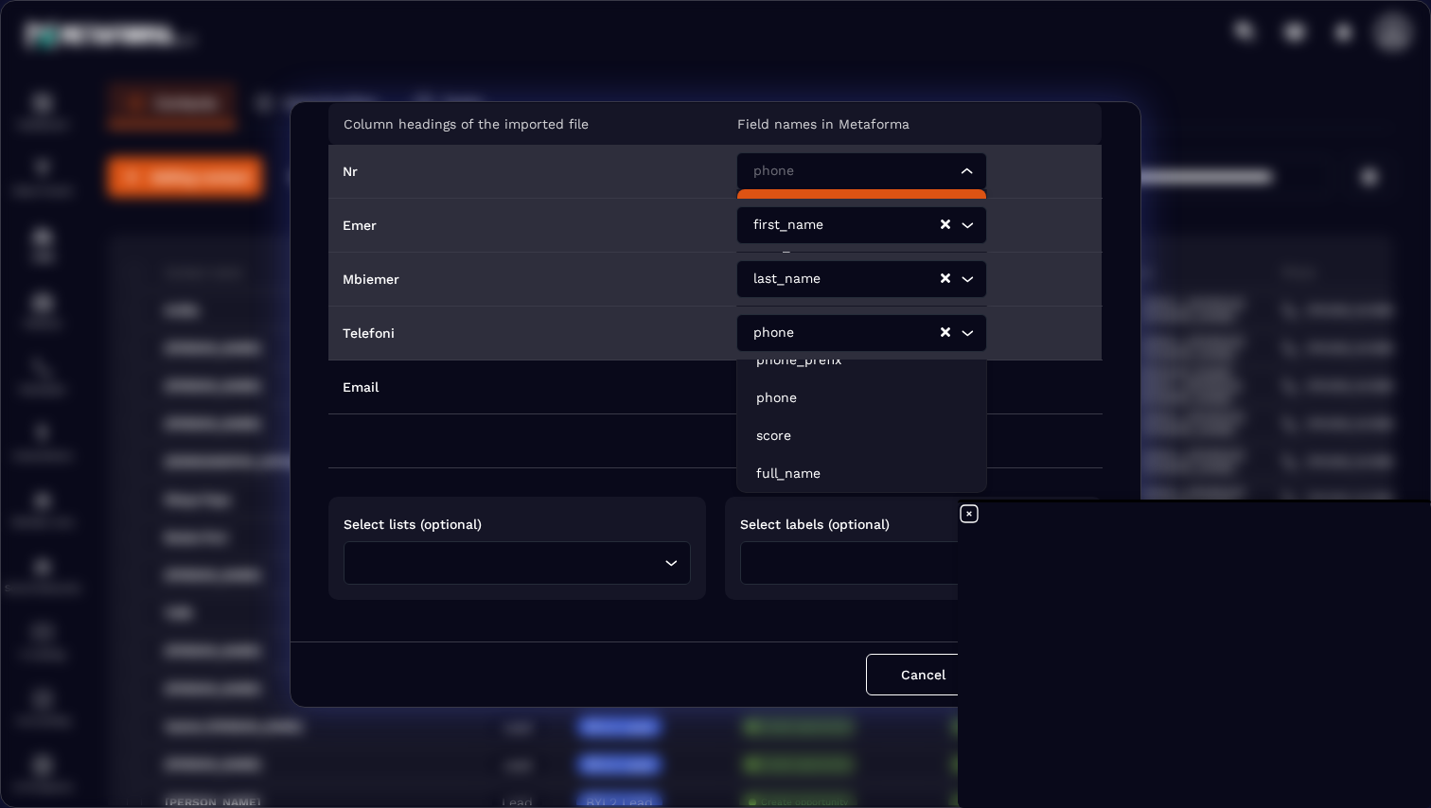
click at [796, 205] on p "Ne pas importer ce champ" at bounding box center [861, 208] width 211 height 19
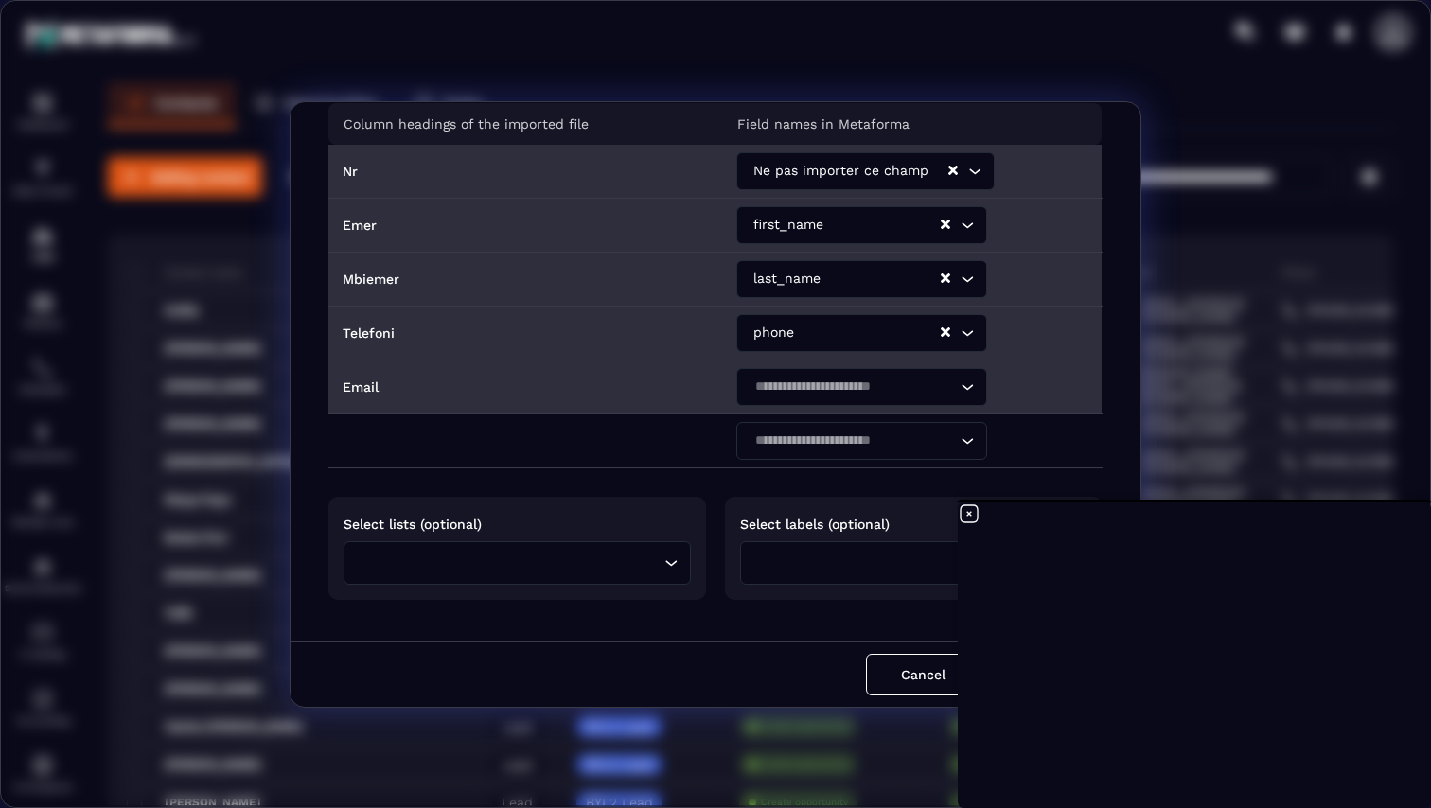
click at [781, 382] on input "Search for option" at bounding box center [851, 387] width 207 height 21
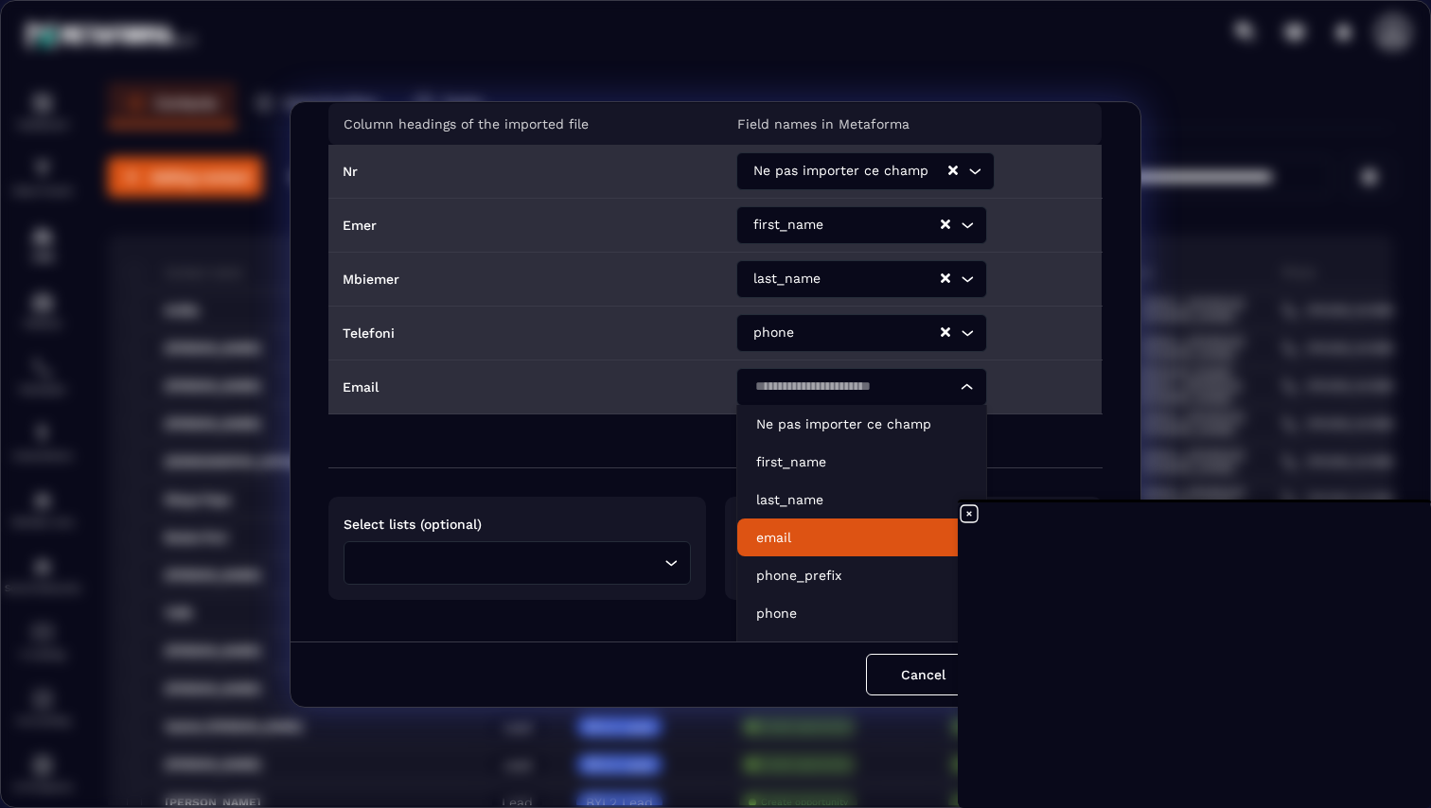
click at [790, 522] on li "email" at bounding box center [861, 537] width 249 height 38
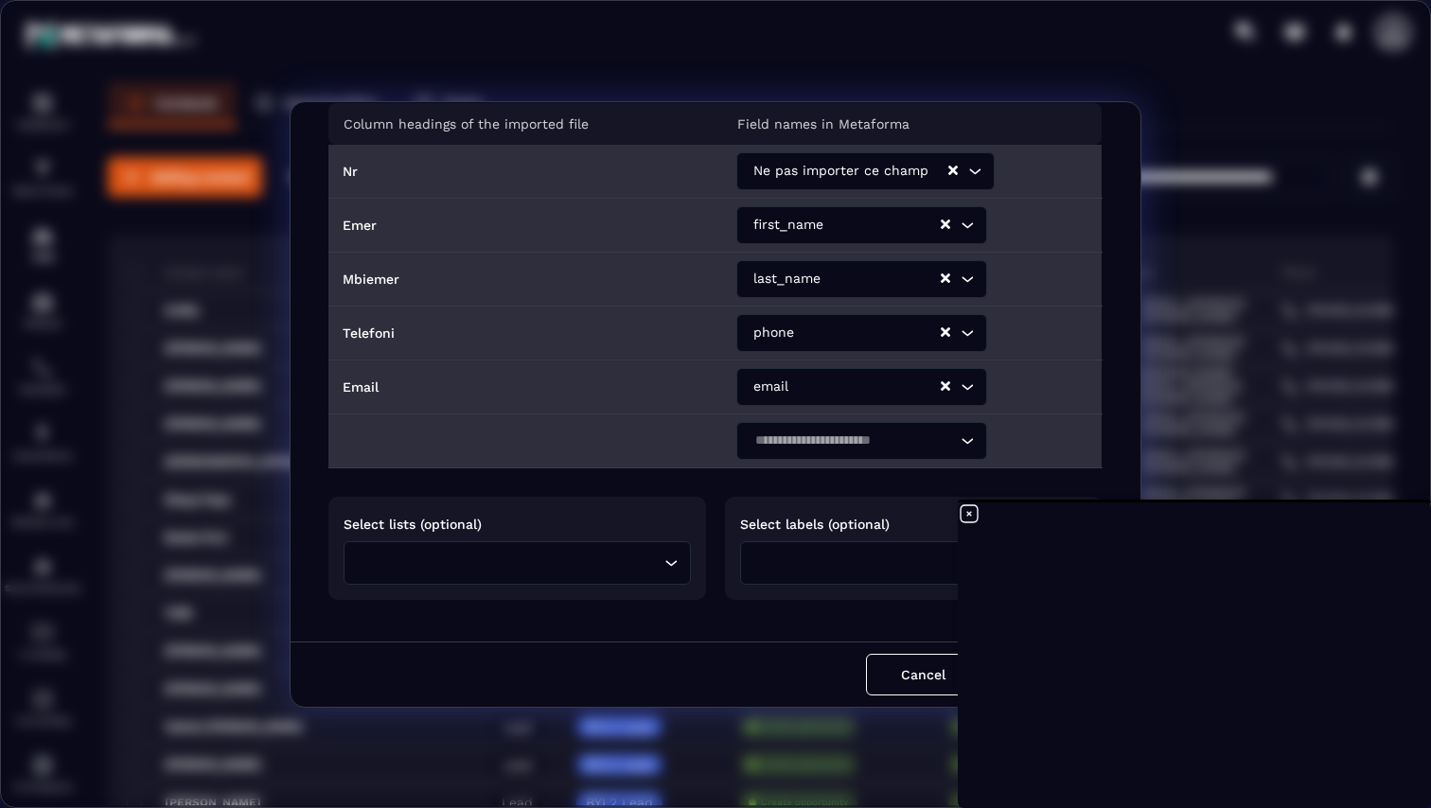
scroll to position [97, 0]
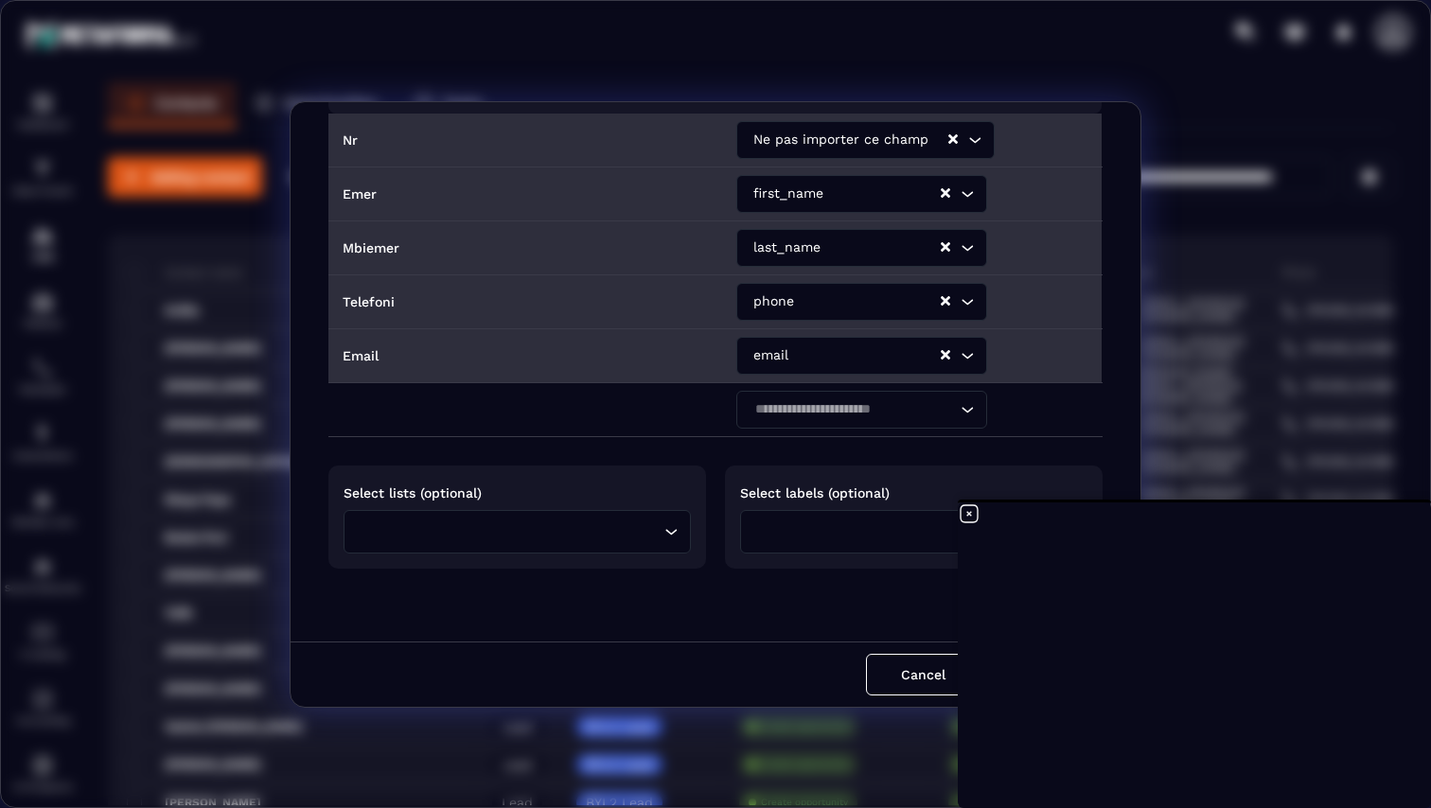
click at [616, 521] on input "Search for option" at bounding box center [511, 531] width 295 height 21
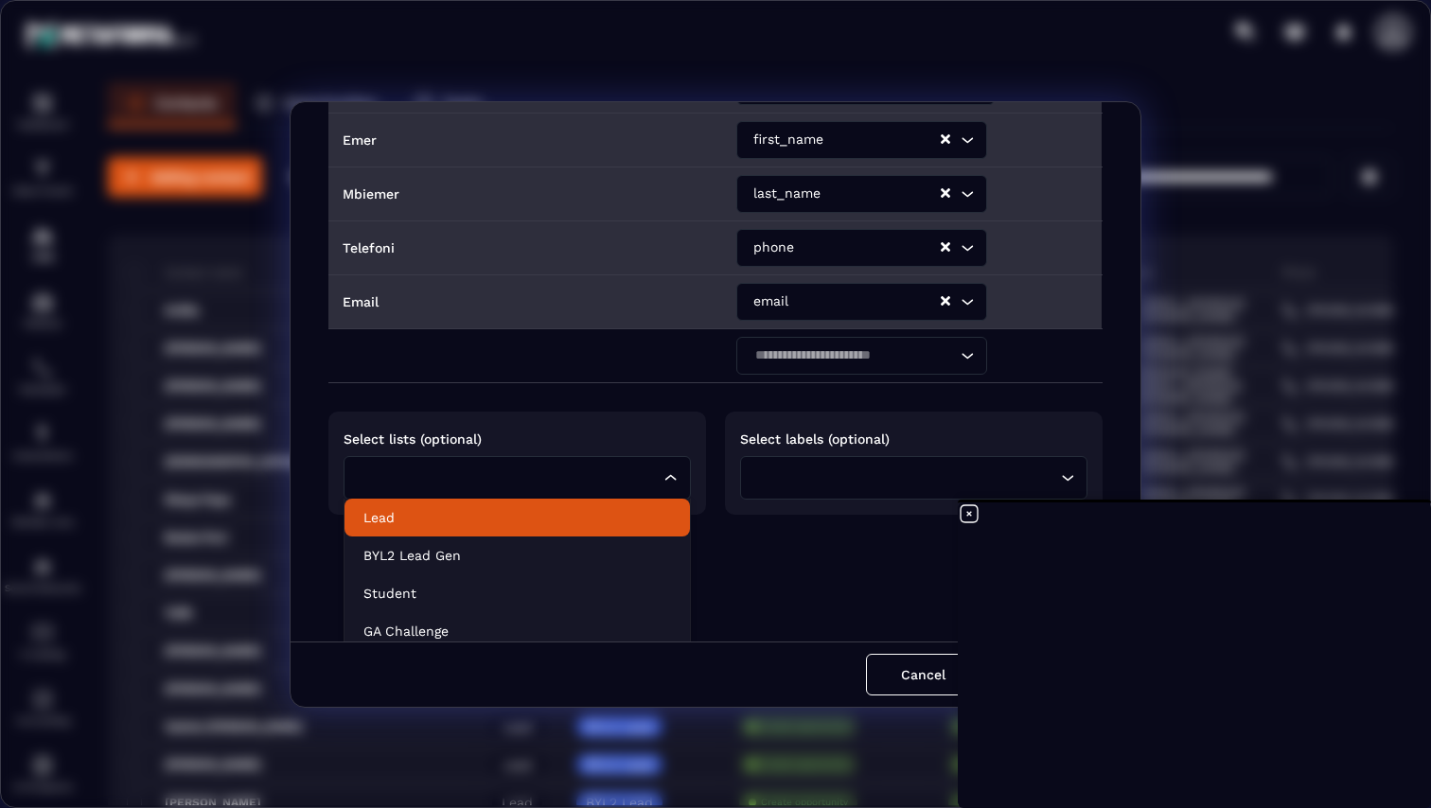
scroll to position [157, 0]
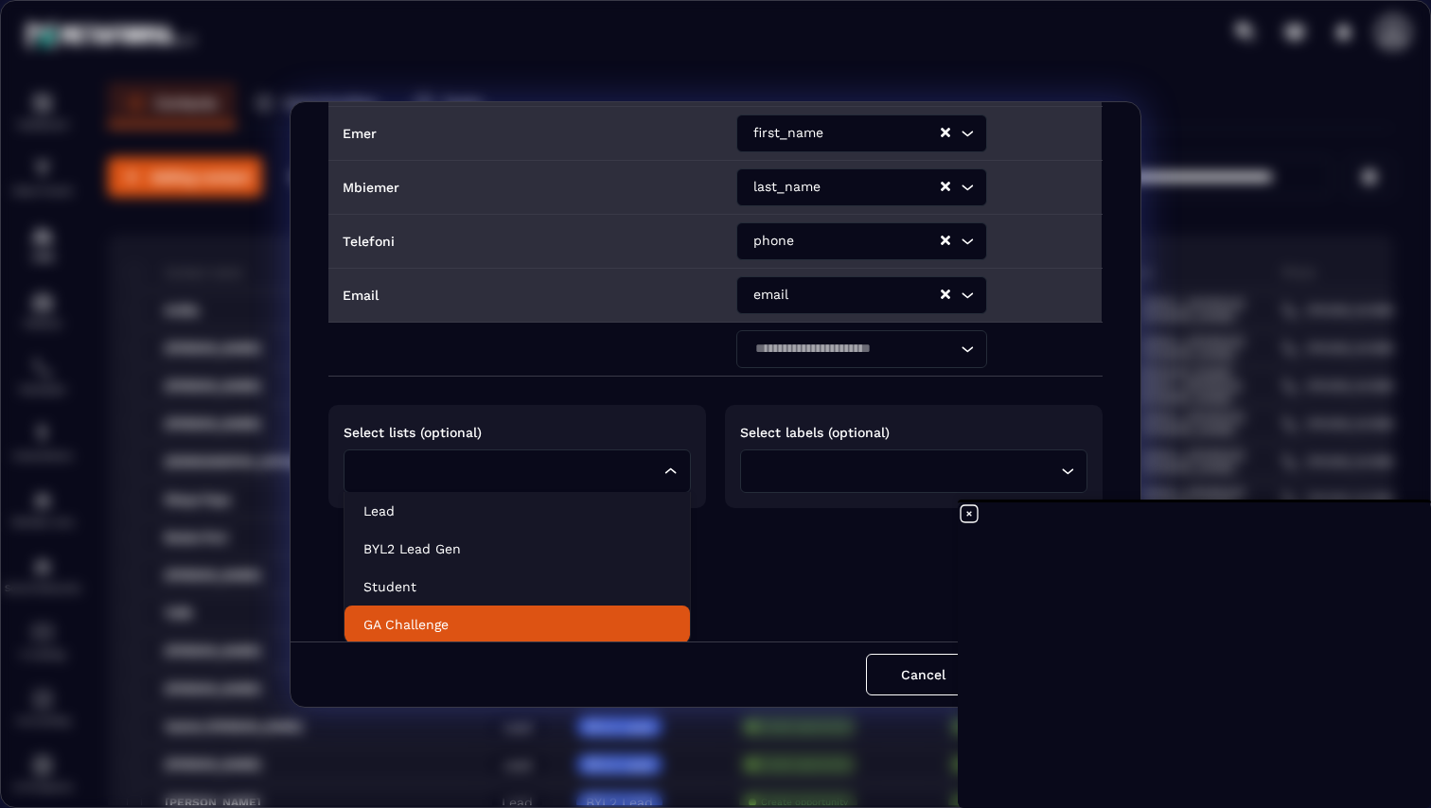
click at [483, 617] on p "GA Challenge" at bounding box center [516, 624] width 307 height 19
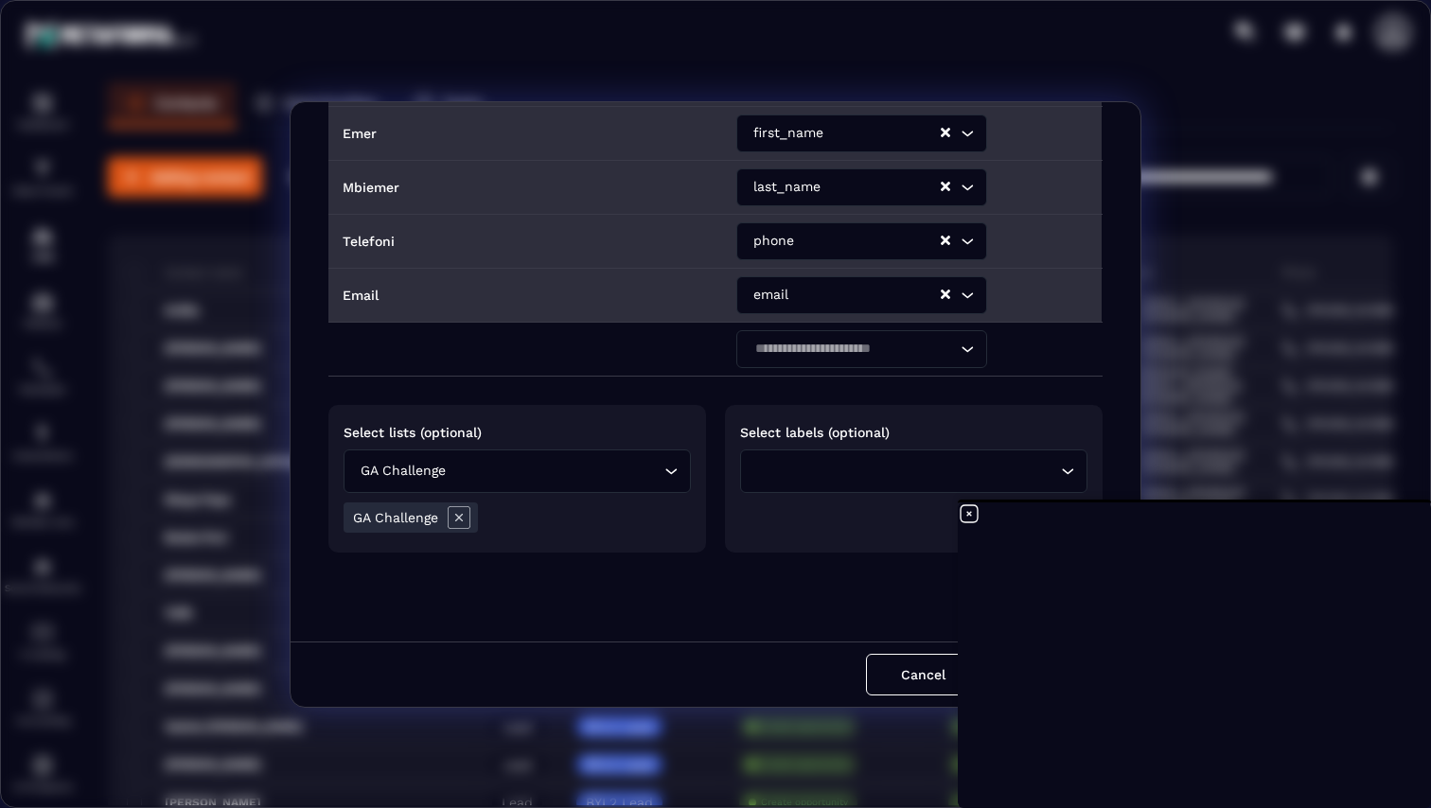
scroll to position [141, 0]
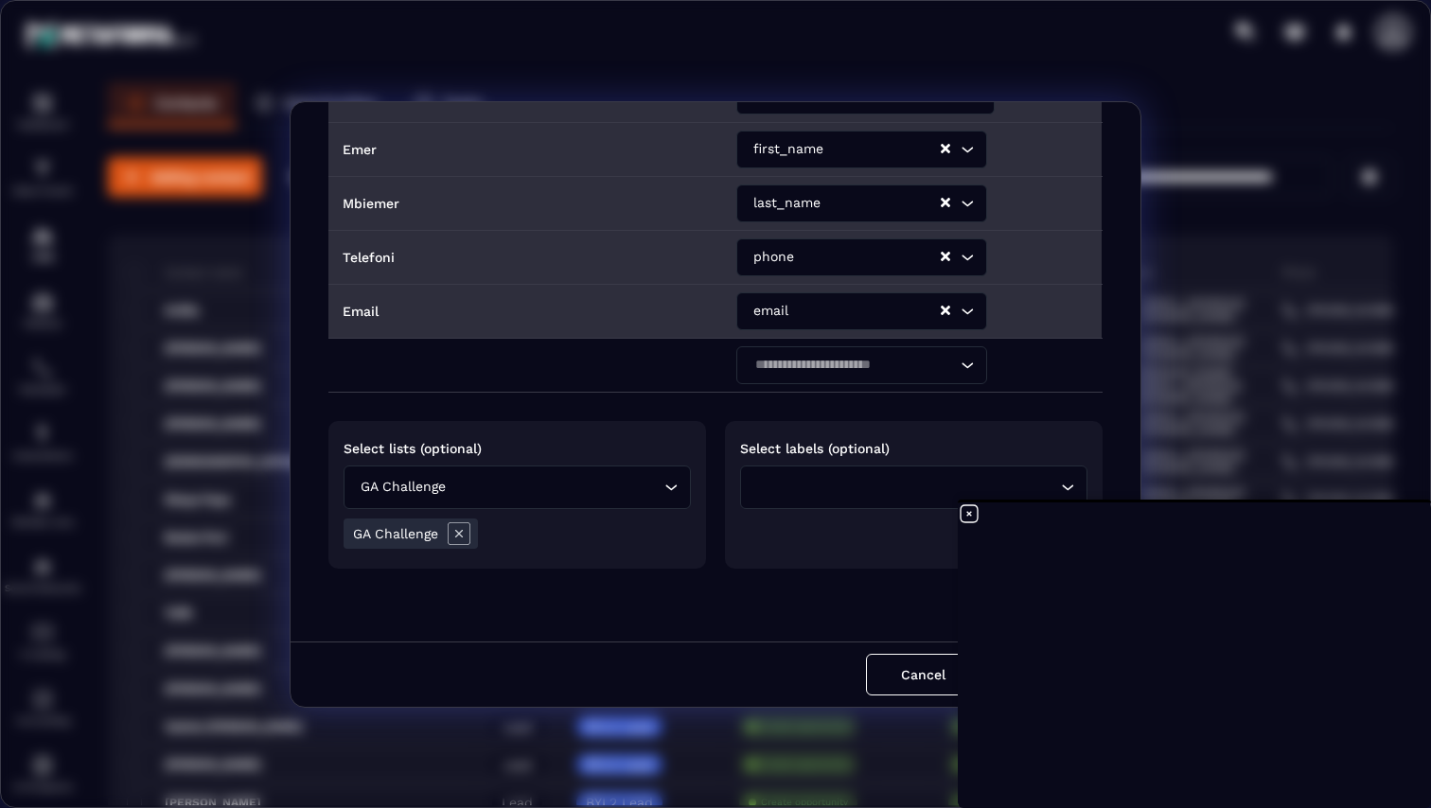
click at [963, 514] on icon at bounding box center [968, 513] width 23 height 23
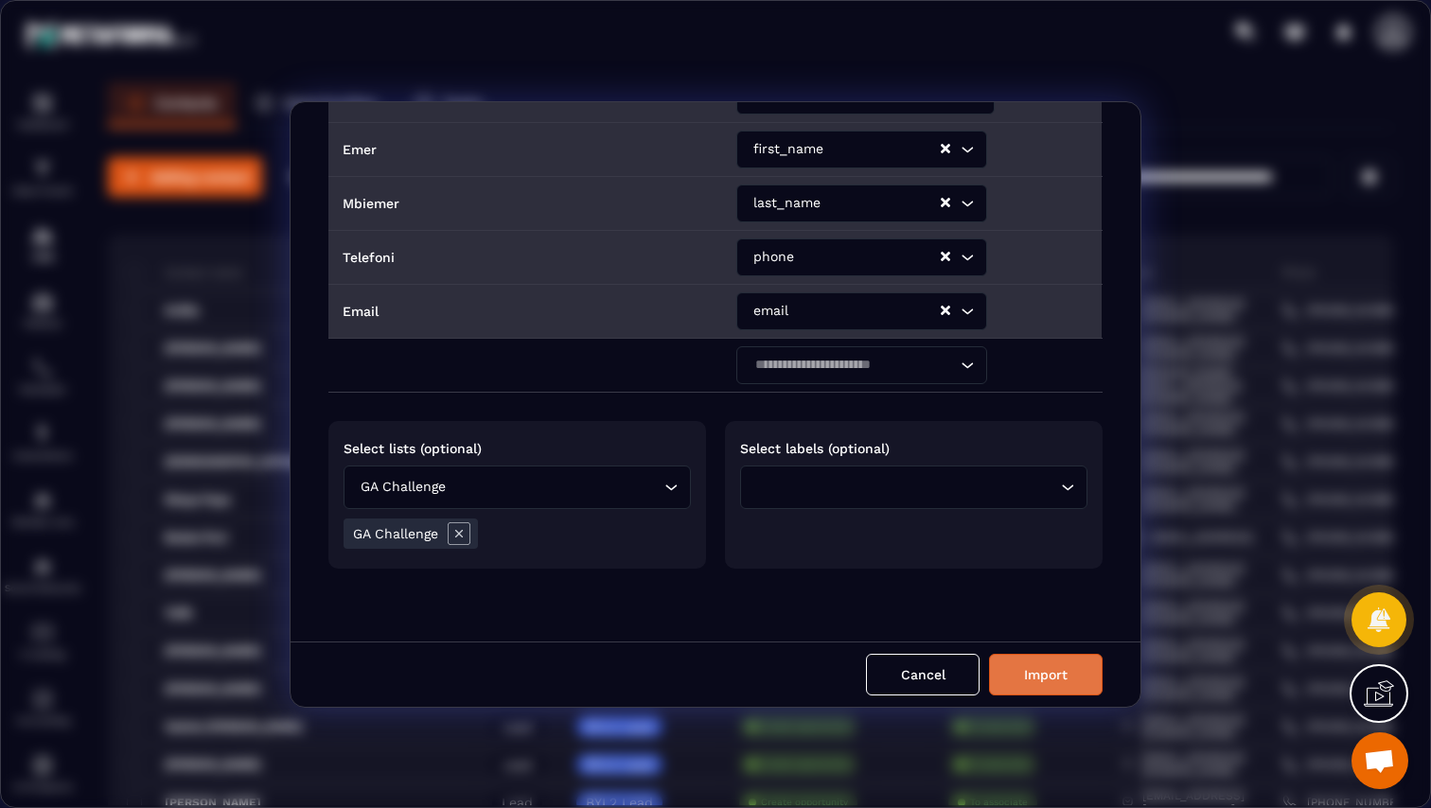
click at [1069, 679] on button "Import" at bounding box center [1046, 675] width 114 height 42
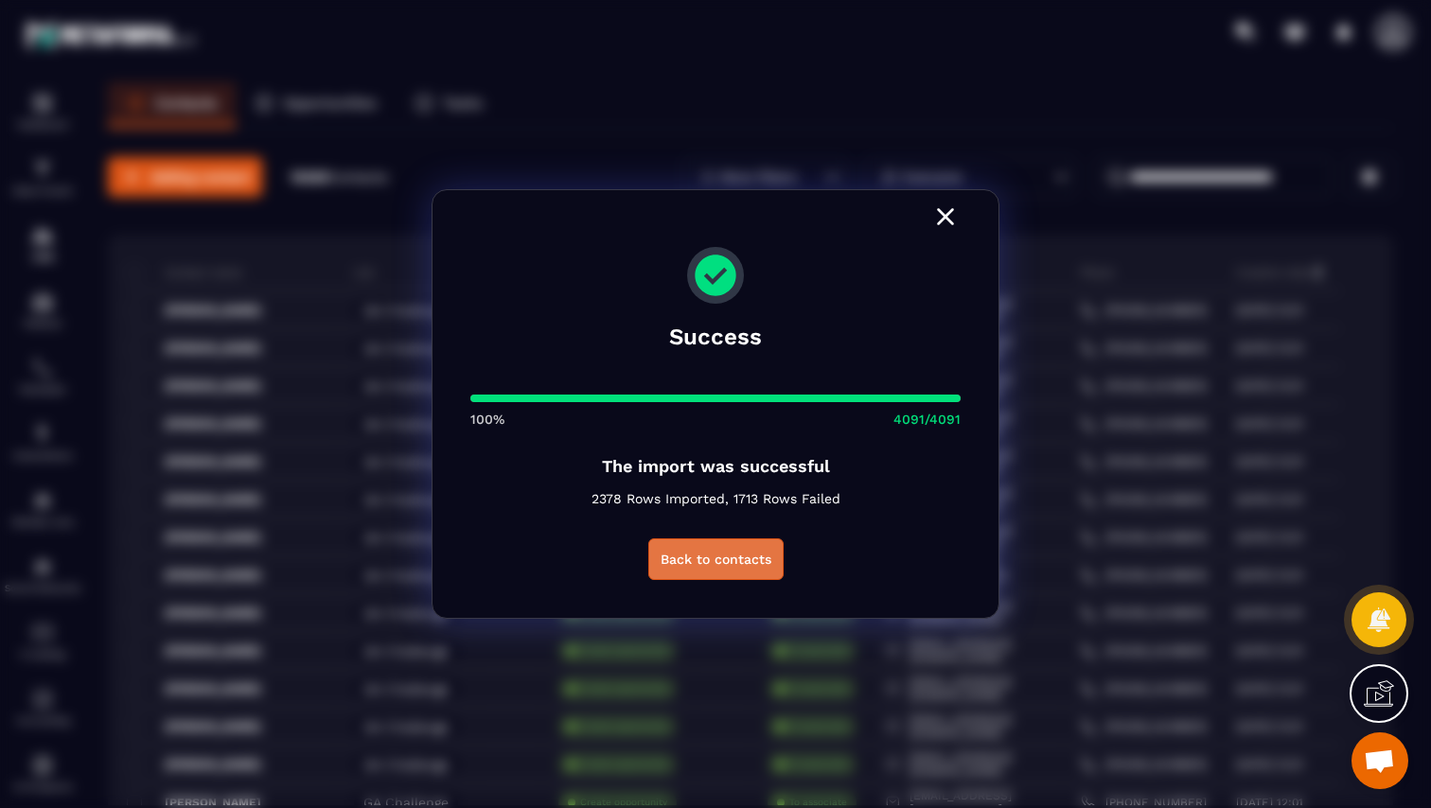
click at [712, 569] on button "Back to contacts" at bounding box center [715, 559] width 135 height 42
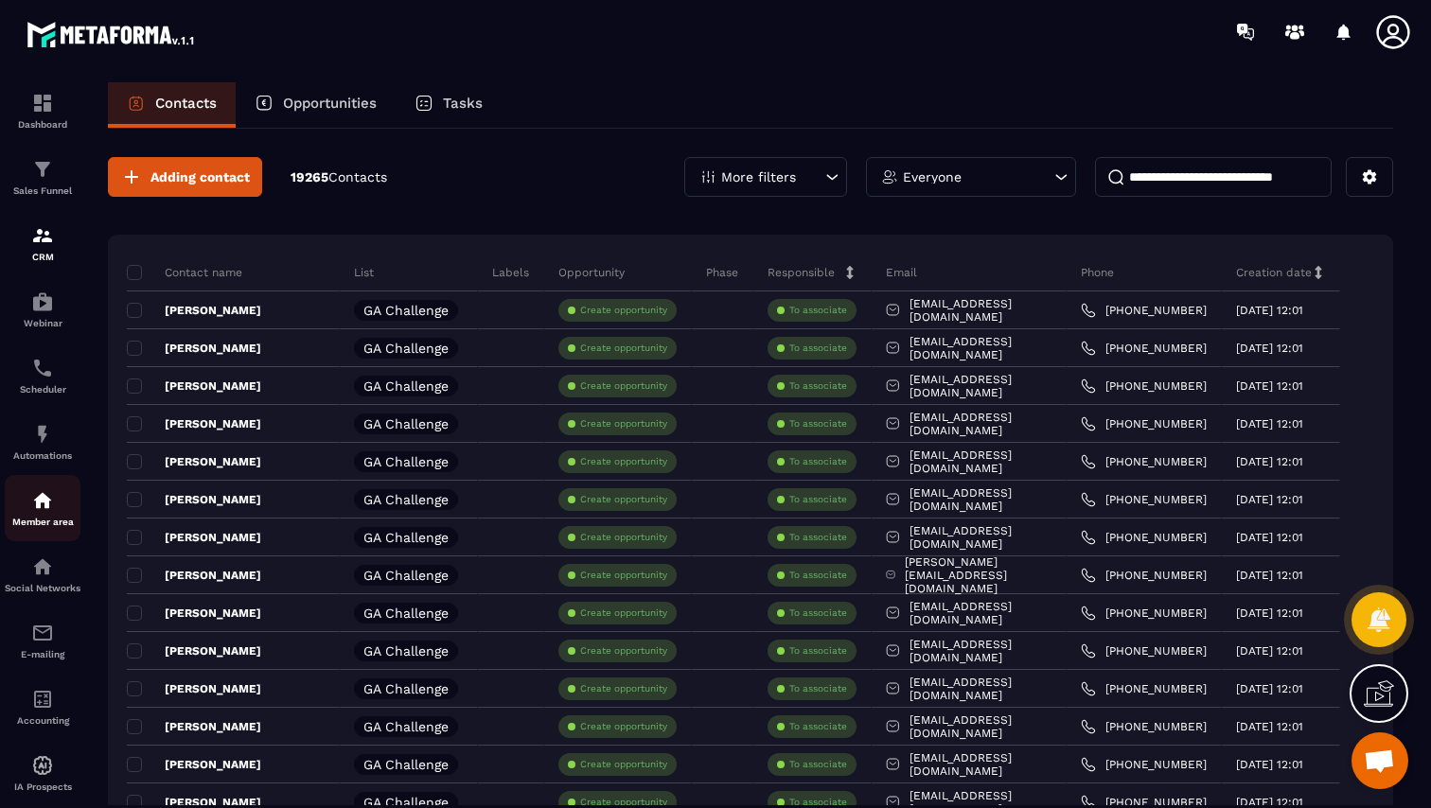
click at [51, 527] on p "Member area" at bounding box center [43, 522] width 76 height 10
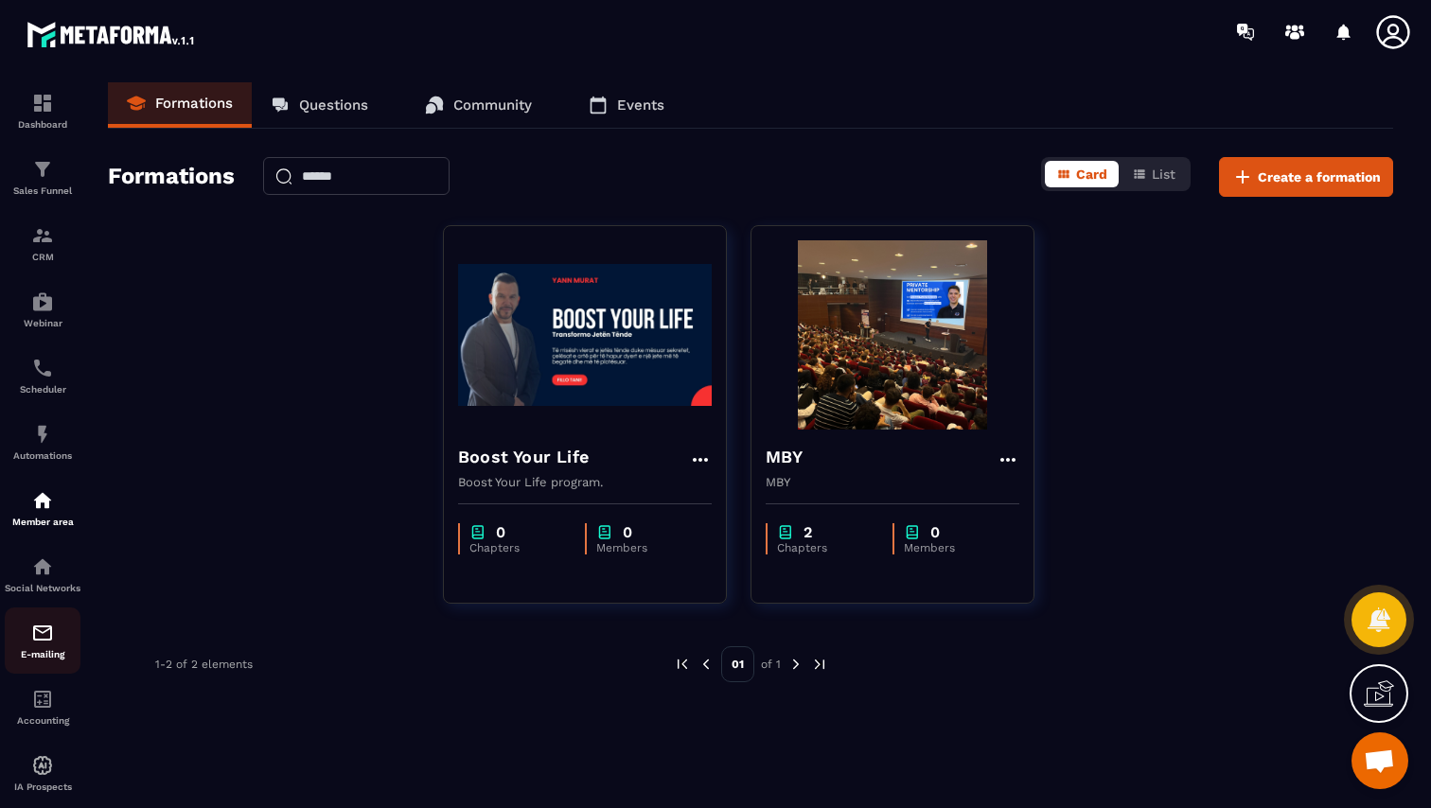
click at [48, 674] on link "E-mailing" at bounding box center [43, 640] width 76 height 66
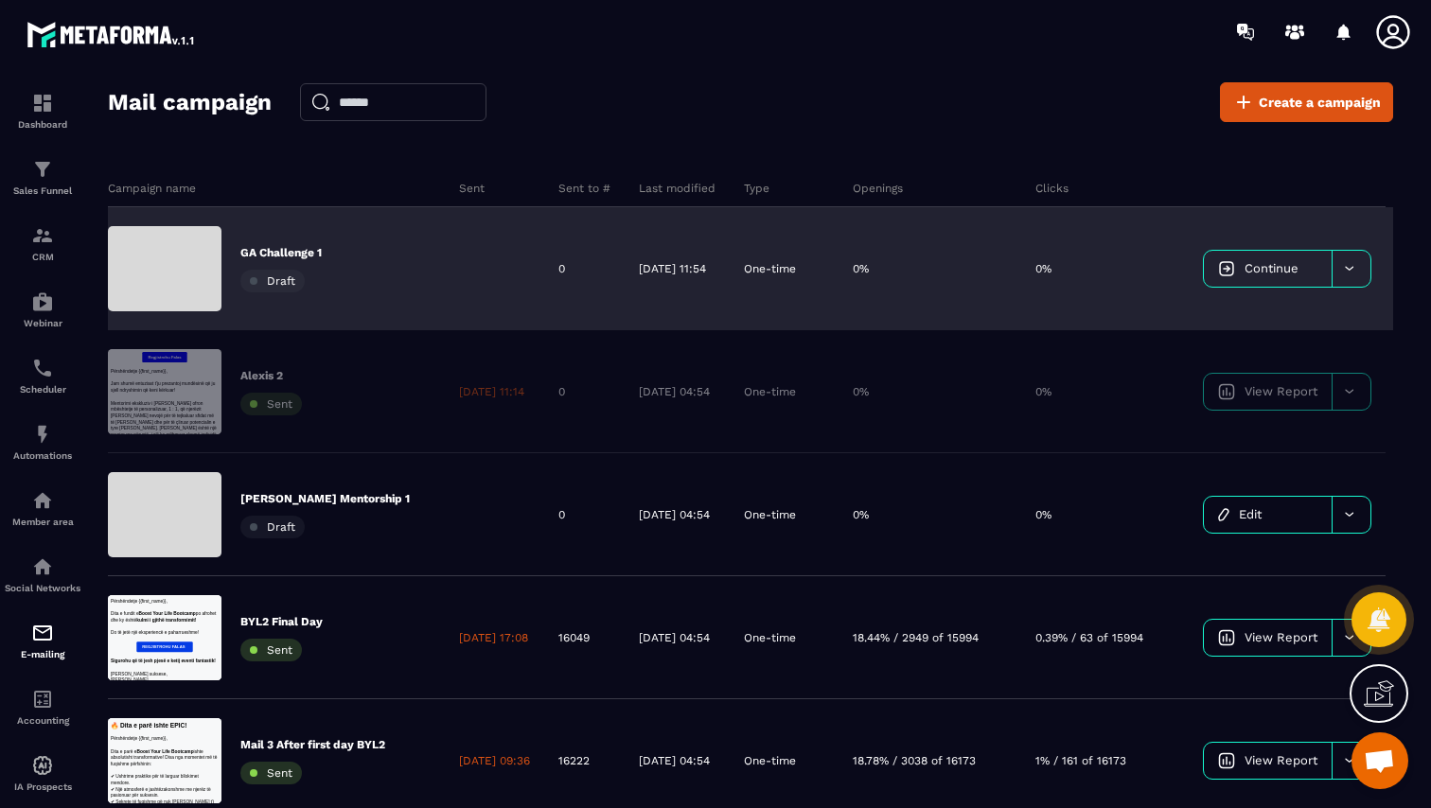
click at [1298, 262] on span "Continue" at bounding box center [1271, 268] width 54 height 14
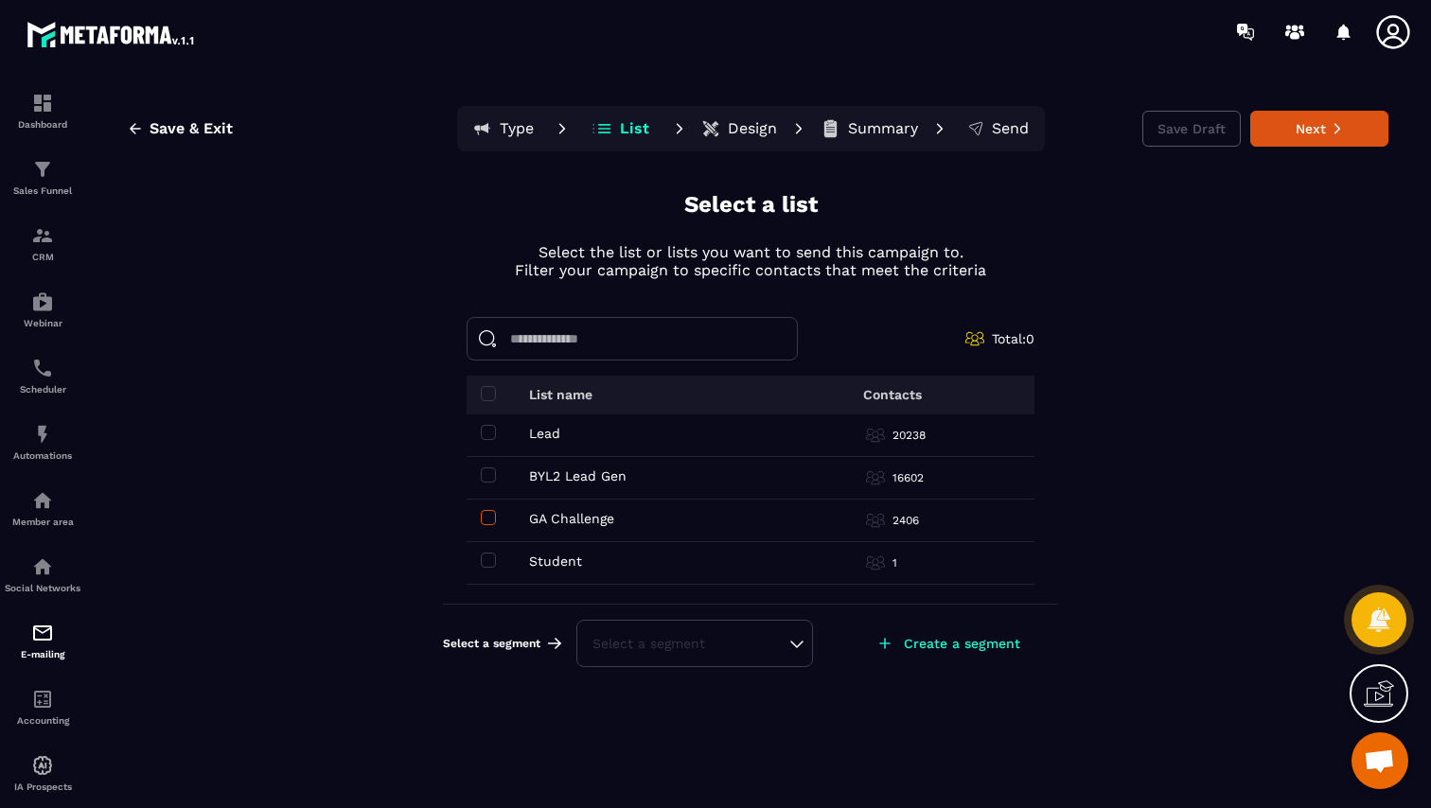
click at [483, 515] on span at bounding box center [488, 517] width 15 height 15
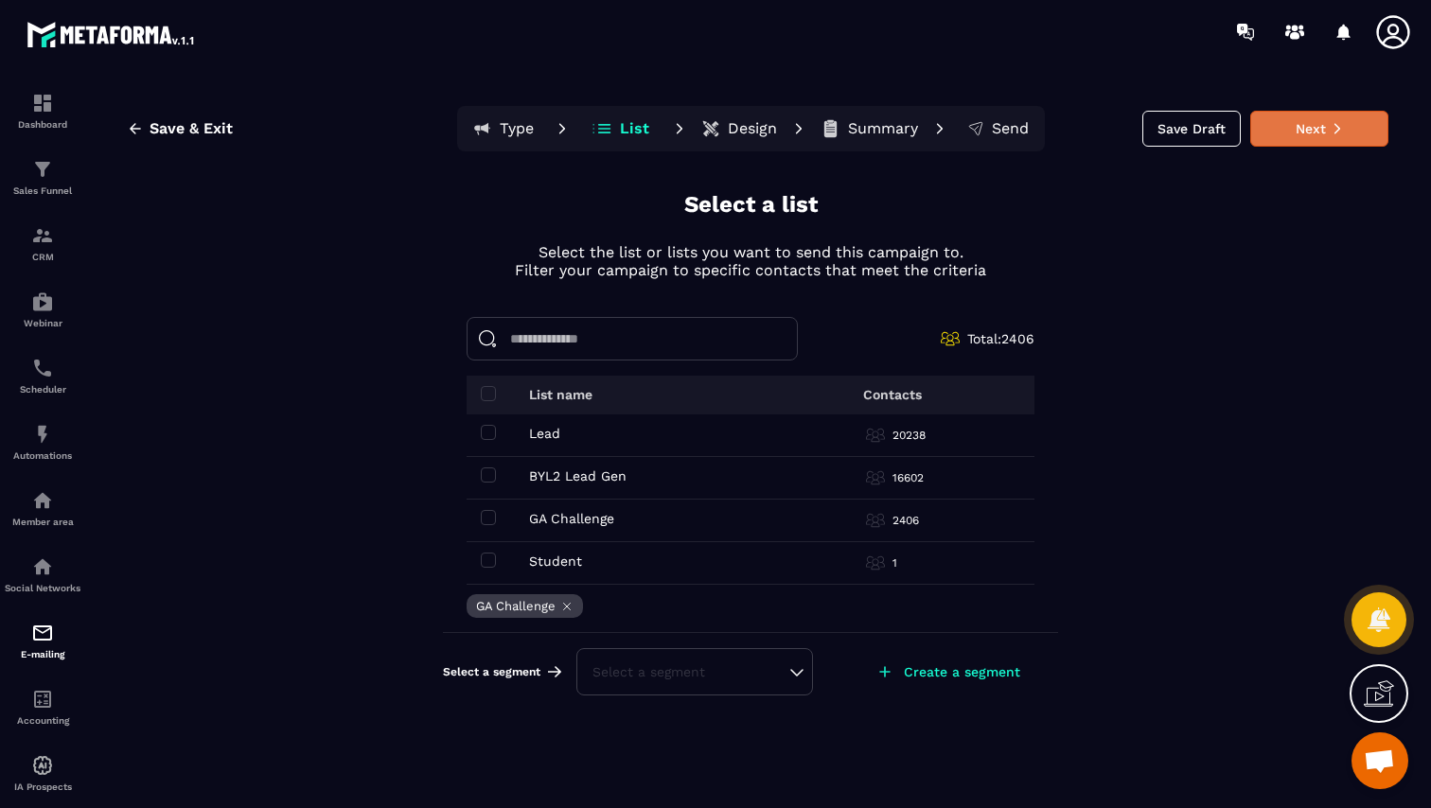
click at [1325, 141] on button "Next" at bounding box center [1319, 129] width 138 height 36
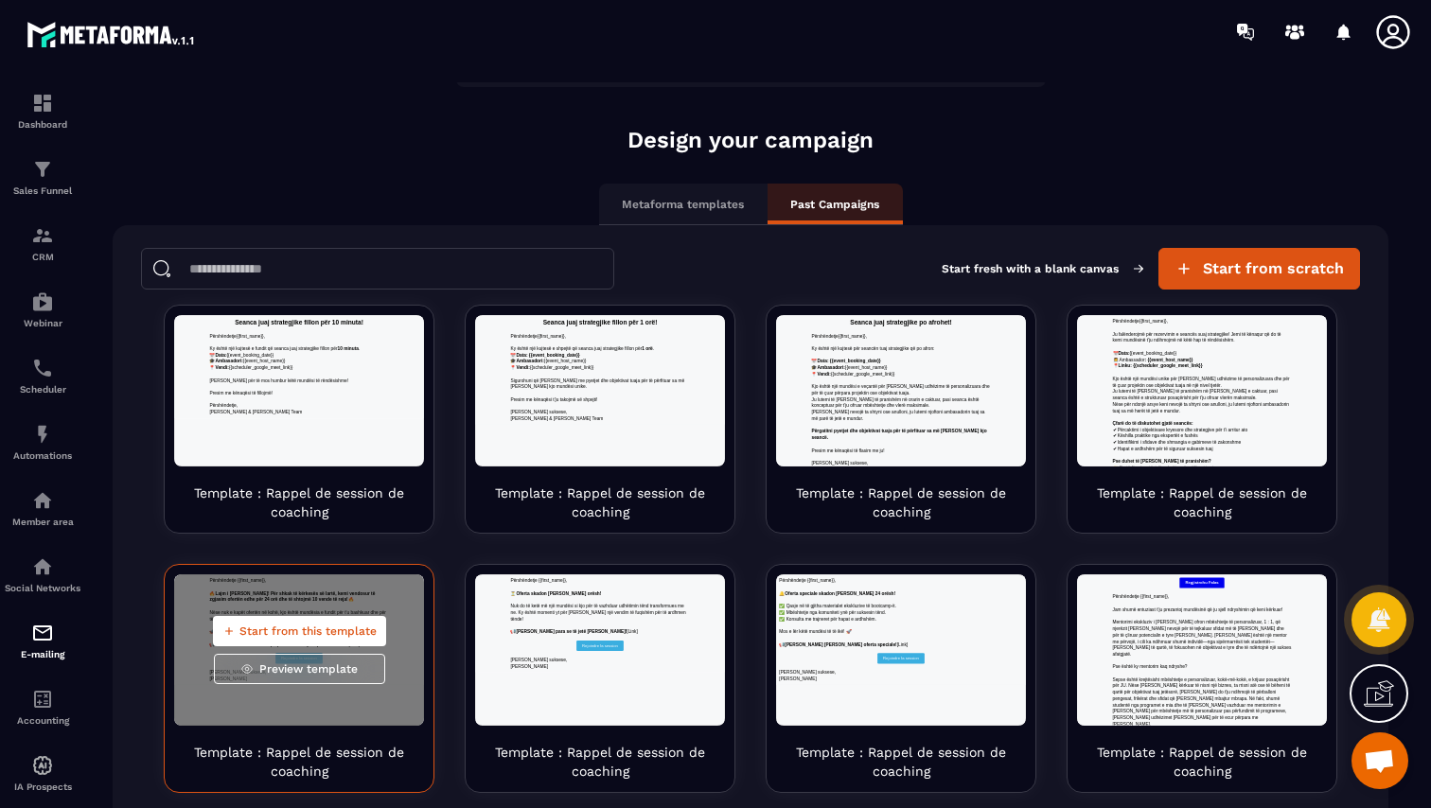
scroll to position [81, 0]
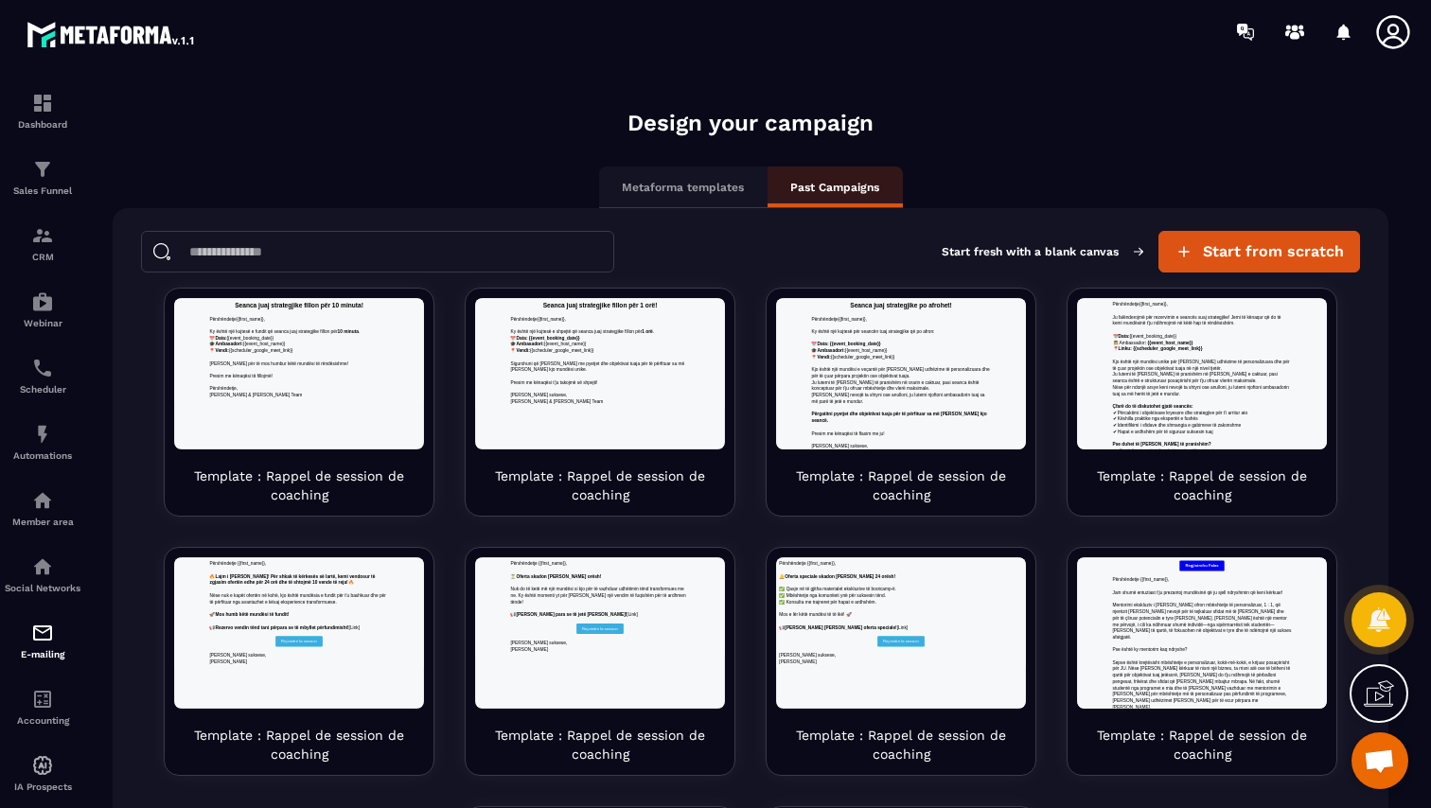
click at [714, 188] on p "Metaforma templates" at bounding box center [683, 187] width 122 height 15
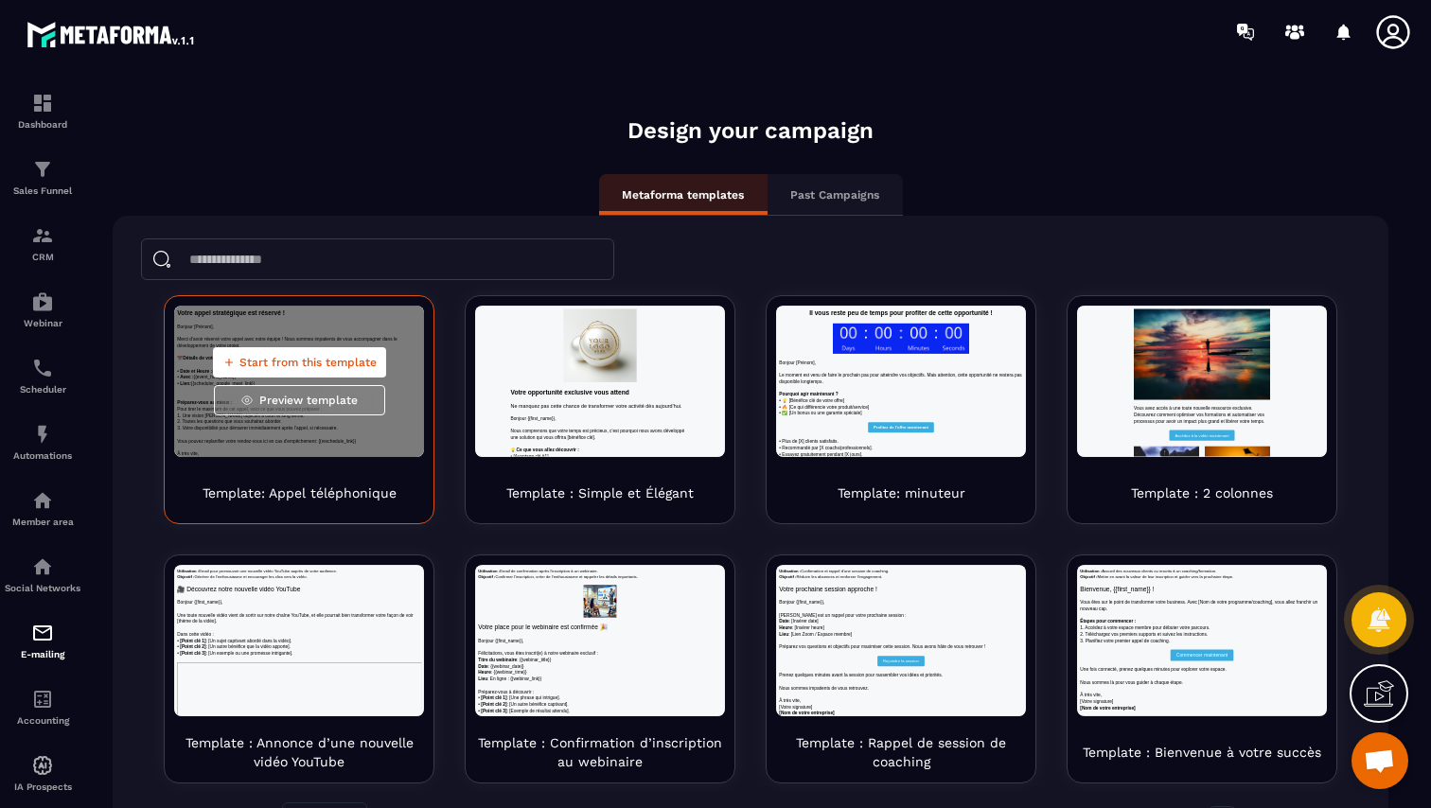
scroll to position [84, 0]
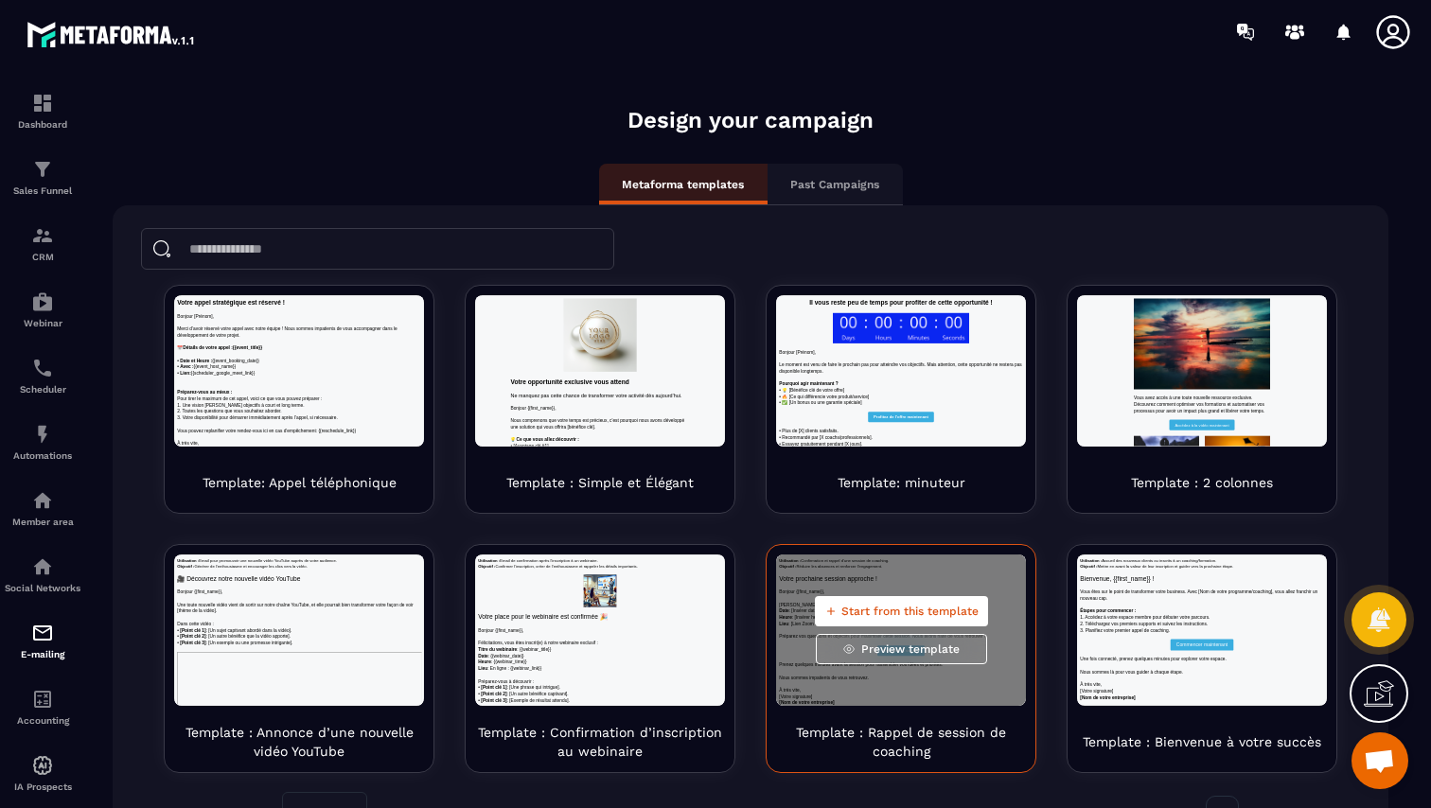
click at [901, 611] on span "Start from this template" at bounding box center [909, 611] width 137 height 15
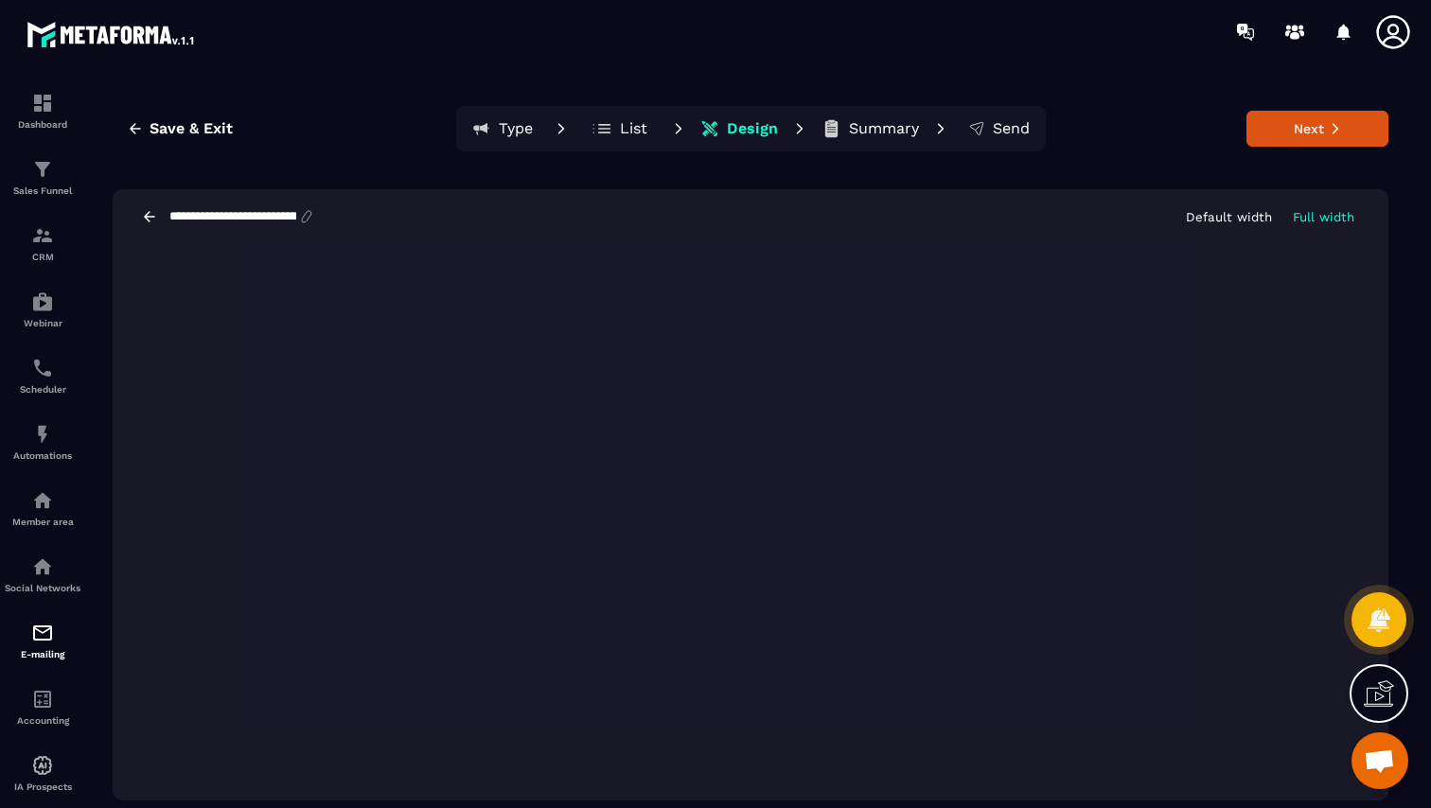
scroll to position [0, 0]
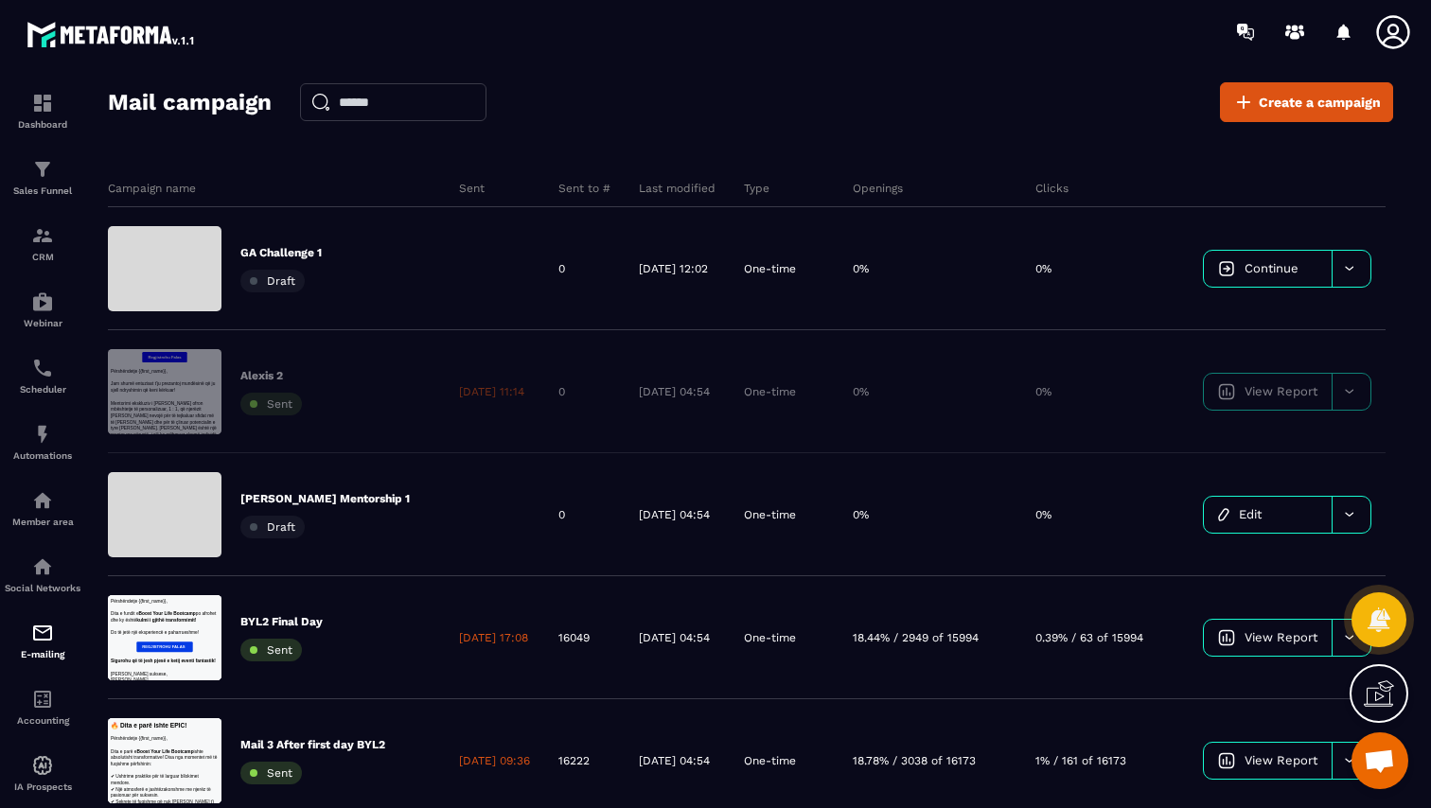
scroll to position [0, 96]
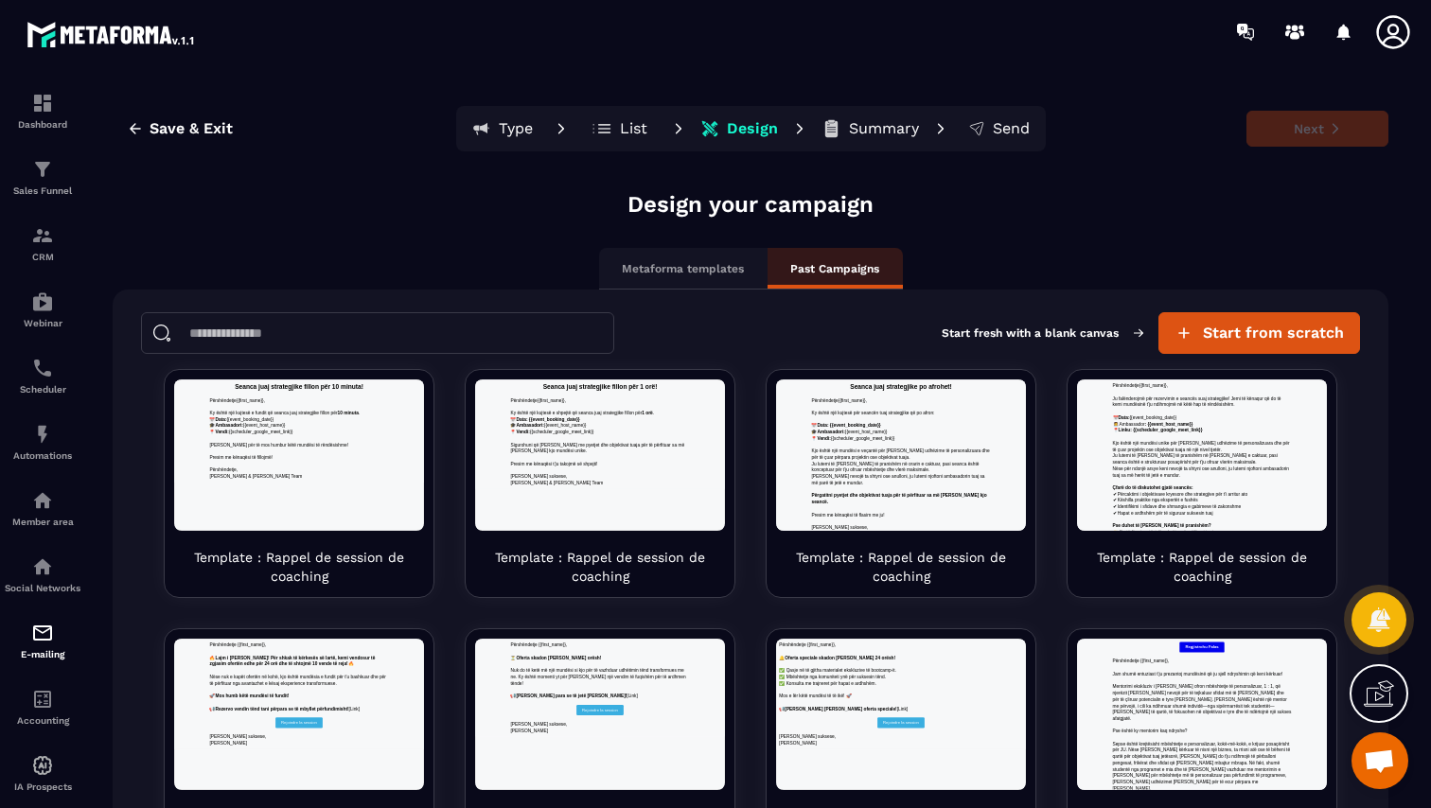
click at [692, 264] on p "Metaforma templates" at bounding box center [683, 268] width 122 height 15
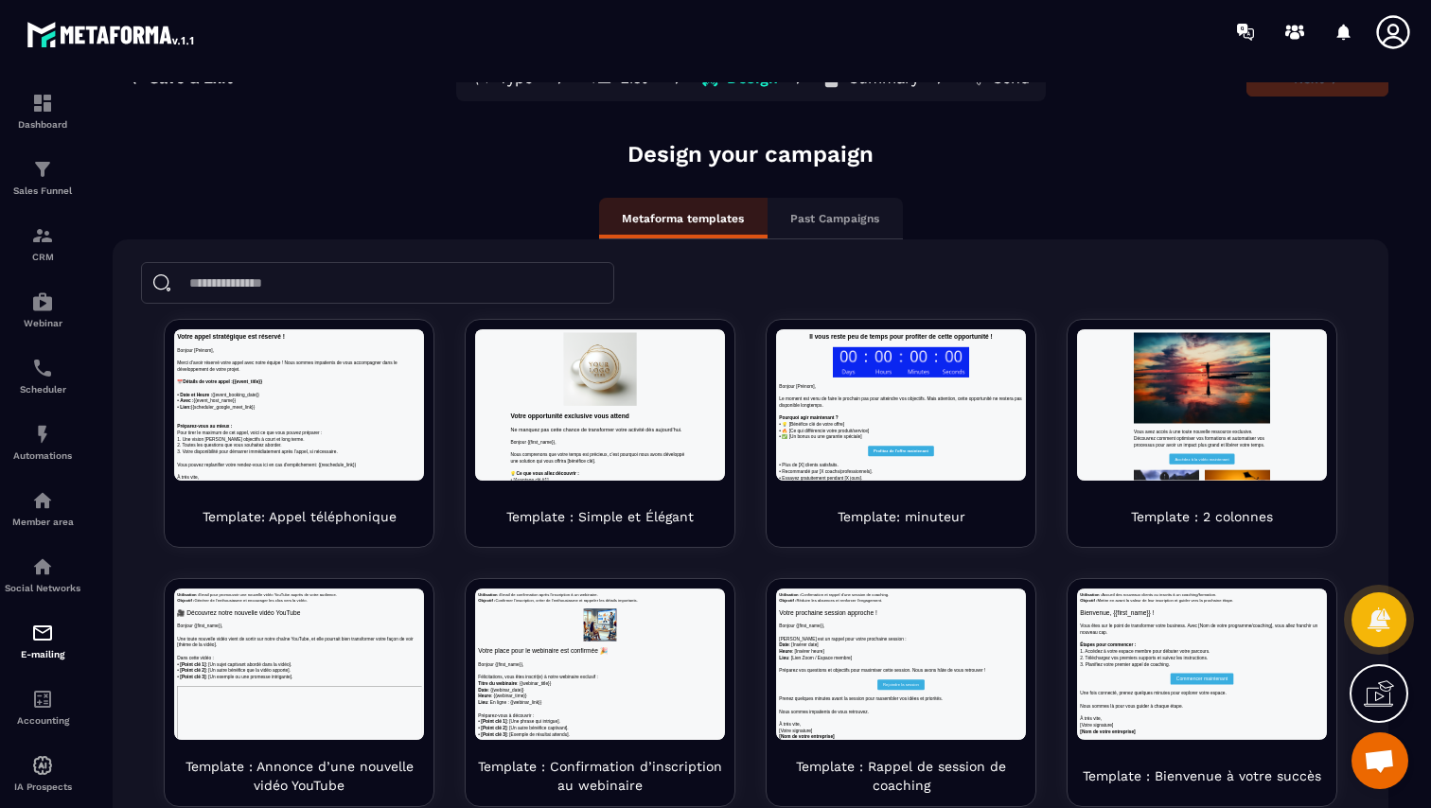
scroll to position [142, 0]
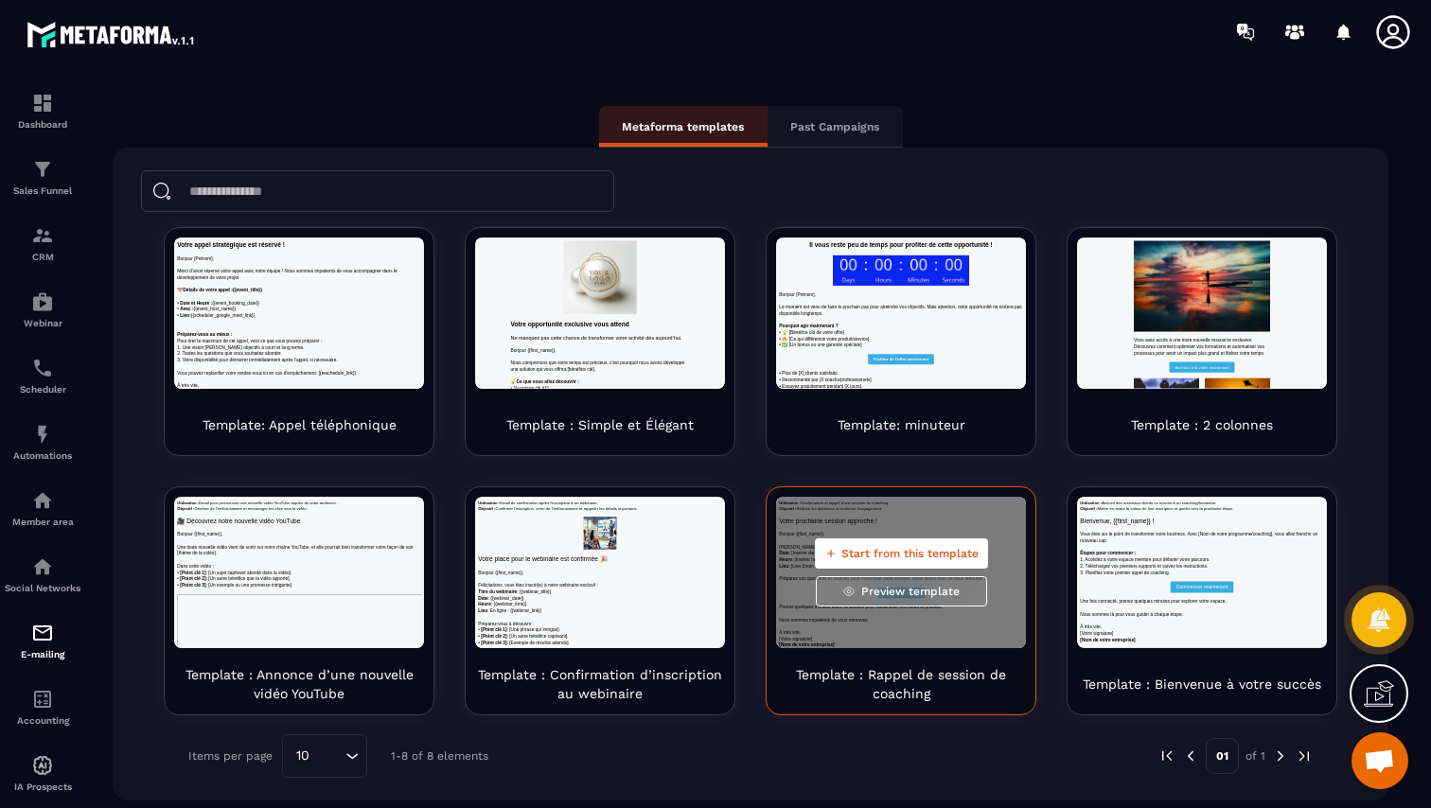
click at [905, 544] on button "Start from this template" at bounding box center [901, 553] width 173 height 30
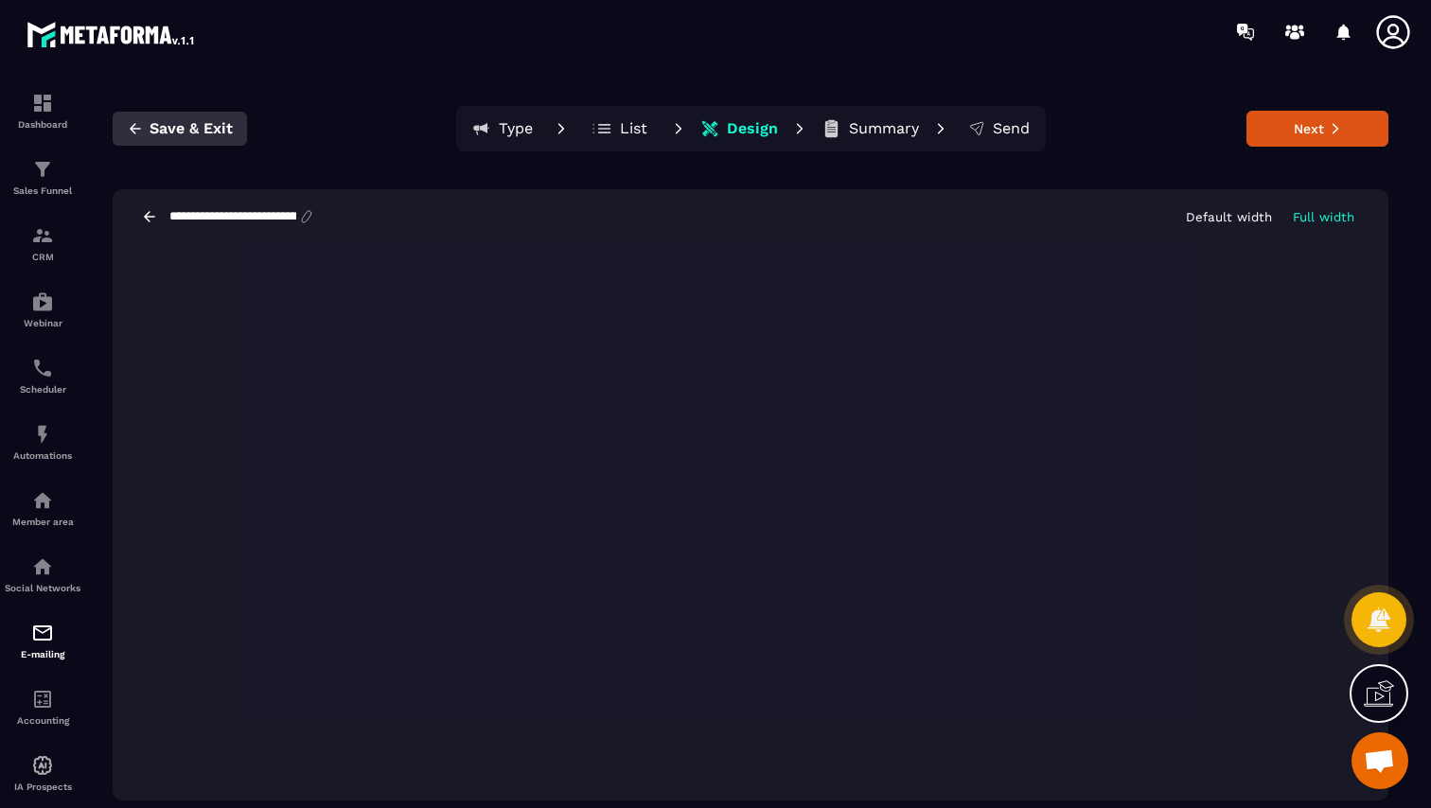
click at [179, 138] on button "Save & Exit" at bounding box center [180, 129] width 134 height 34
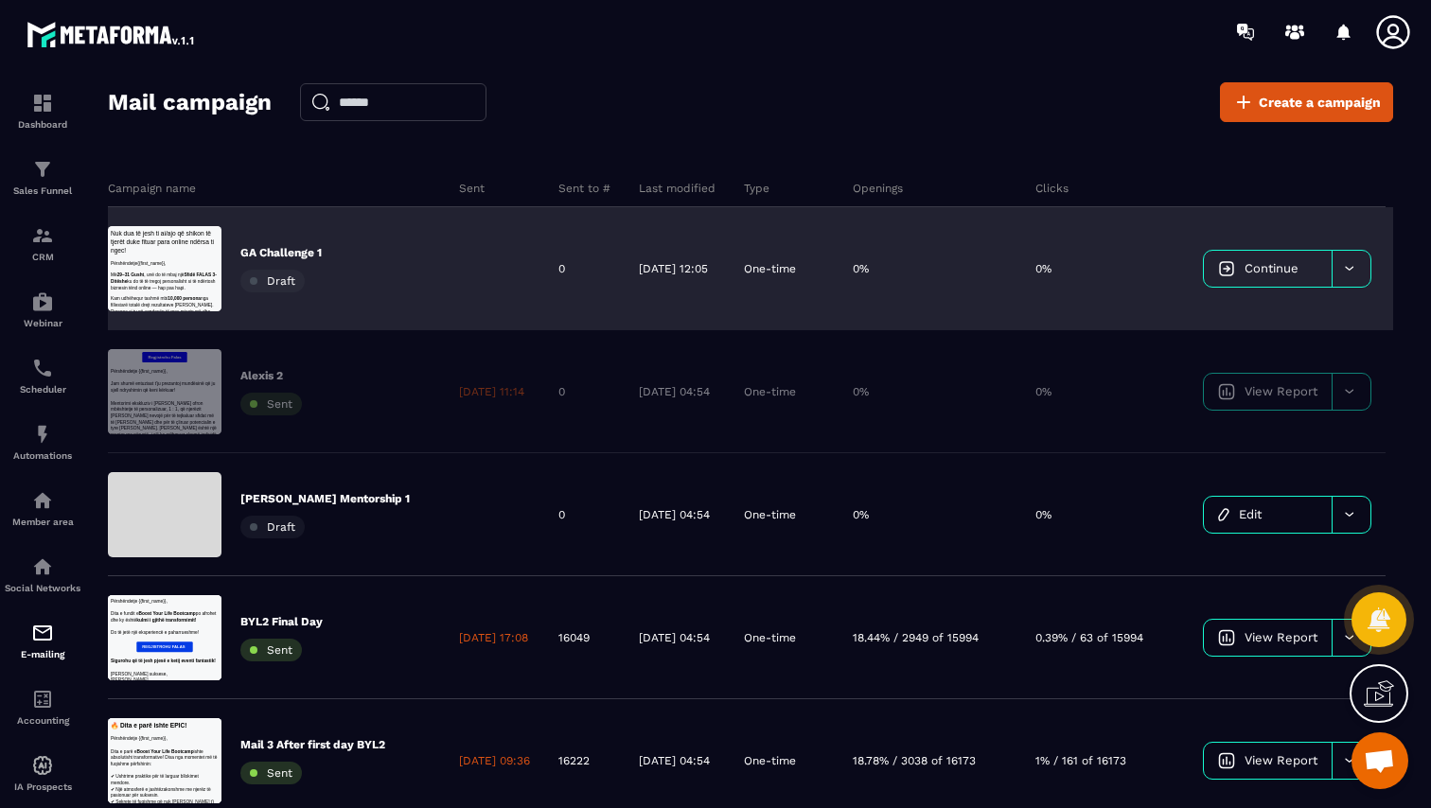
click at [1321, 278] on link "Continue" at bounding box center [1267, 269] width 128 height 36
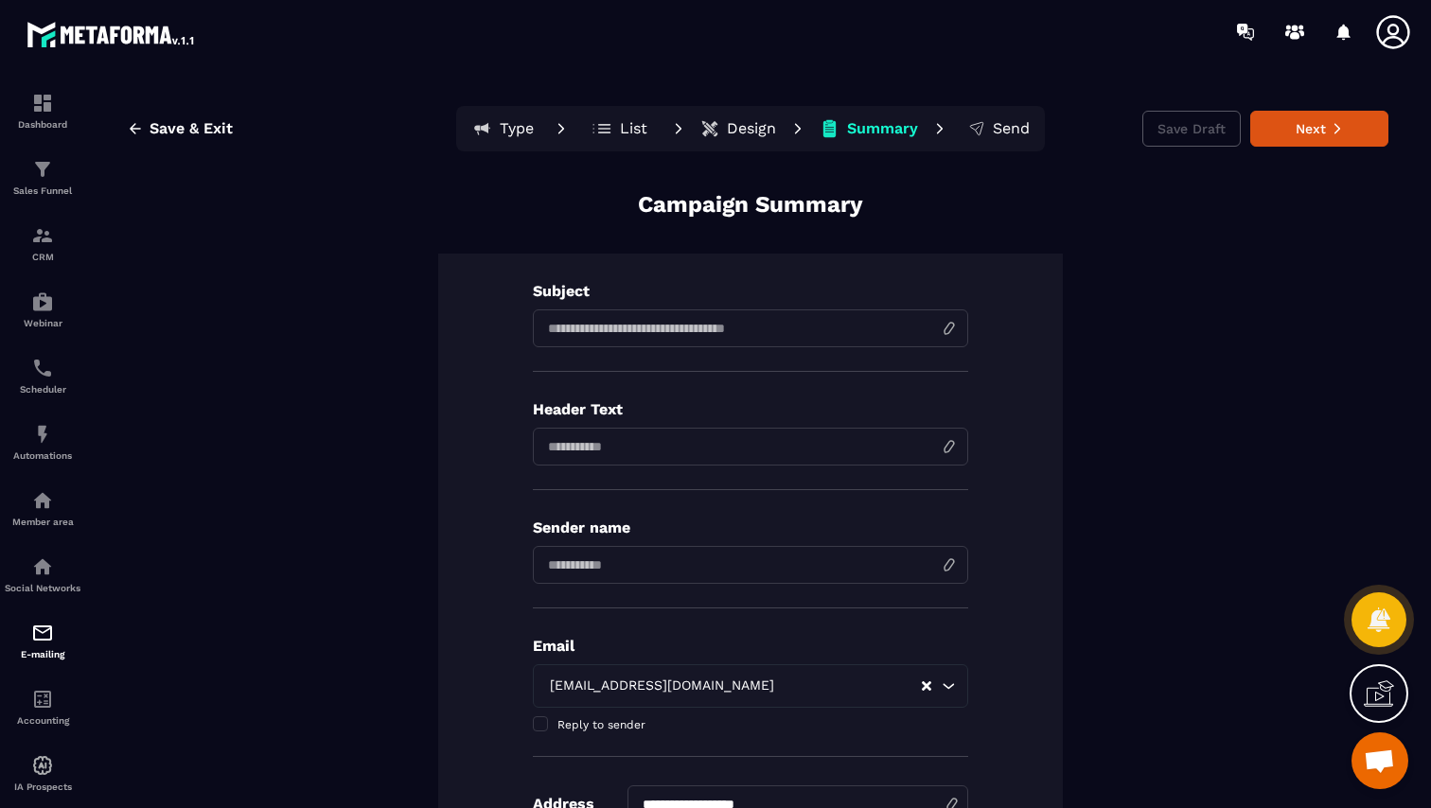
click at [754, 134] on p "Design" at bounding box center [751, 128] width 49 height 19
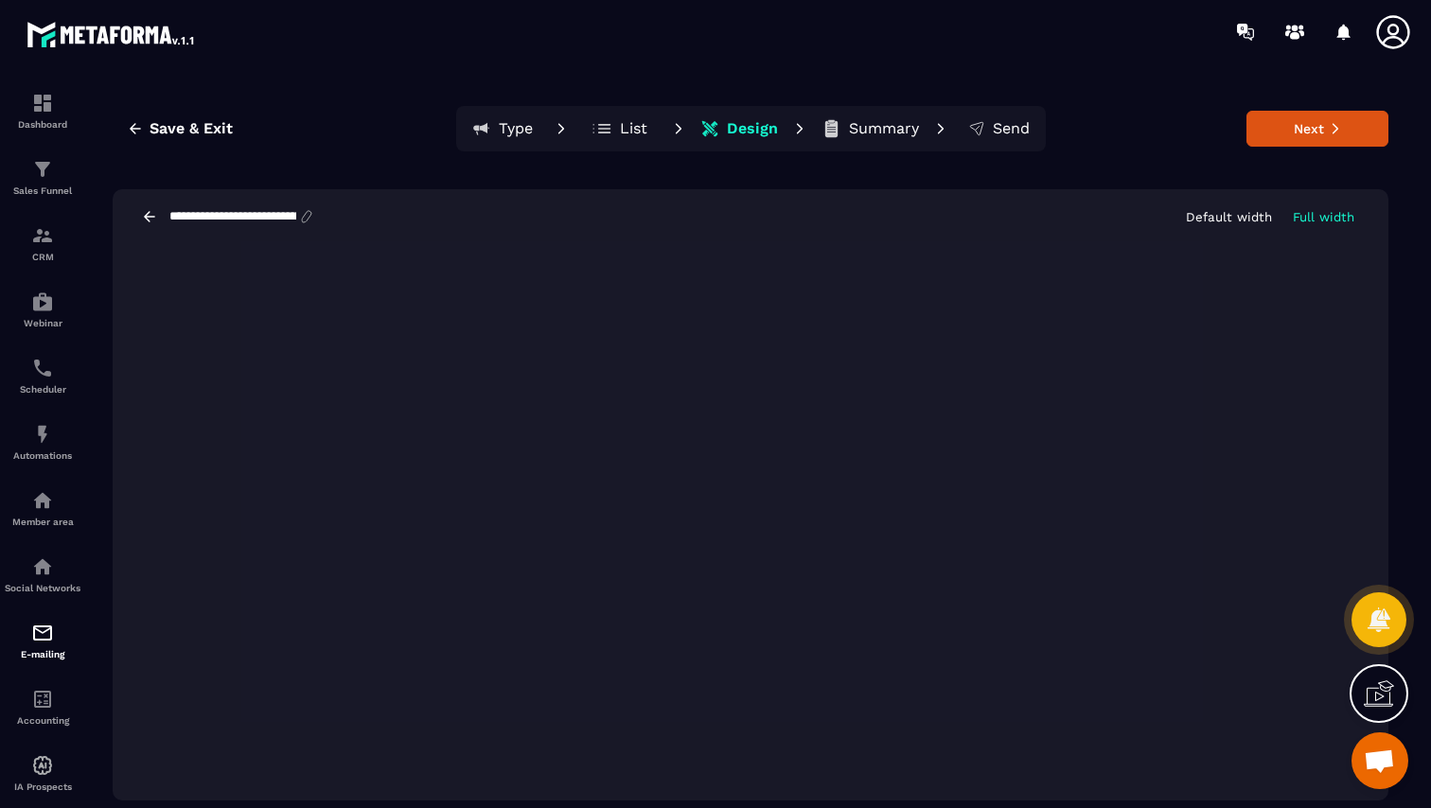
click at [866, 132] on p "Summary" at bounding box center [884, 128] width 70 height 19
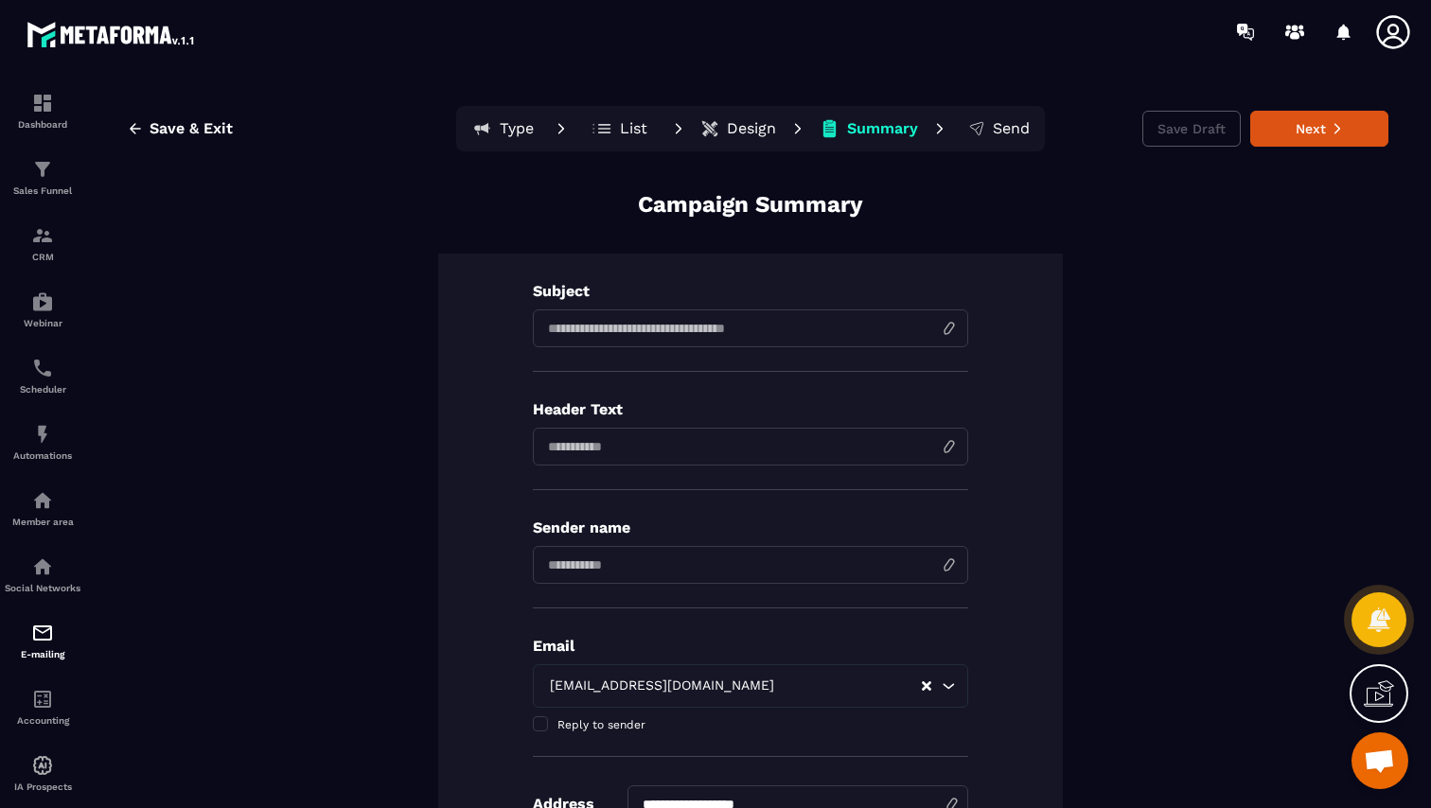
click at [766, 131] on p "Design" at bounding box center [751, 128] width 49 height 19
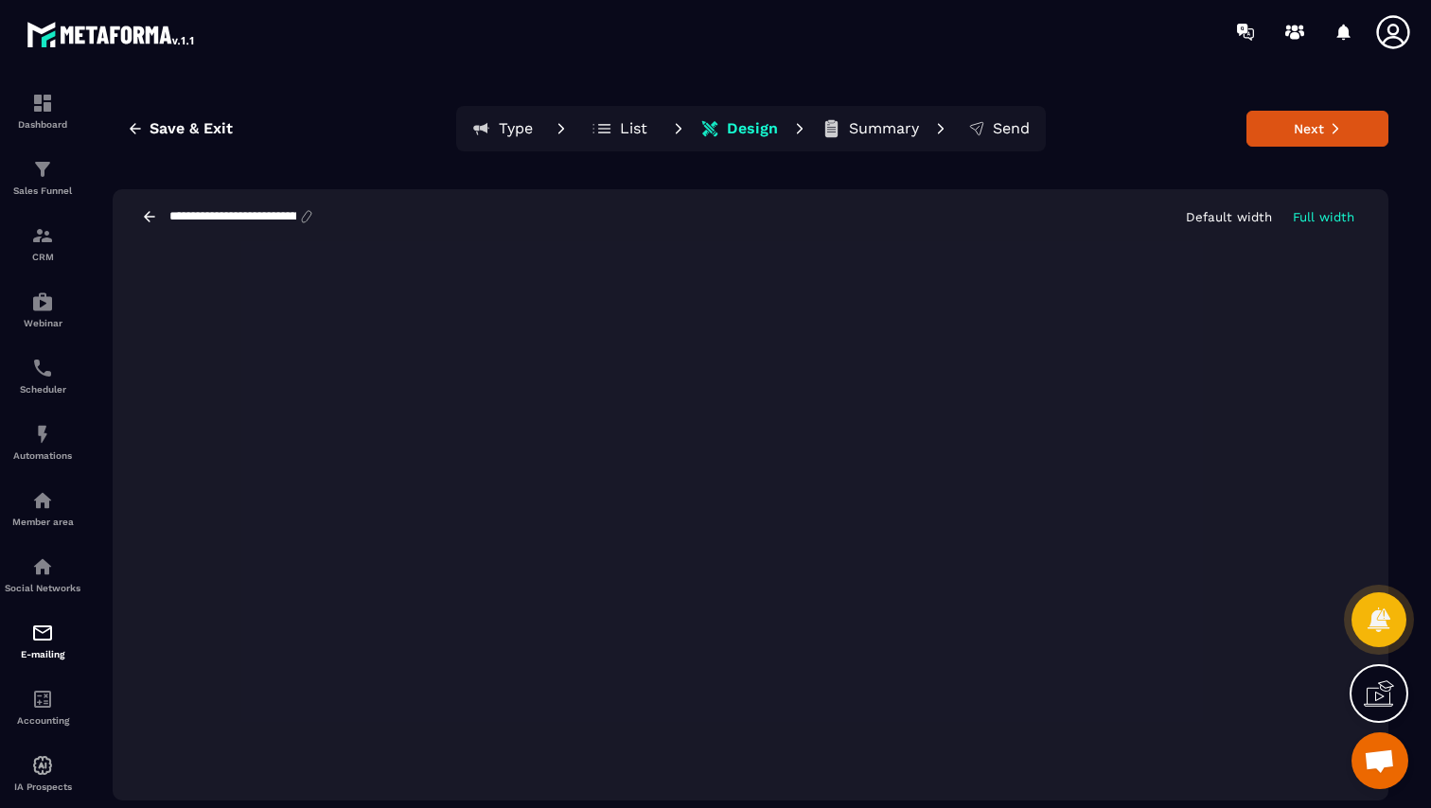
click at [1242, 219] on p "Default width" at bounding box center [1228, 217] width 86 height 14
click at [1303, 214] on p "Full width" at bounding box center [1322, 217] width 61 height 14
click at [1235, 225] on div "**********" at bounding box center [750, 216] width 1275 height 55
click at [1235, 214] on p "Default width" at bounding box center [1228, 217] width 86 height 14
click at [877, 133] on p "Summary" at bounding box center [884, 128] width 70 height 19
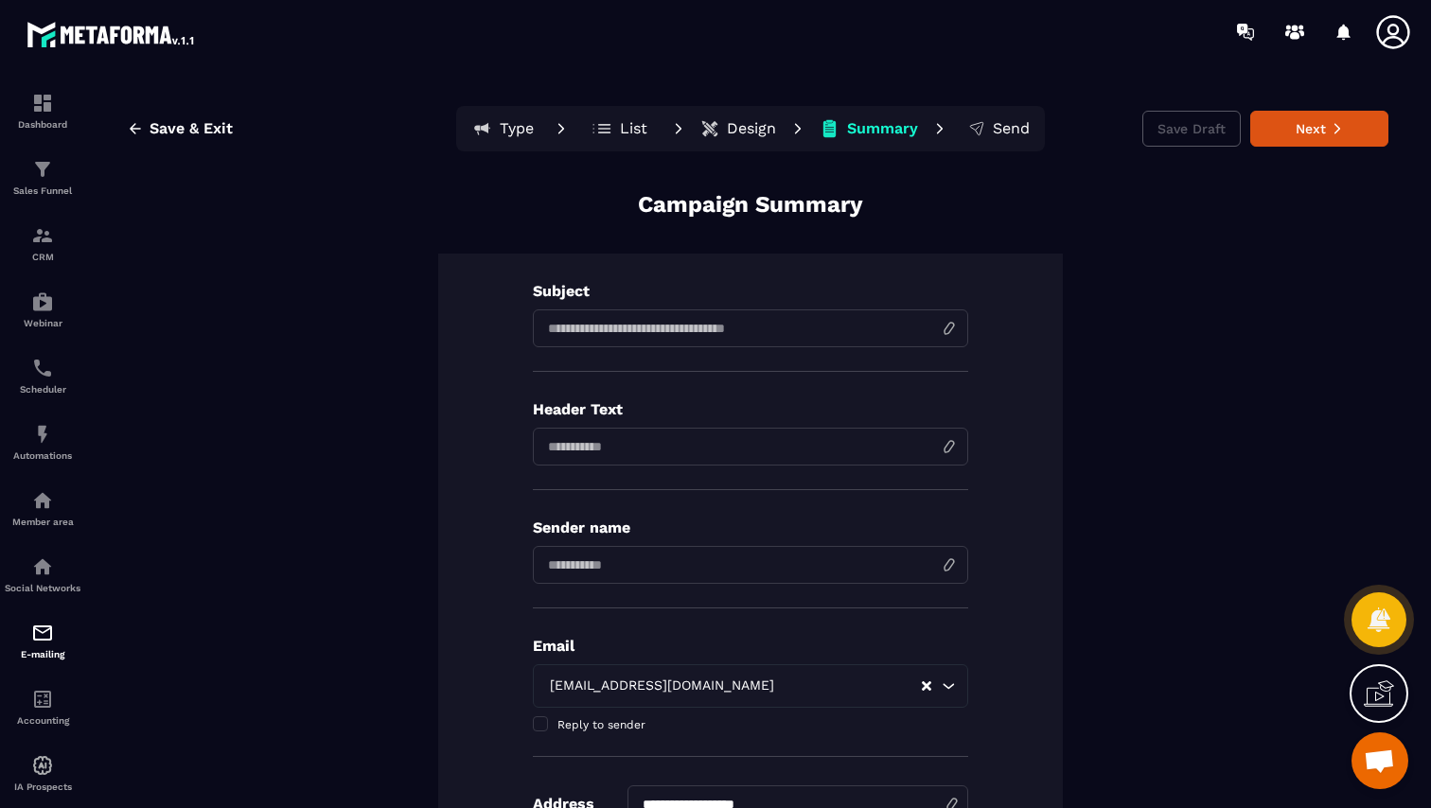
scroll to position [33, 0]
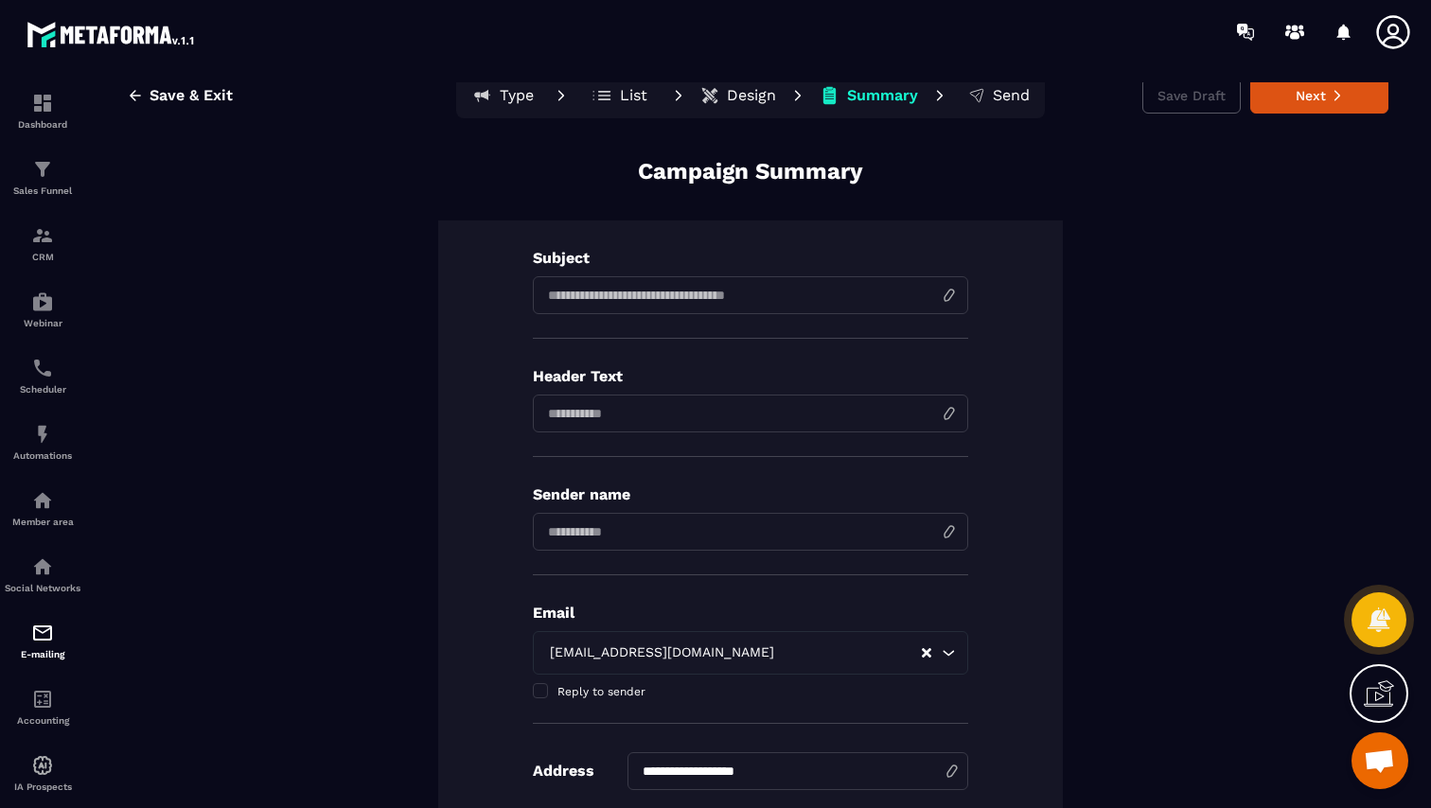
click at [630, 296] on input at bounding box center [750, 295] width 435 height 38
paste input "**********"
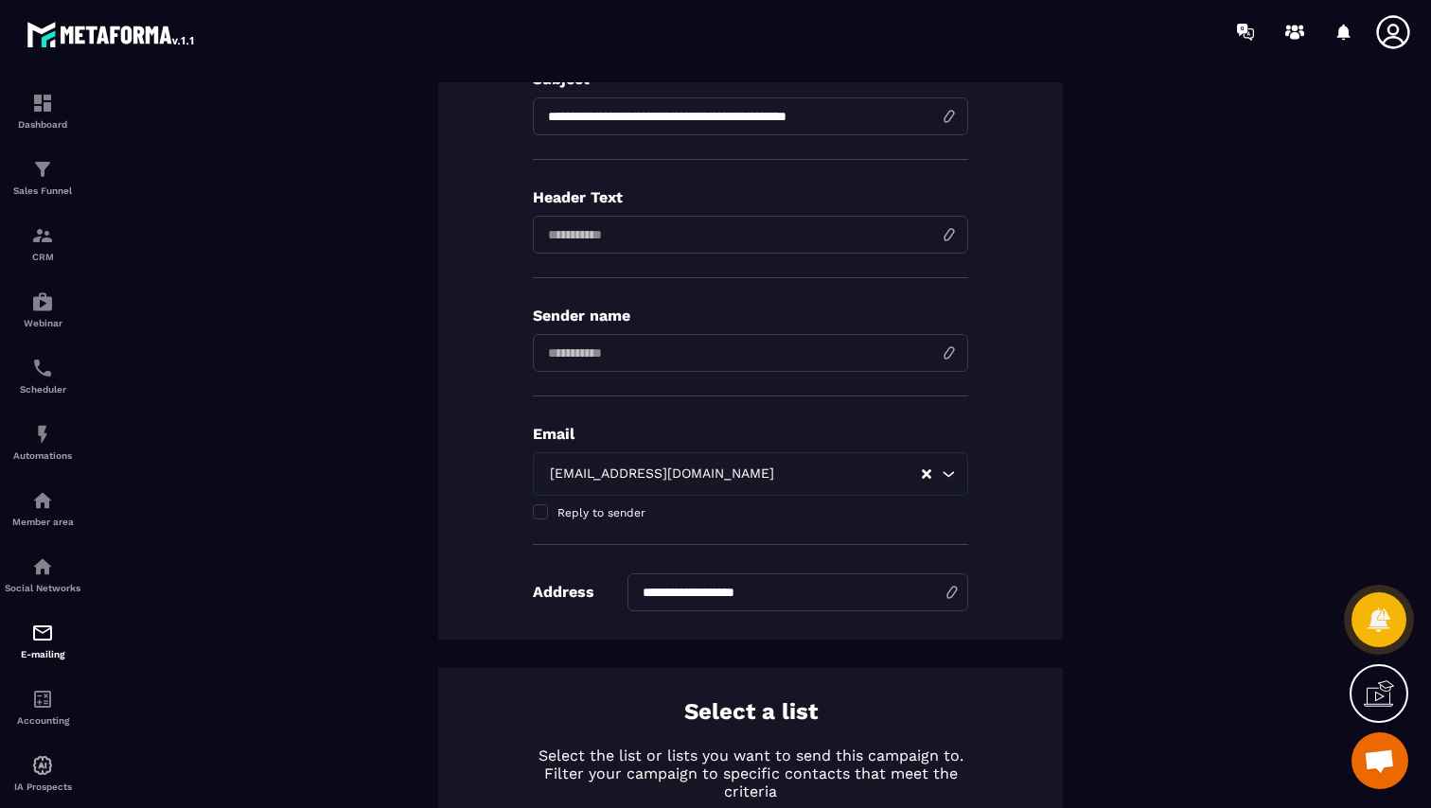
scroll to position [221, 0]
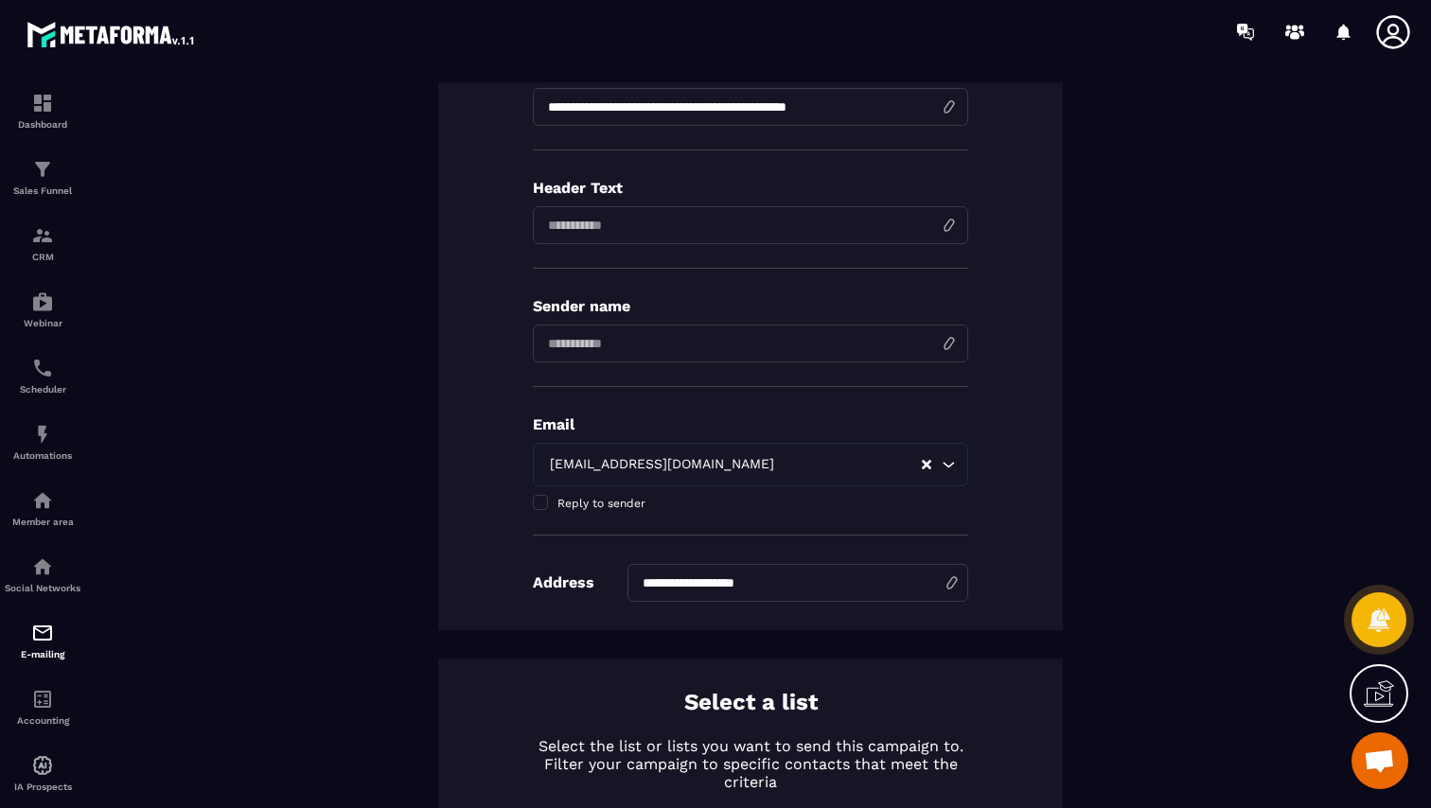
type input "**********"
click at [607, 214] on input at bounding box center [750, 225] width 435 height 38
click at [583, 330] on input "input" at bounding box center [750, 344] width 435 height 38
type input "**********"
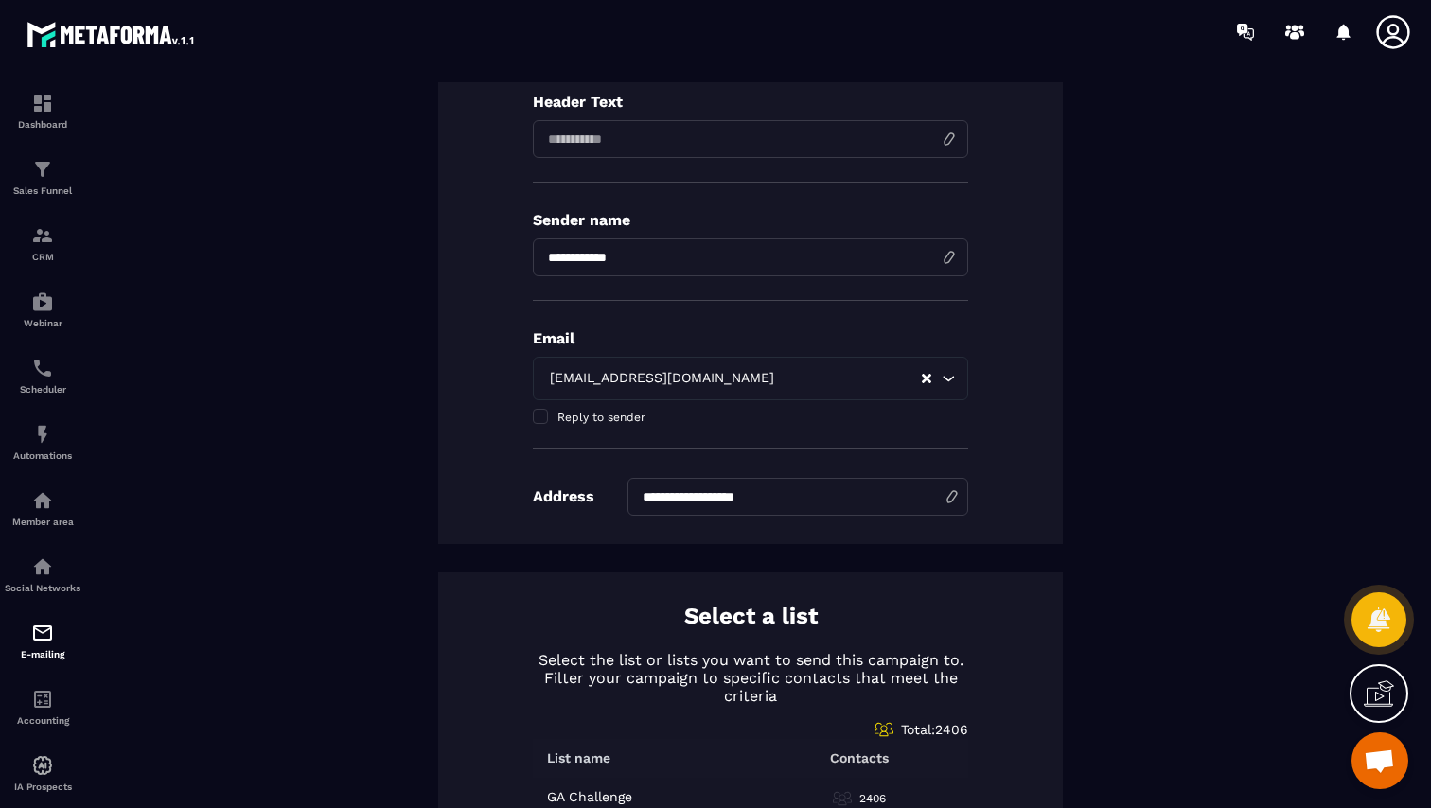
scroll to position [411, 0]
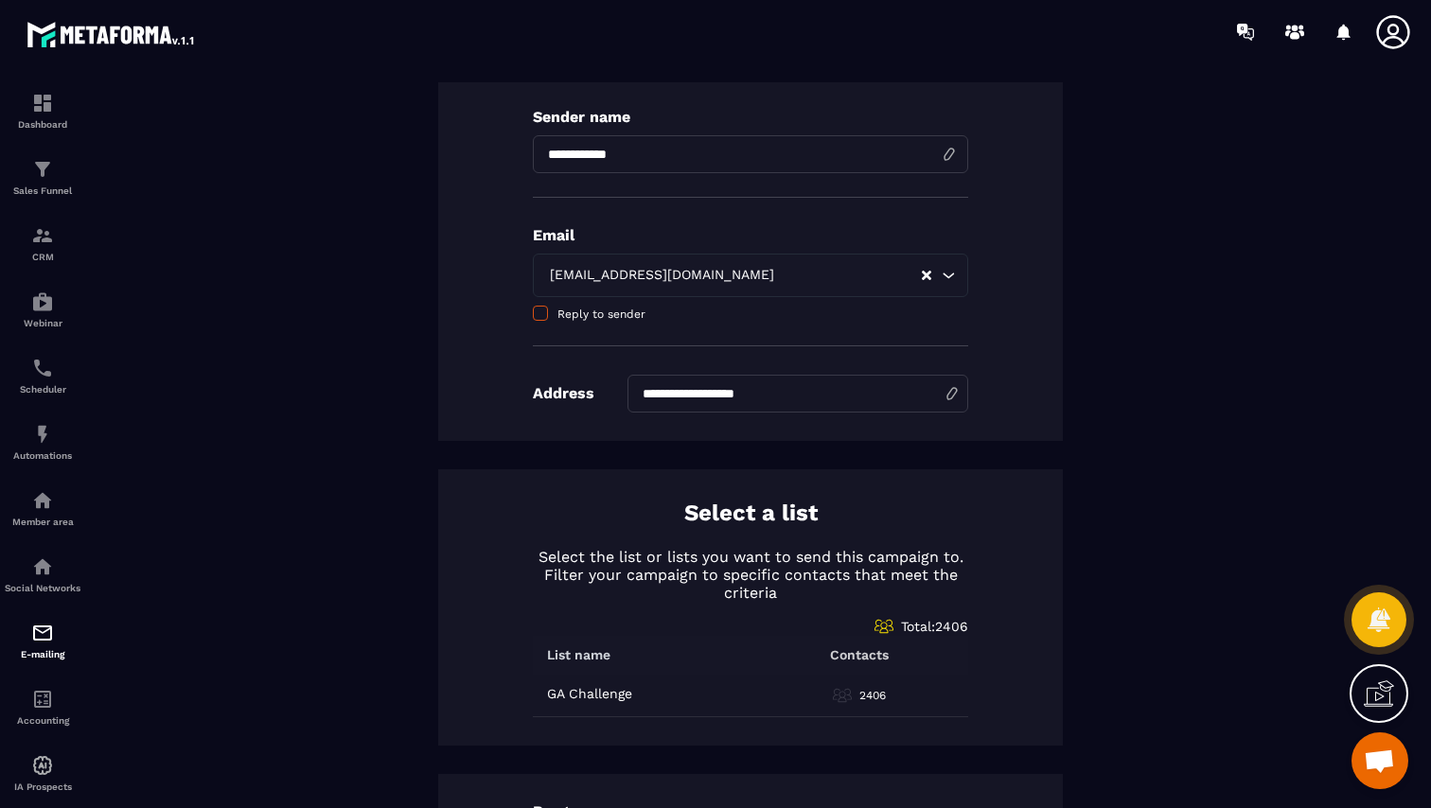
click at [595, 315] on span "Reply to sender" at bounding box center [601, 313] width 88 height 13
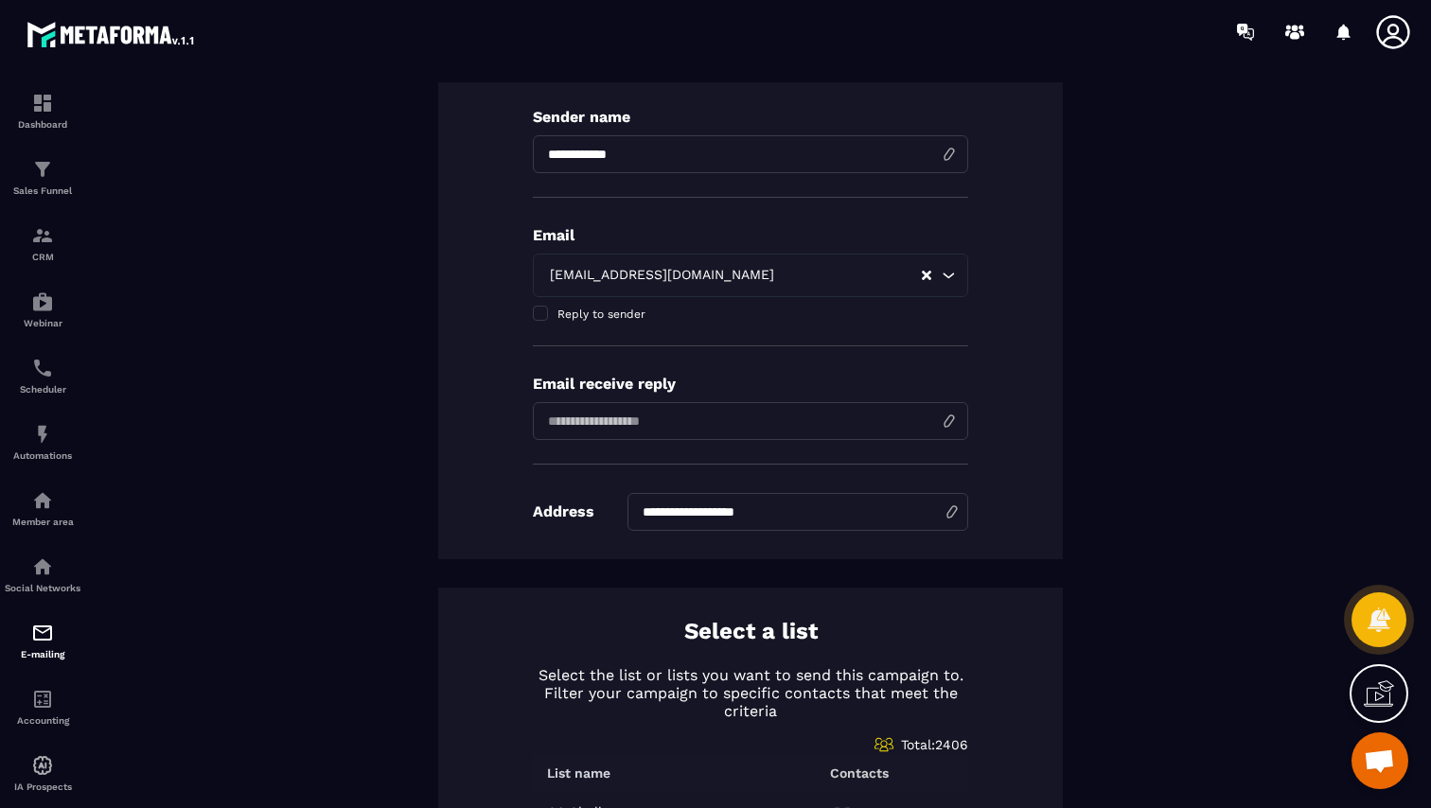
click at [624, 411] on input "email" at bounding box center [750, 421] width 435 height 38
type input "**********"
click at [471, 407] on div "**********" at bounding box center [750, 201] width 624 height 716
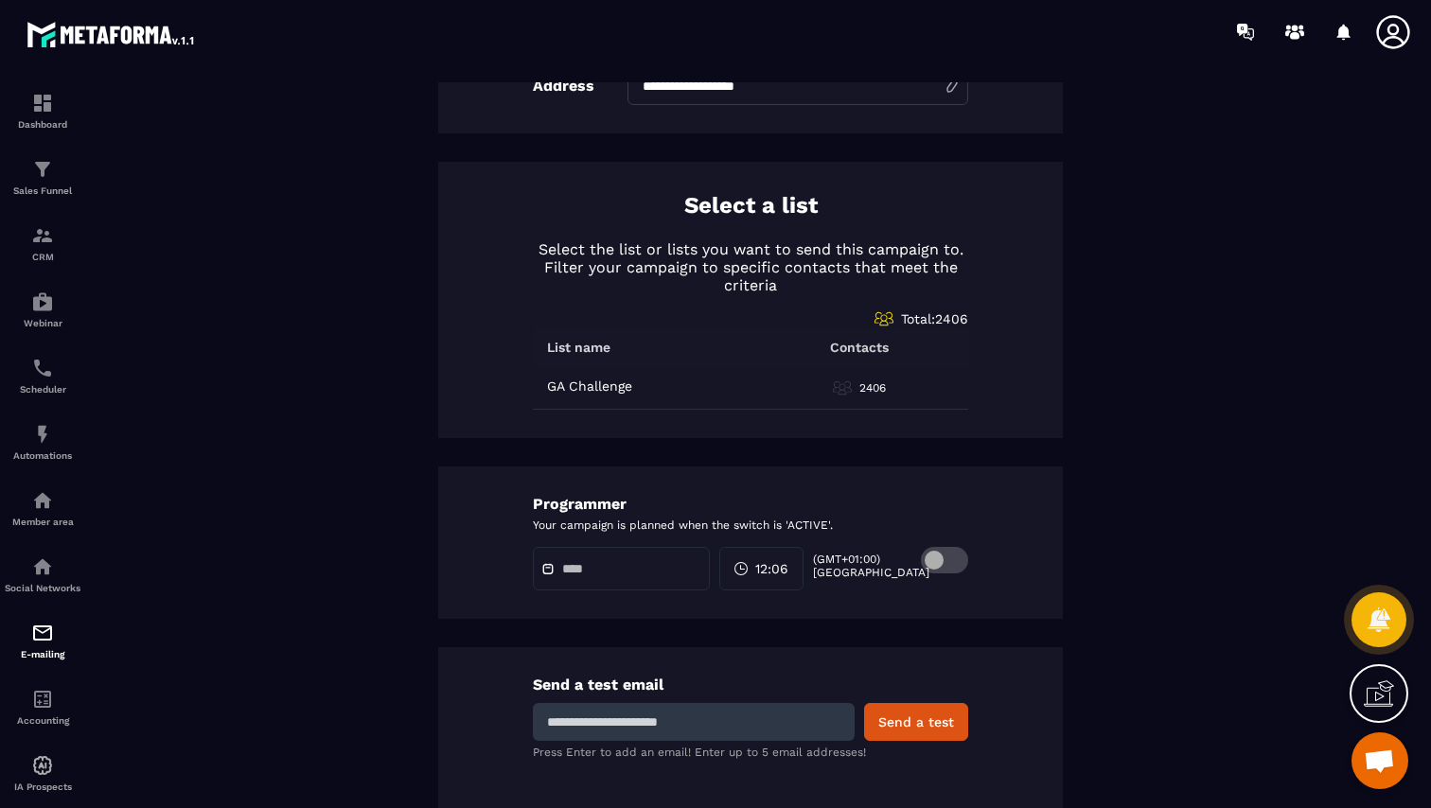
scroll to position [870, 0]
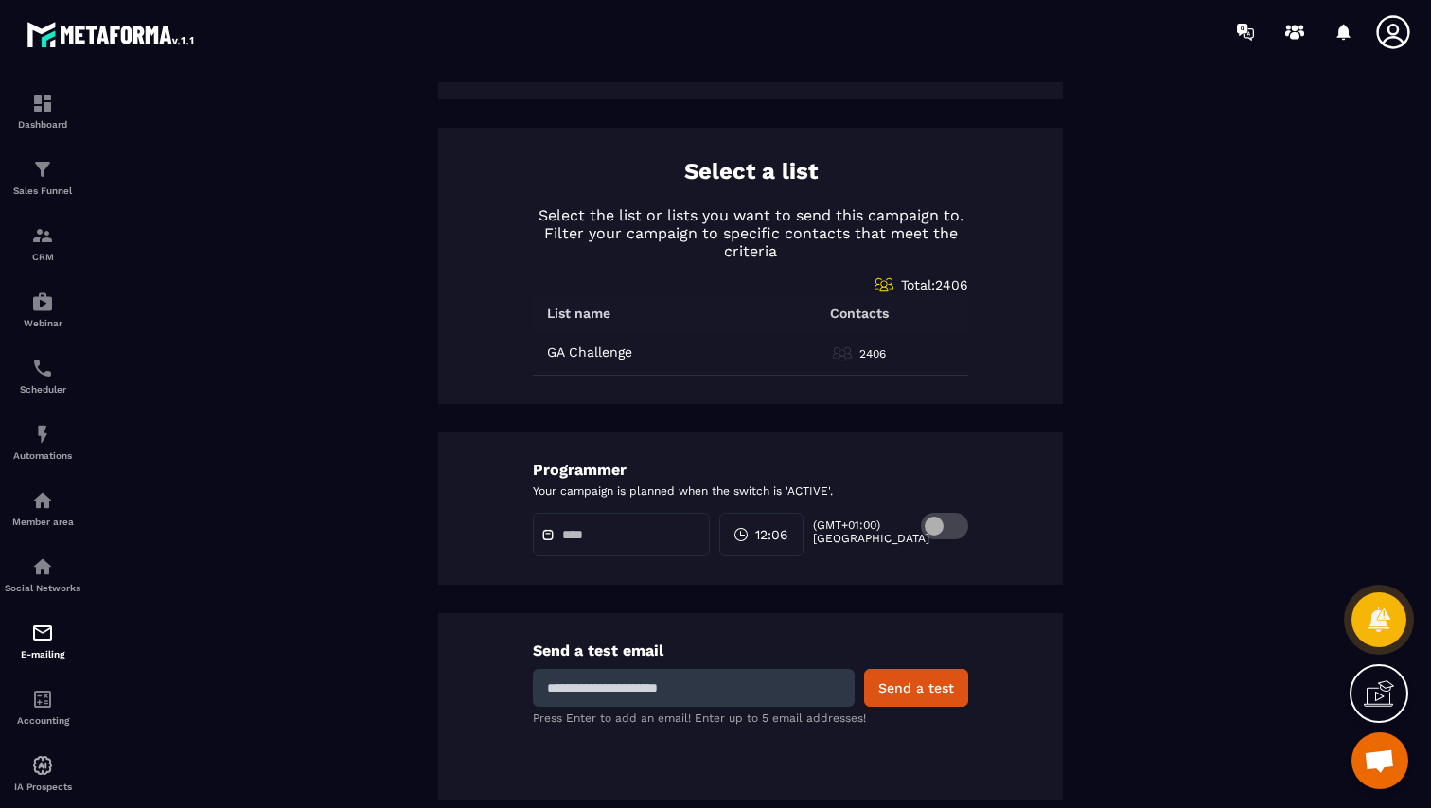
click at [609, 545] on div at bounding box center [621, 535] width 177 height 44
click at [658, 690] on input at bounding box center [694, 688] width 322 height 38
click at [513, 488] on div "Programmer Your campaign is planned when the switch is 'ACTIVE'. 12:06 (GMT+01:…" at bounding box center [750, 508] width 624 height 152
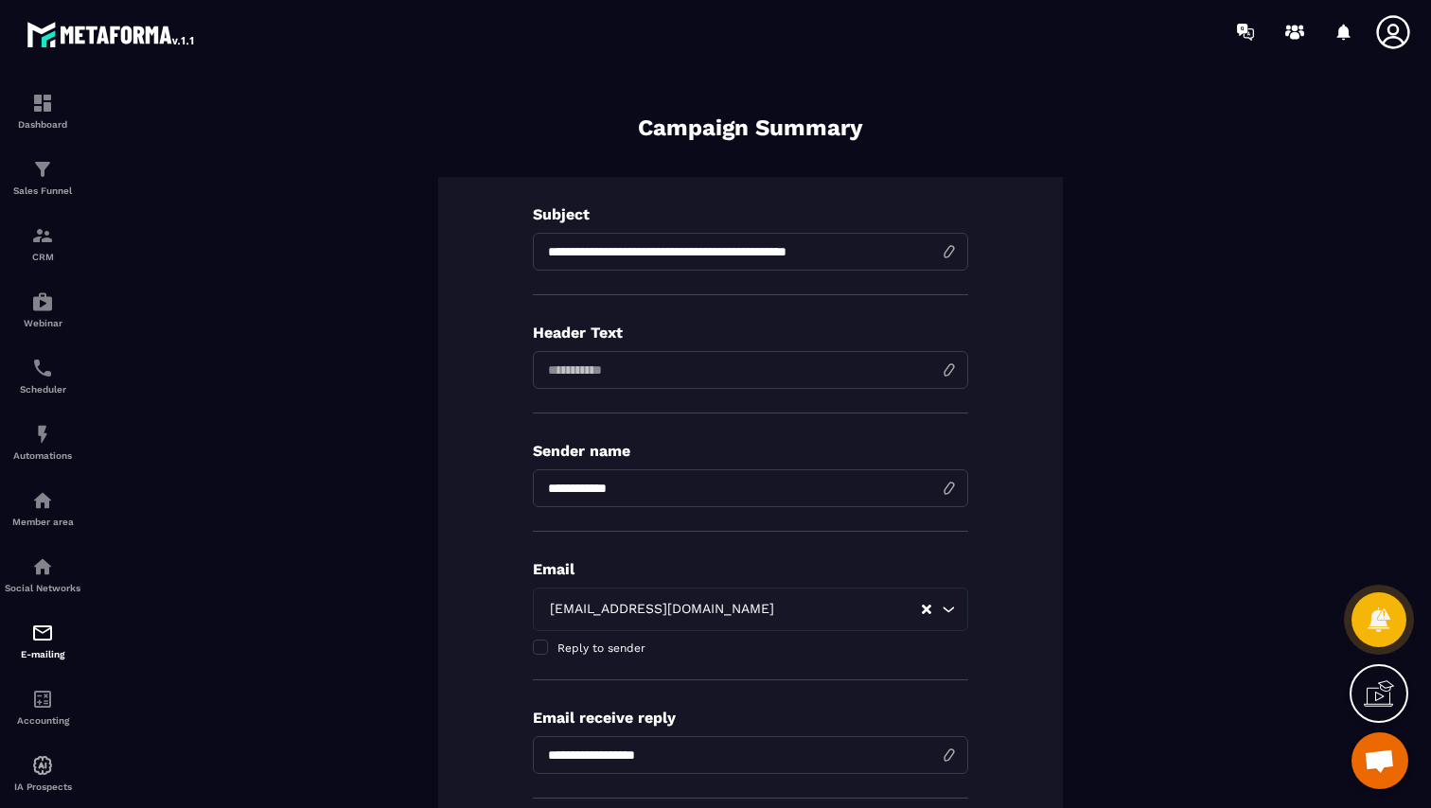
scroll to position [0, 0]
